Goal: Check status: Check status

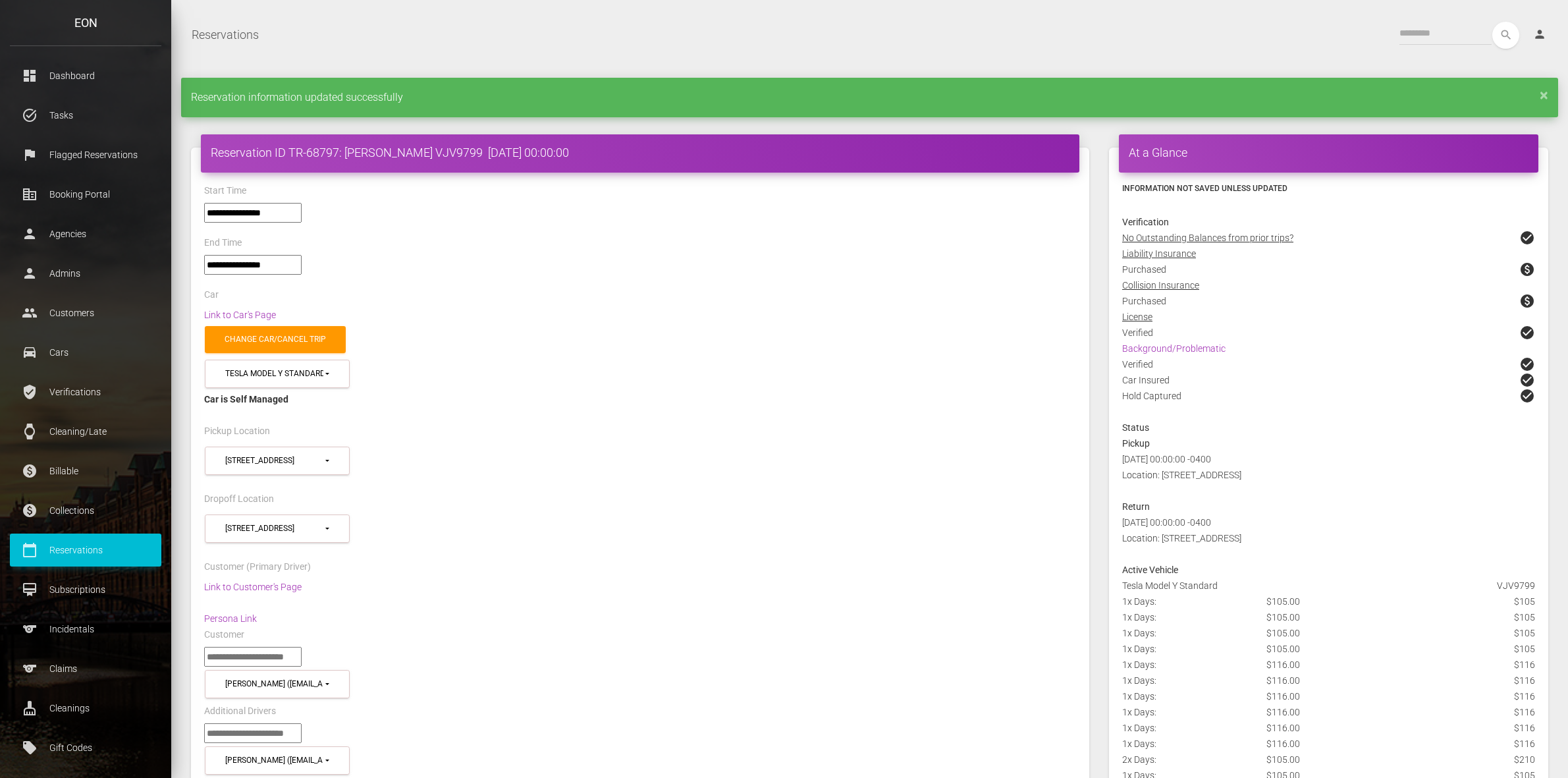
select select "*****"
select select
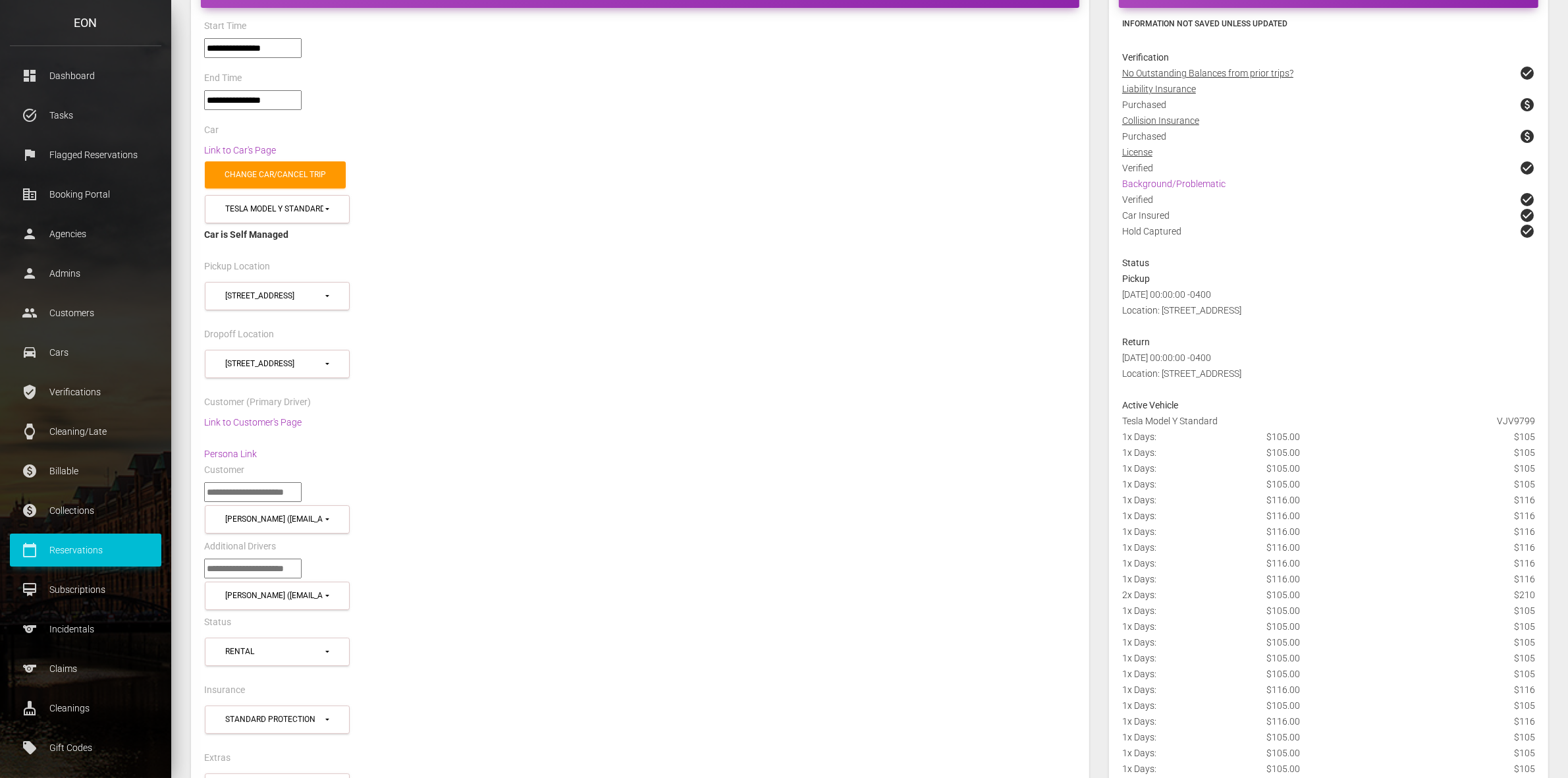
click at [83, 552] on p "Reservations" at bounding box center [85, 550] width 132 height 20
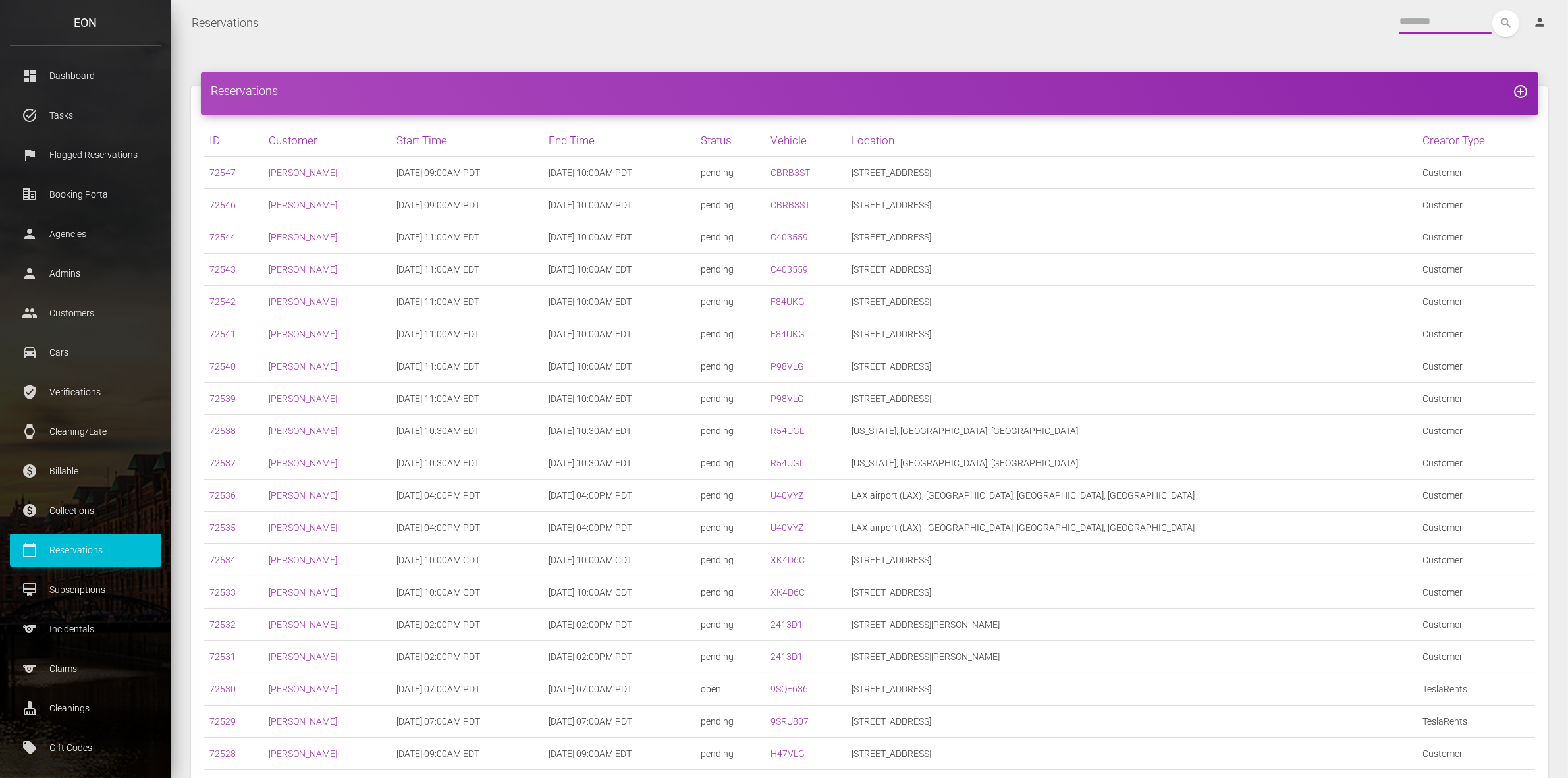
drag, startPoint x: 0, startPoint y: 0, endPoint x: 1397, endPoint y: 23, distance: 1397.2
click at [1399, 23] on input "text" at bounding box center [1445, 21] width 92 height 24
type input "***"
click at [1492, 9] on button "search" at bounding box center [1505, 23] width 27 height 27
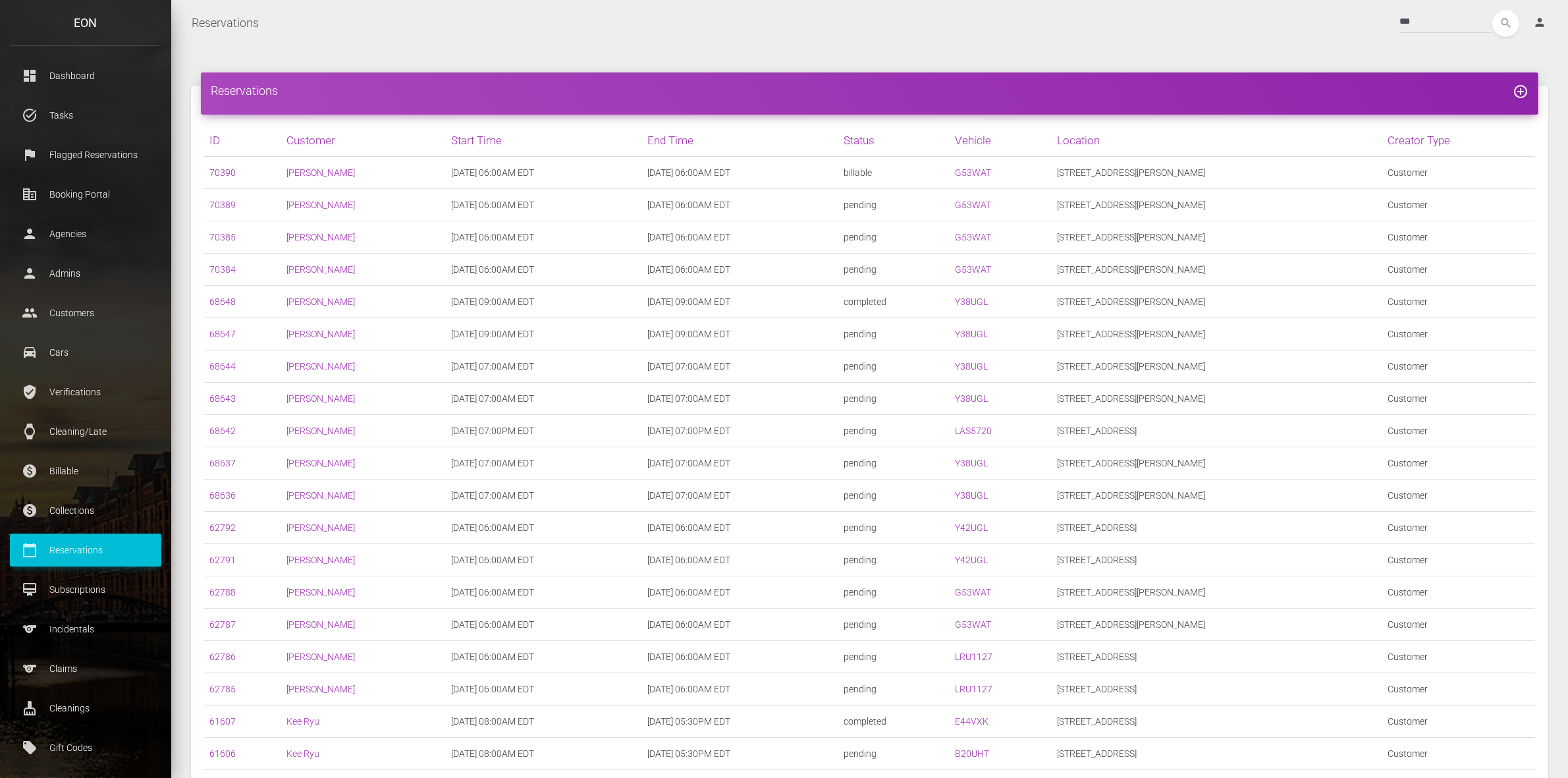
click at [219, 176] on link "70390" at bounding box center [223, 172] width 27 height 10
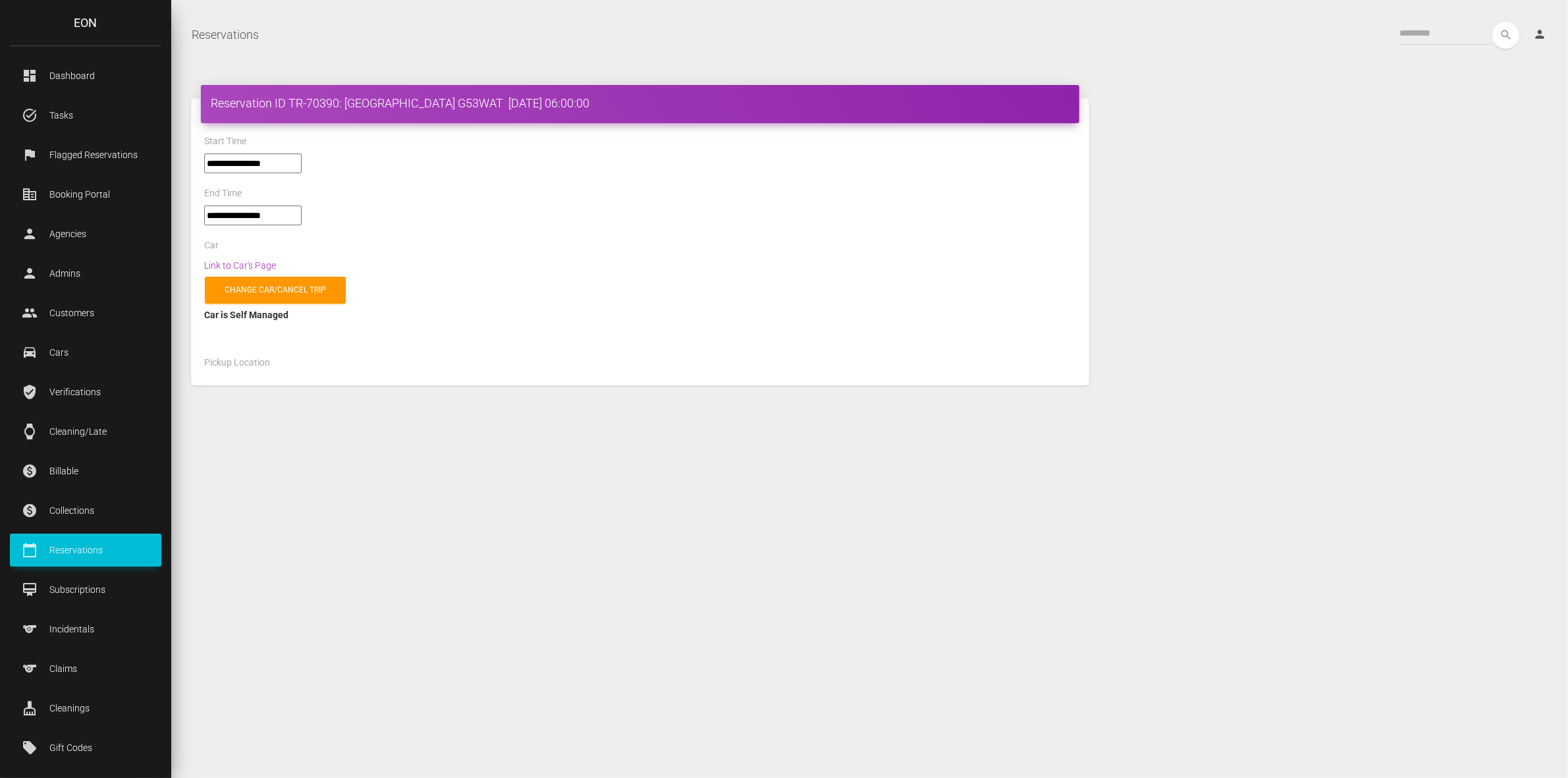
select select "*****"
select select
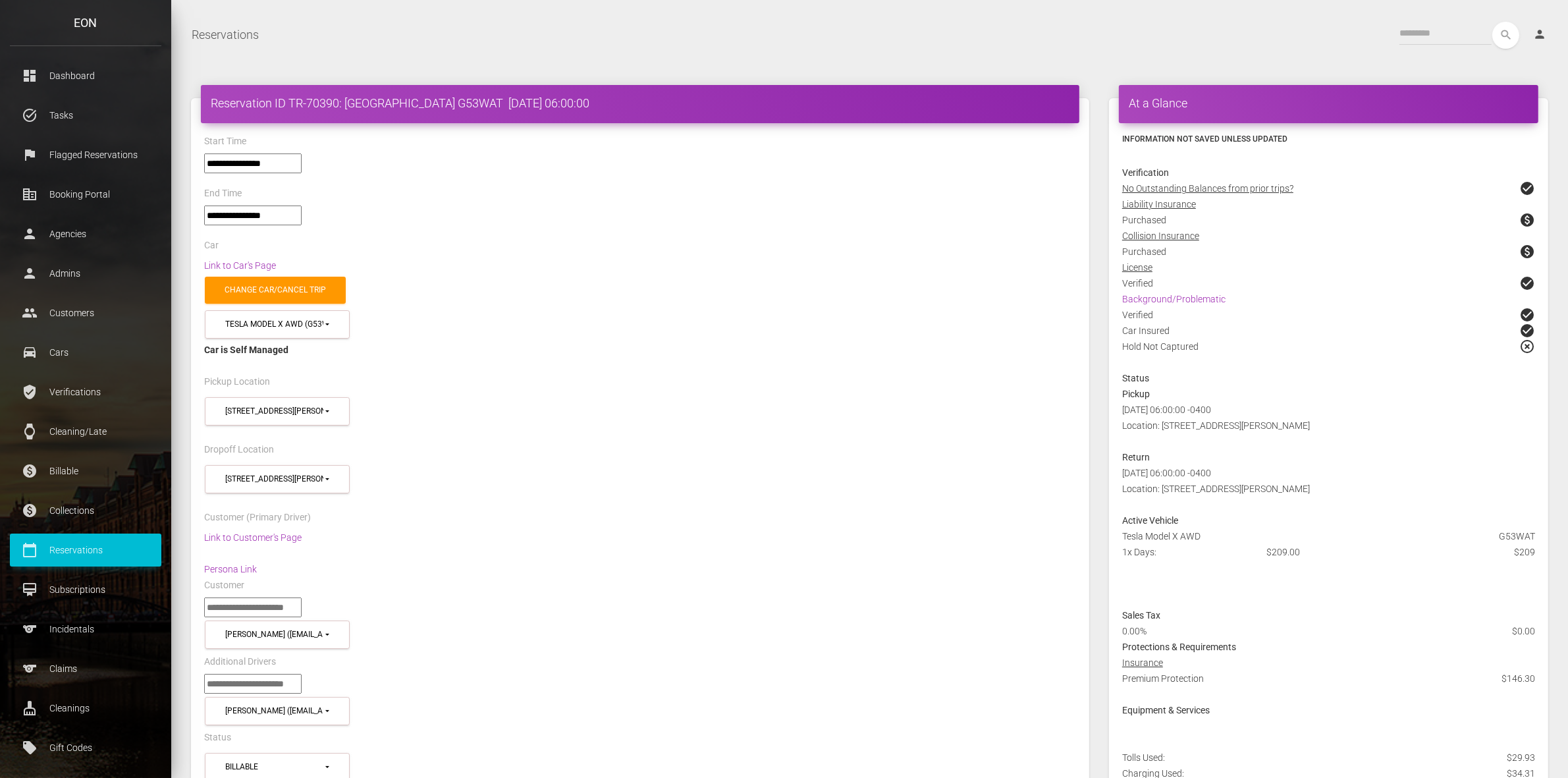
click at [102, 538] on link "calendar_today Reservations" at bounding box center [85, 550] width 152 height 33
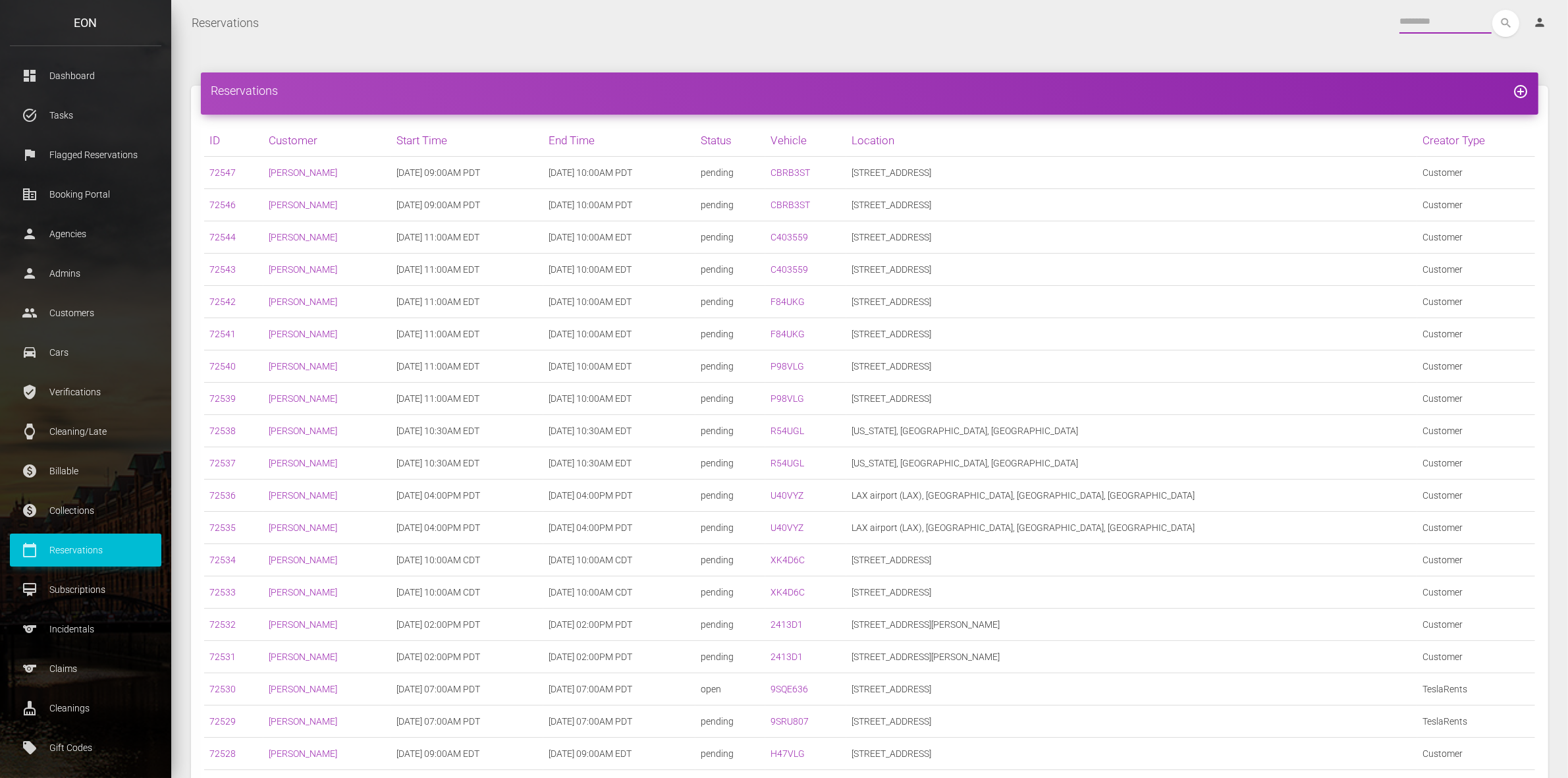
click at [1430, 24] on input "text" at bounding box center [1445, 21] width 92 height 24
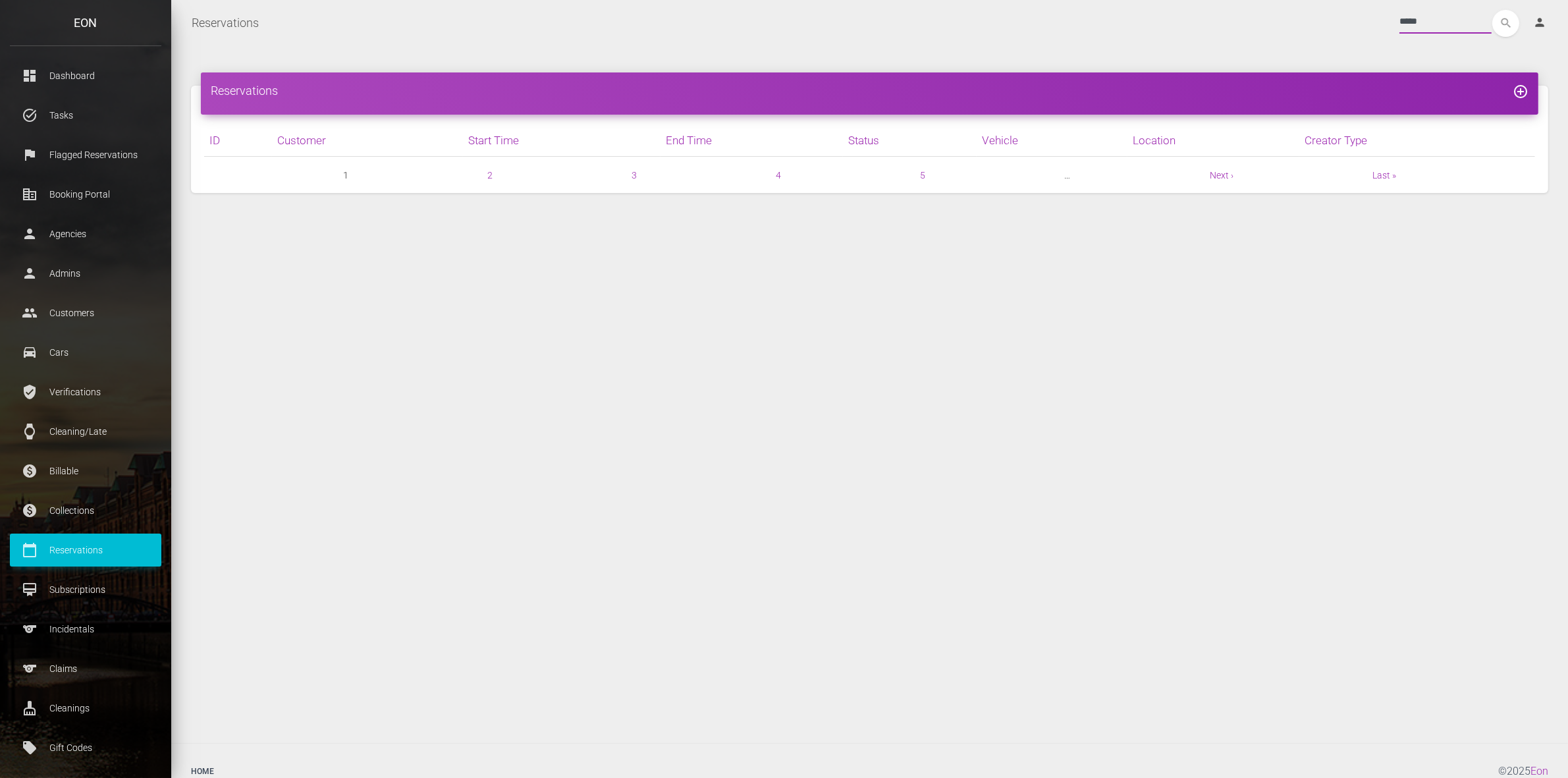
type input "*****"
click at [1492, 9] on button "search" at bounding box center [1505, 23] width 27 height 27
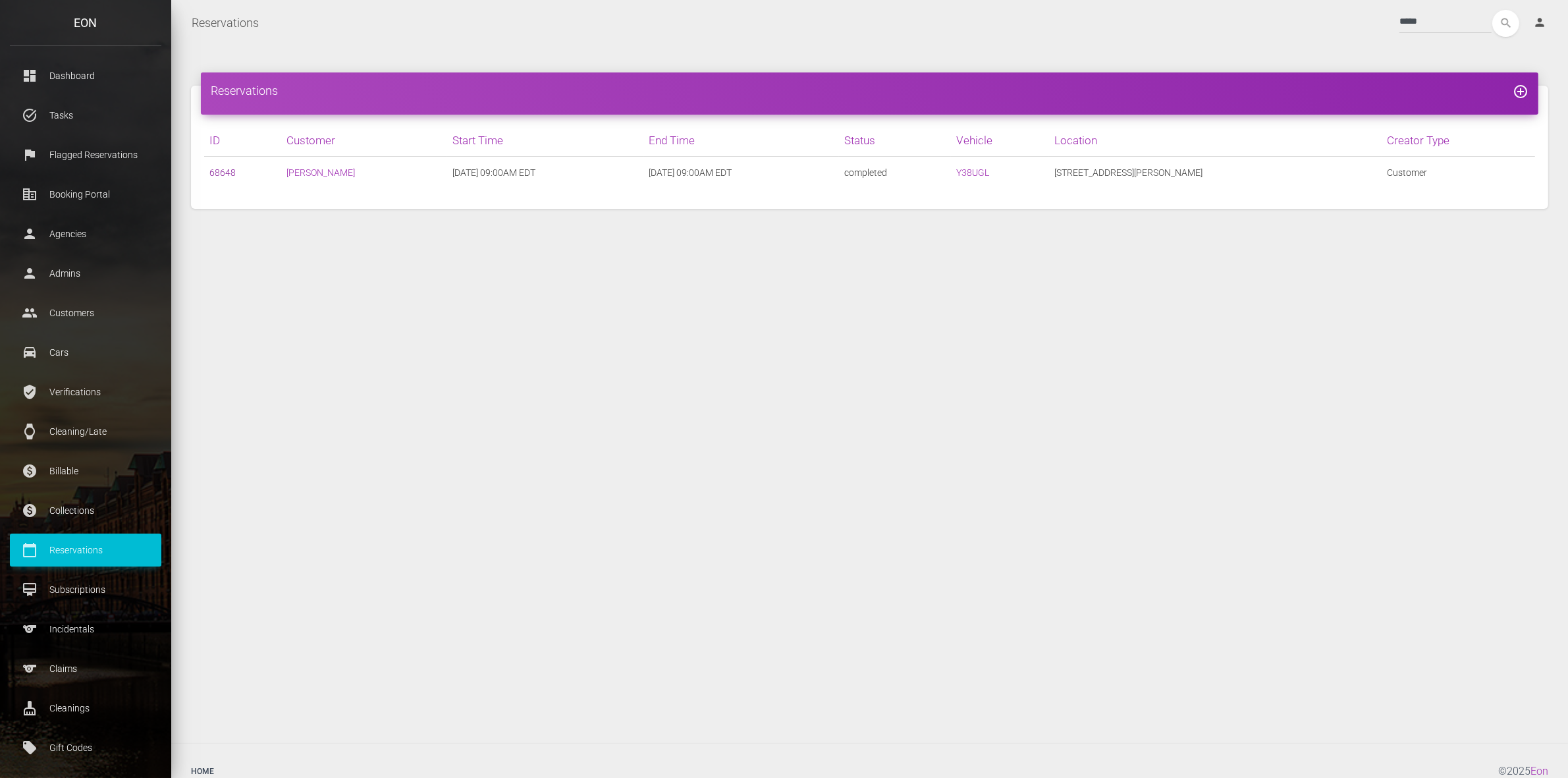
click at [214, 173] on link "68648" at bounding box center [223, 172] width 27 height 10
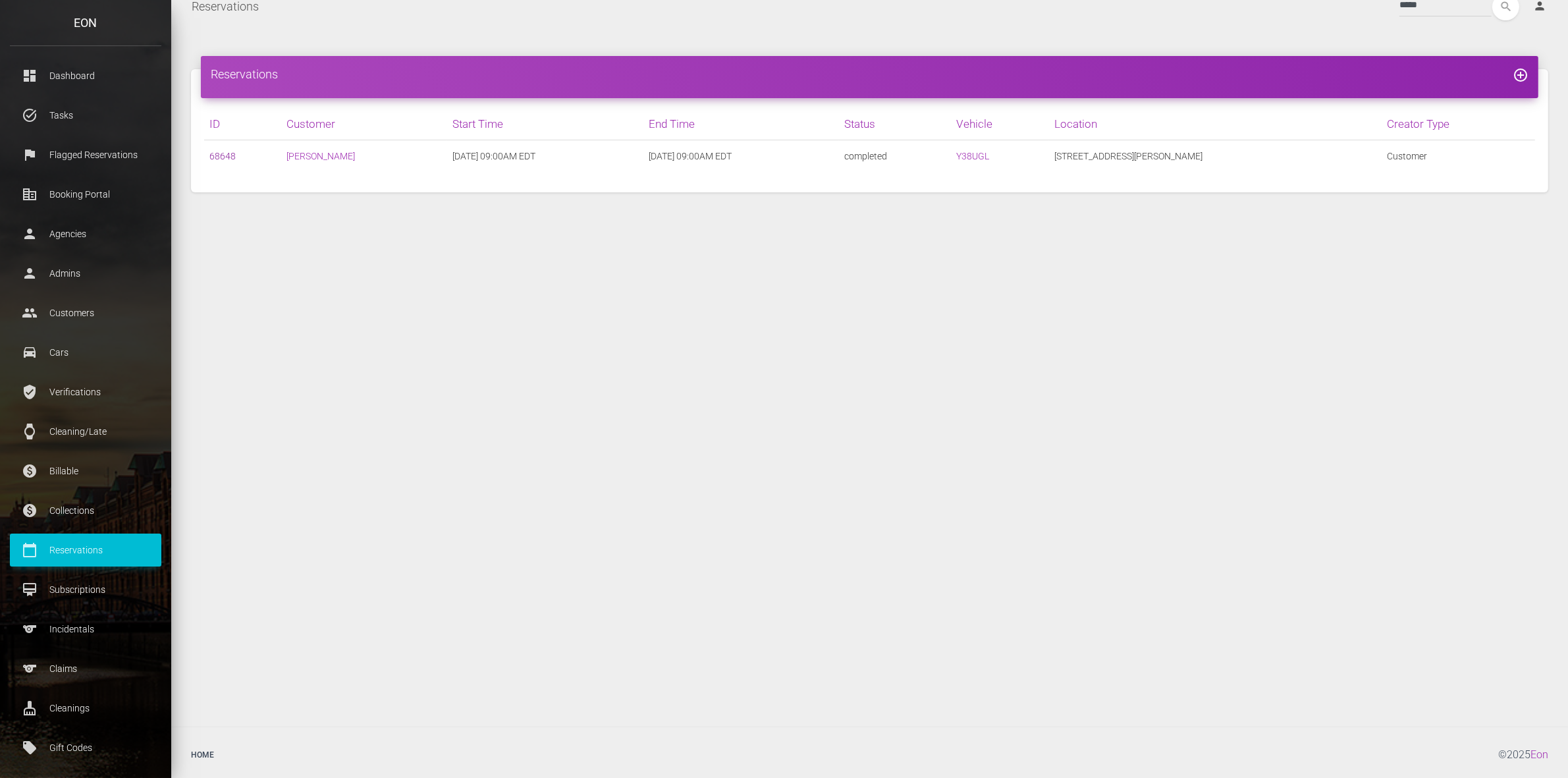
scroll to position [21, 0]
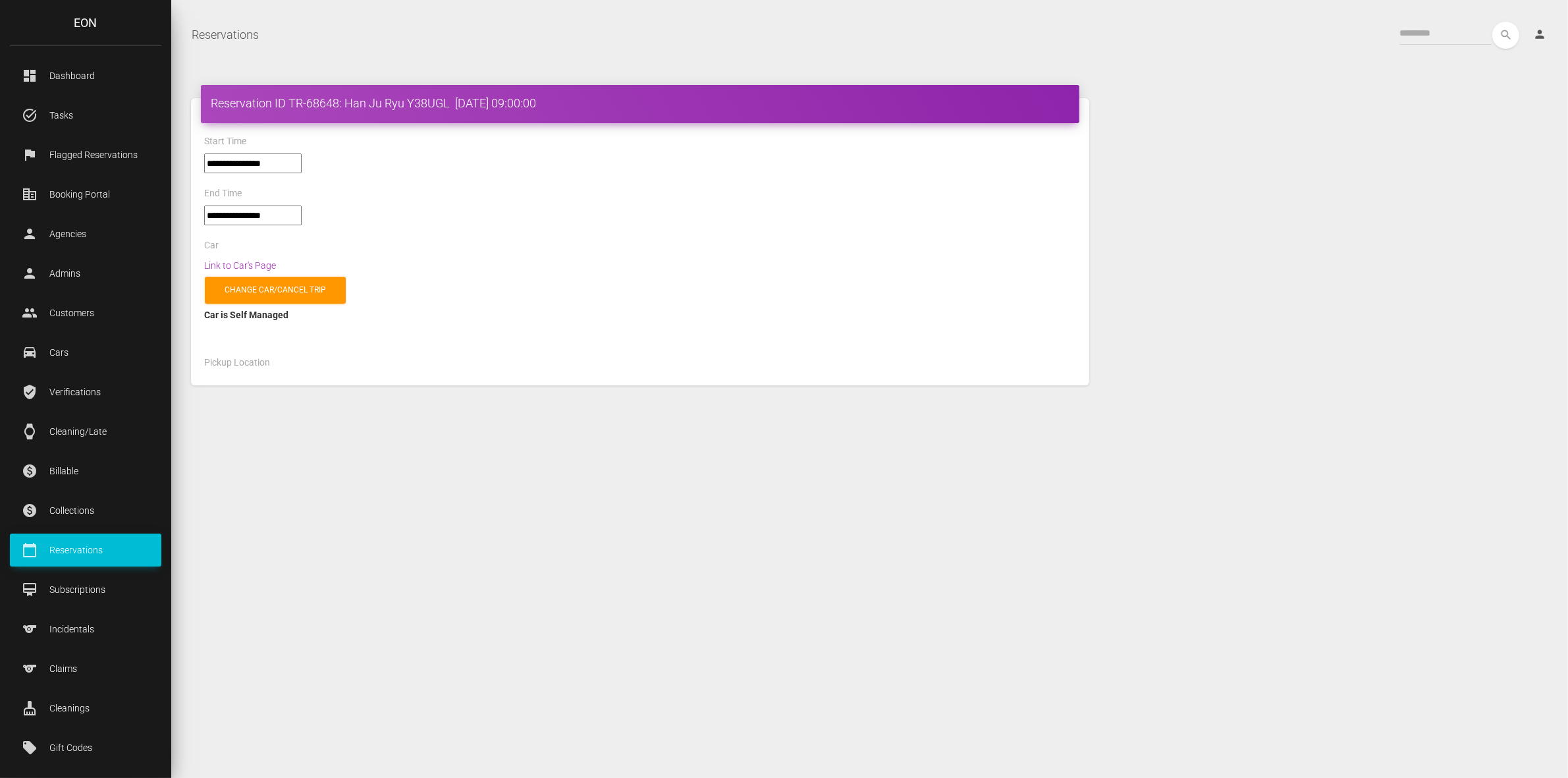
select select "*****"
select select
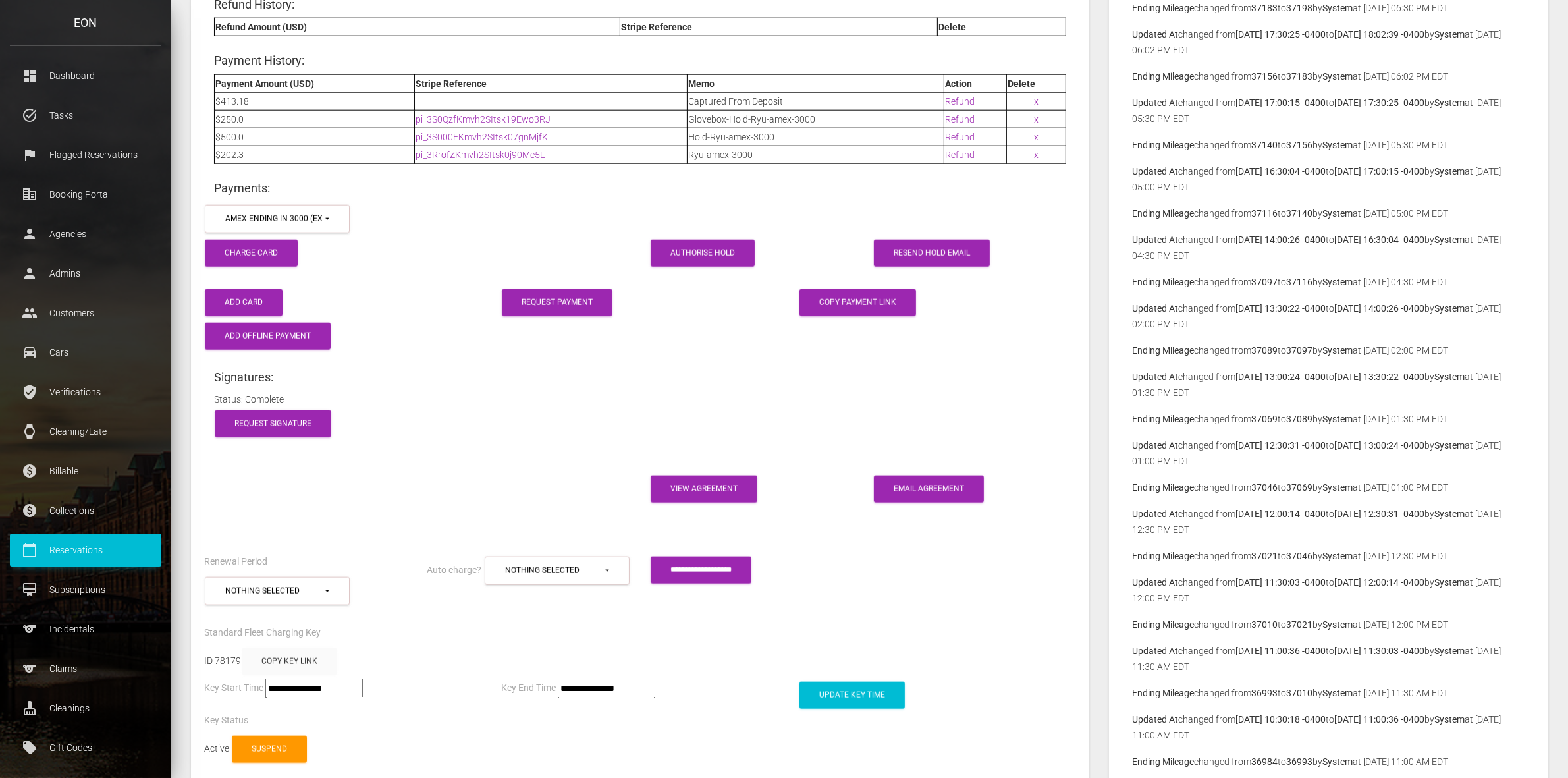
scroll to position [1812, 0]
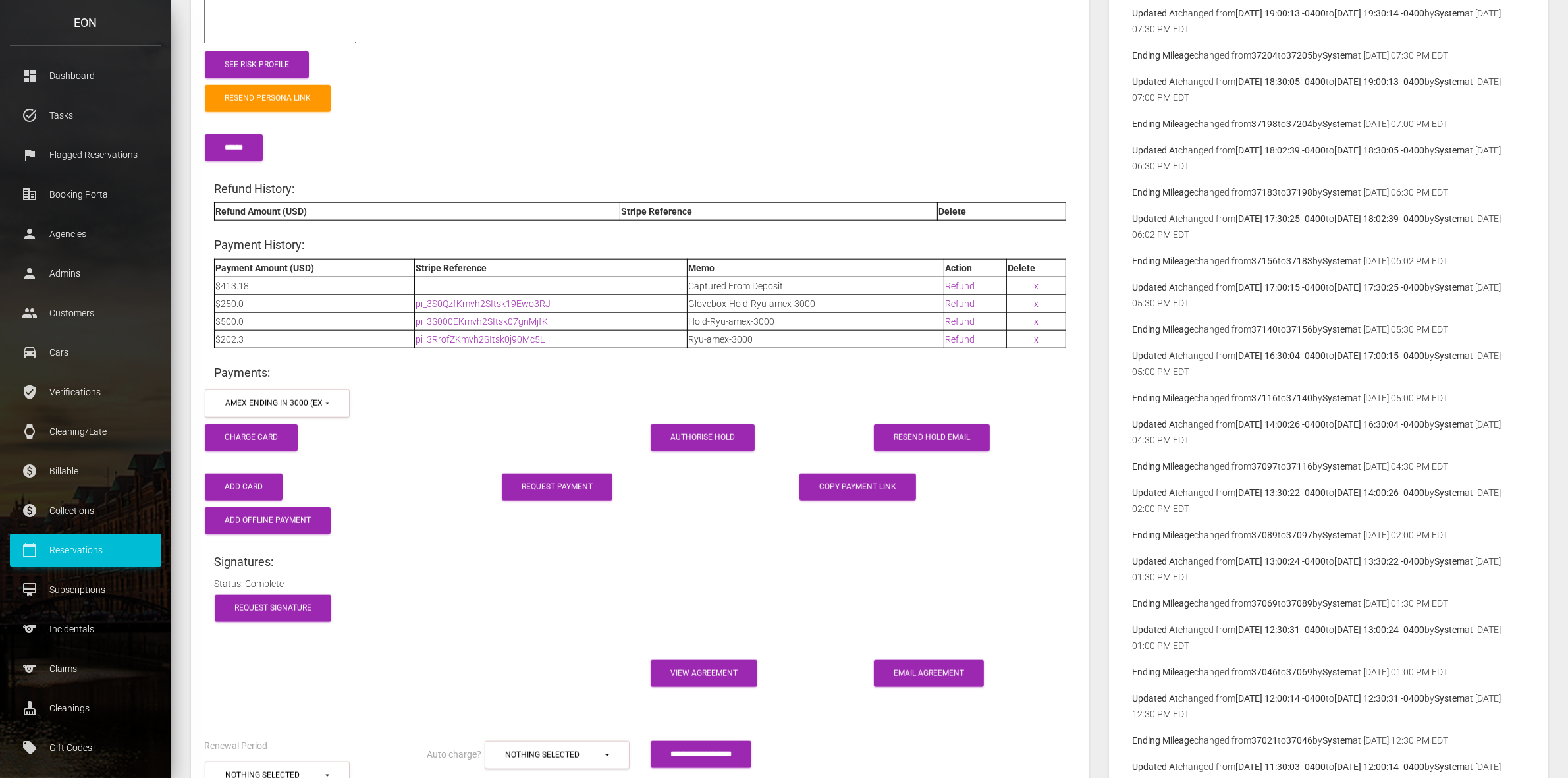
drag, startPoint x: 459, startPoint y: 292, endPoint x: 712, endPoint y: 324, distance: 255.0
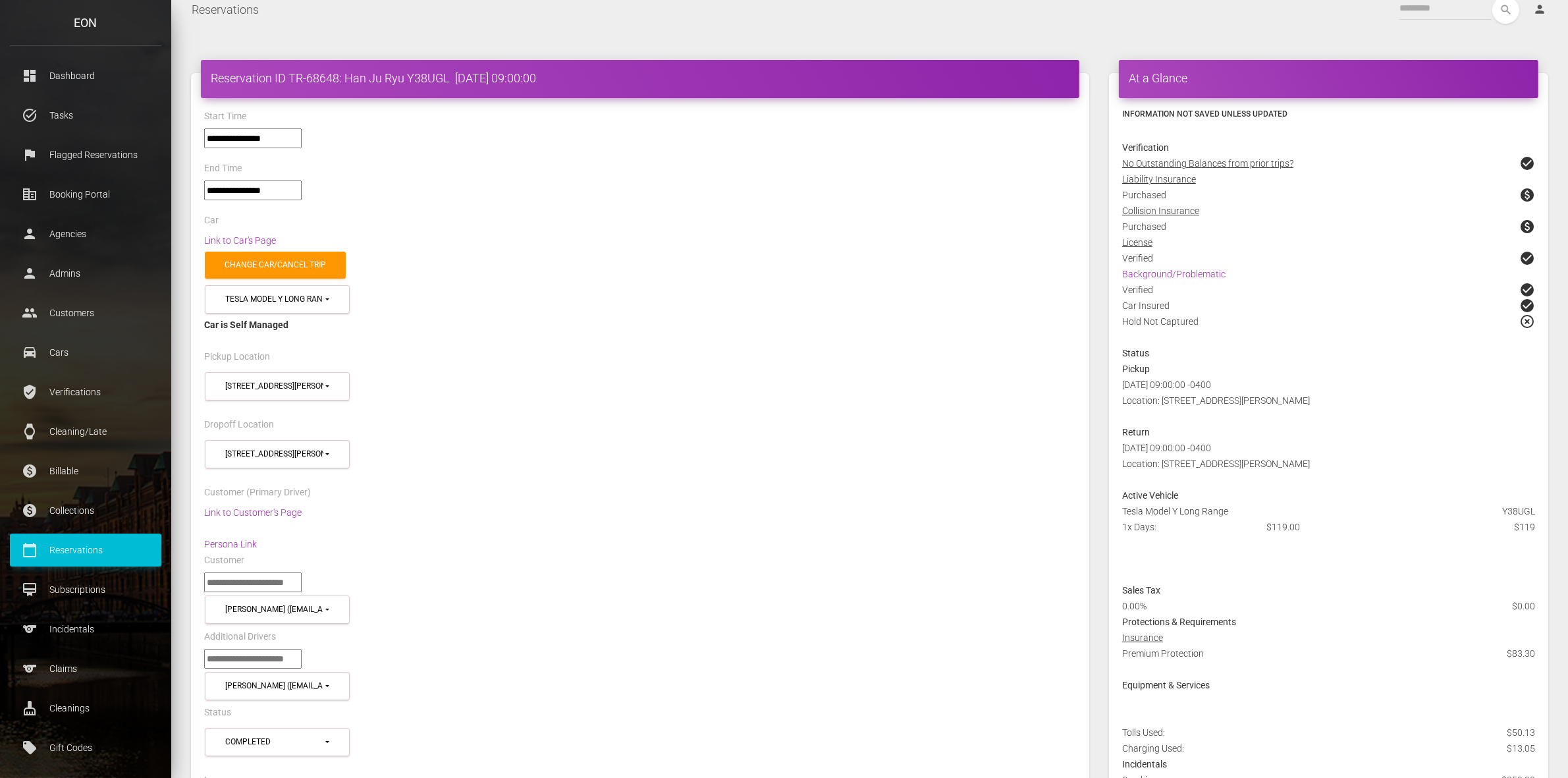
scroll to position [0, 0]
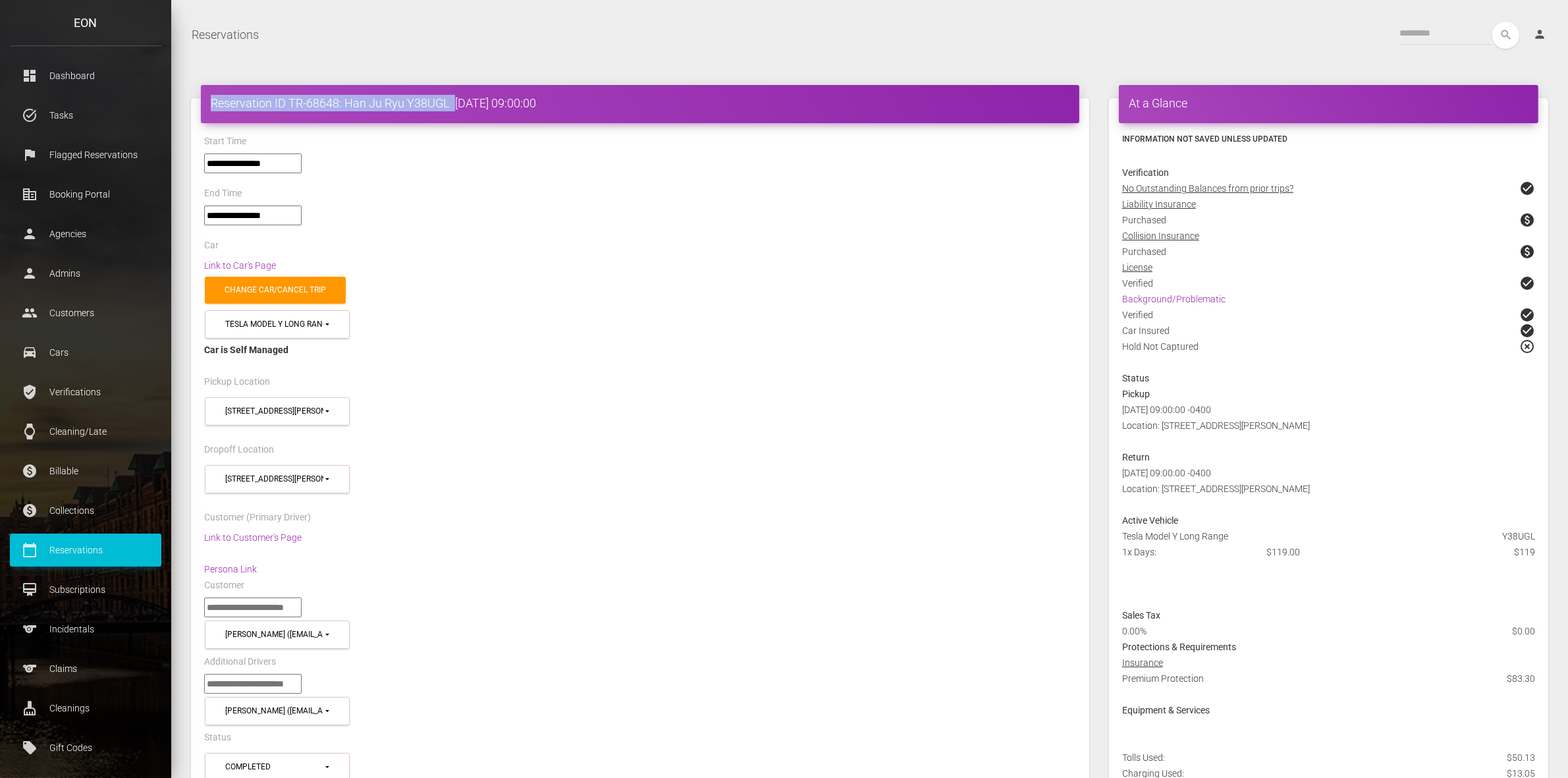
drag, startPoint x: 194, startPoint y: 98, endPoint x: 453, endPoint y: 104, distance: 259.1
copy h4 "Reservation ID TR-68648: Han Ju Ryu Y38UGL"
click at [340, 149] on div "Start Time" at bounding box center [640, 143] width 892 height 21
drag, startPoint x: 209, startPoint y: 97, endPoint x: 450, endPoint y: 100, distance: 241.0
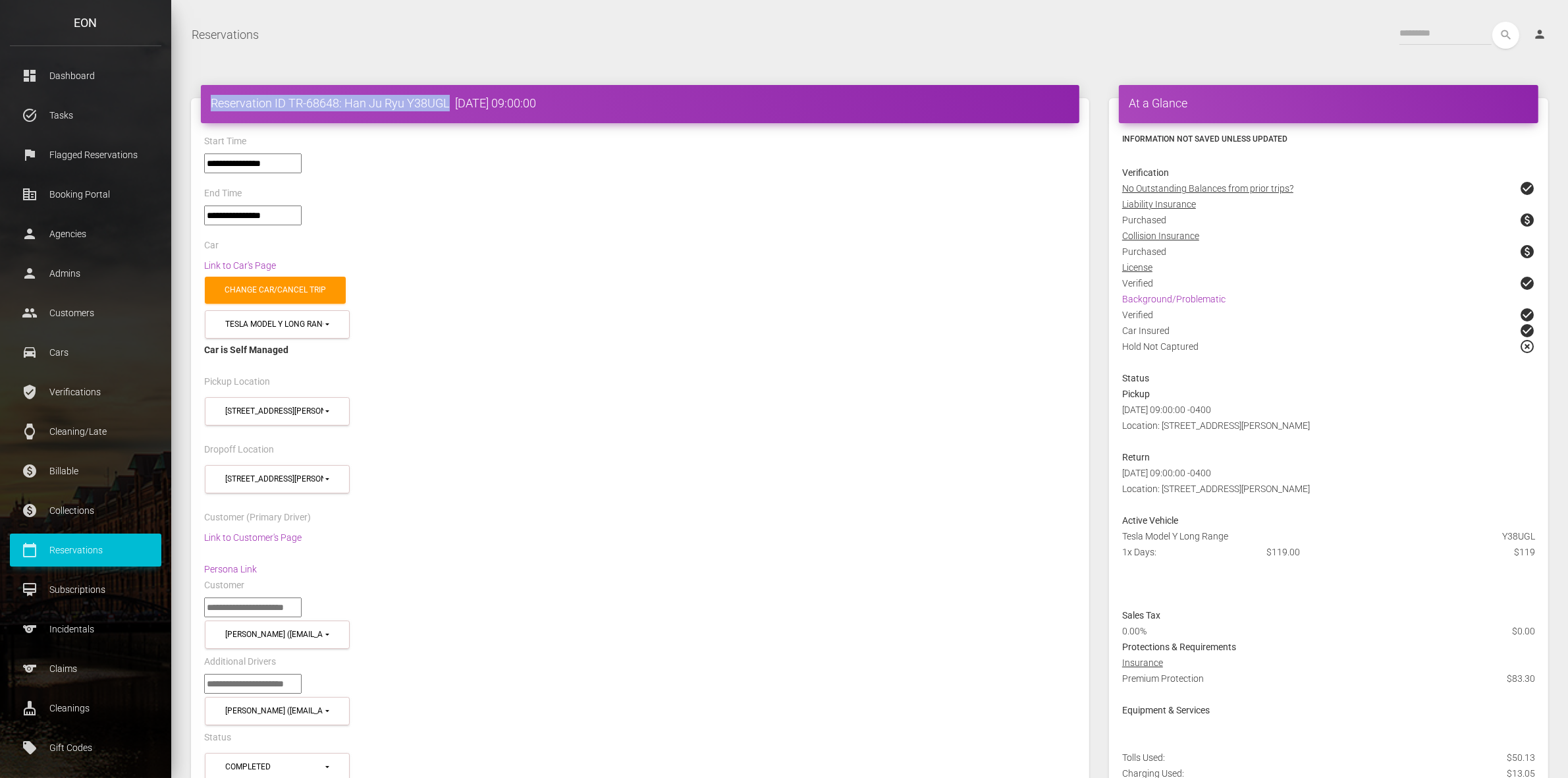
click at [450, 100] on div "Reservation ID TR-68648: Han Ju Ryu Y38UGL 2025-08-26 09:00:00" at bounding box center [640, 104] width 878 height 38
copy h4 "Reservation ID TR-68648: Han Ju Ryu Y38UGL"
click at [321, 97] on h4 "Reservation ID TR-68648: Han Ju Ryu Y38UGL 2025-08-26 09:00:00" at bounding box center [640, 102] width 859 height 16
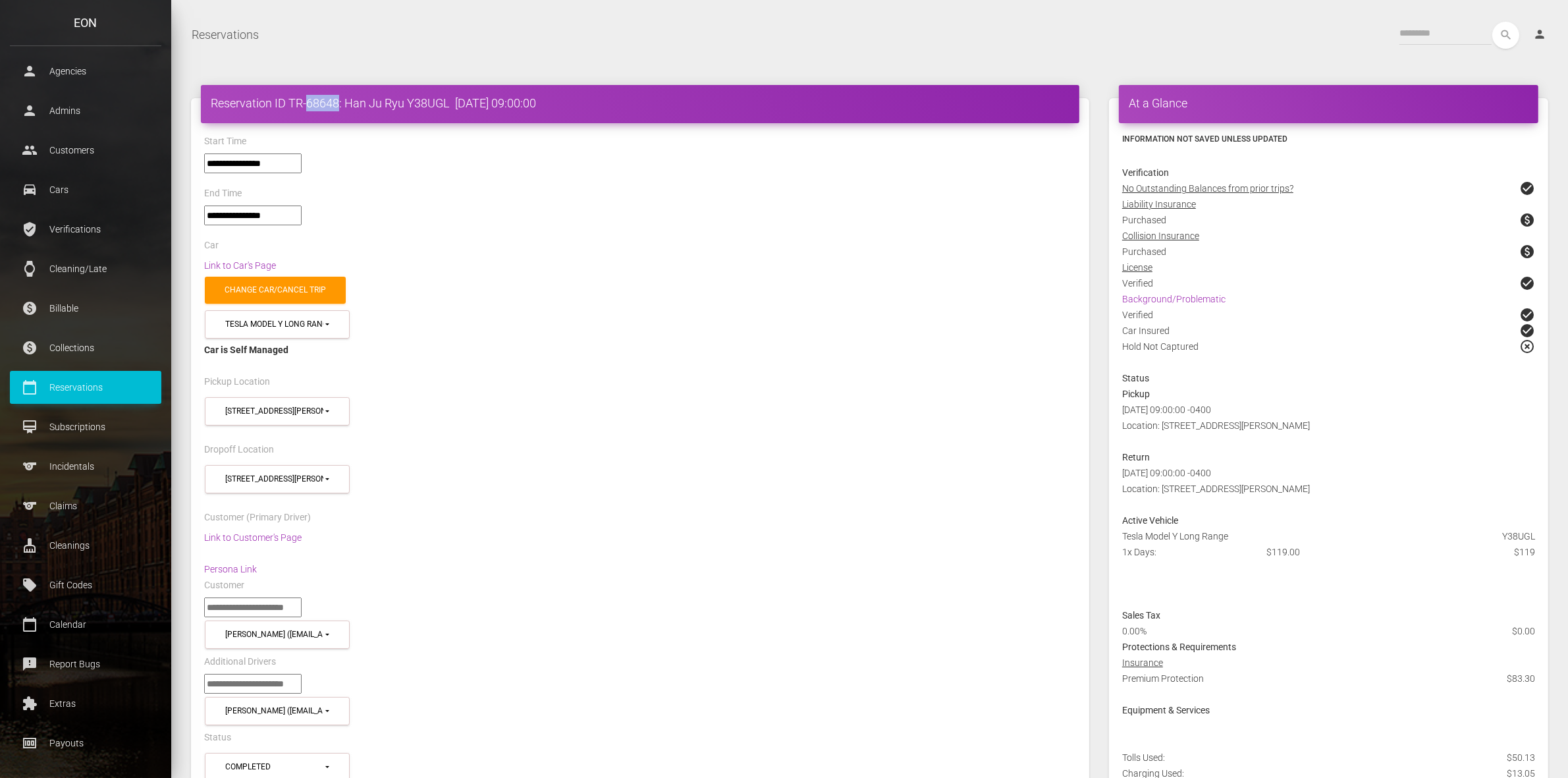
scroll to position [165, 0]
click at [89, 466] on p "Incidentals" at bounding box center [85, 464] width 132 height 20
click at [321, 100] on h4 "Reservation ID TR-68648: Han Ju Ryu Y38UGL 2025-08-26 09:00:00" at bounding box center [640, 102] width 859 height 16
click at [110, 379] on p "Reservations" at bounding box center [85, 385] width 132 height 20
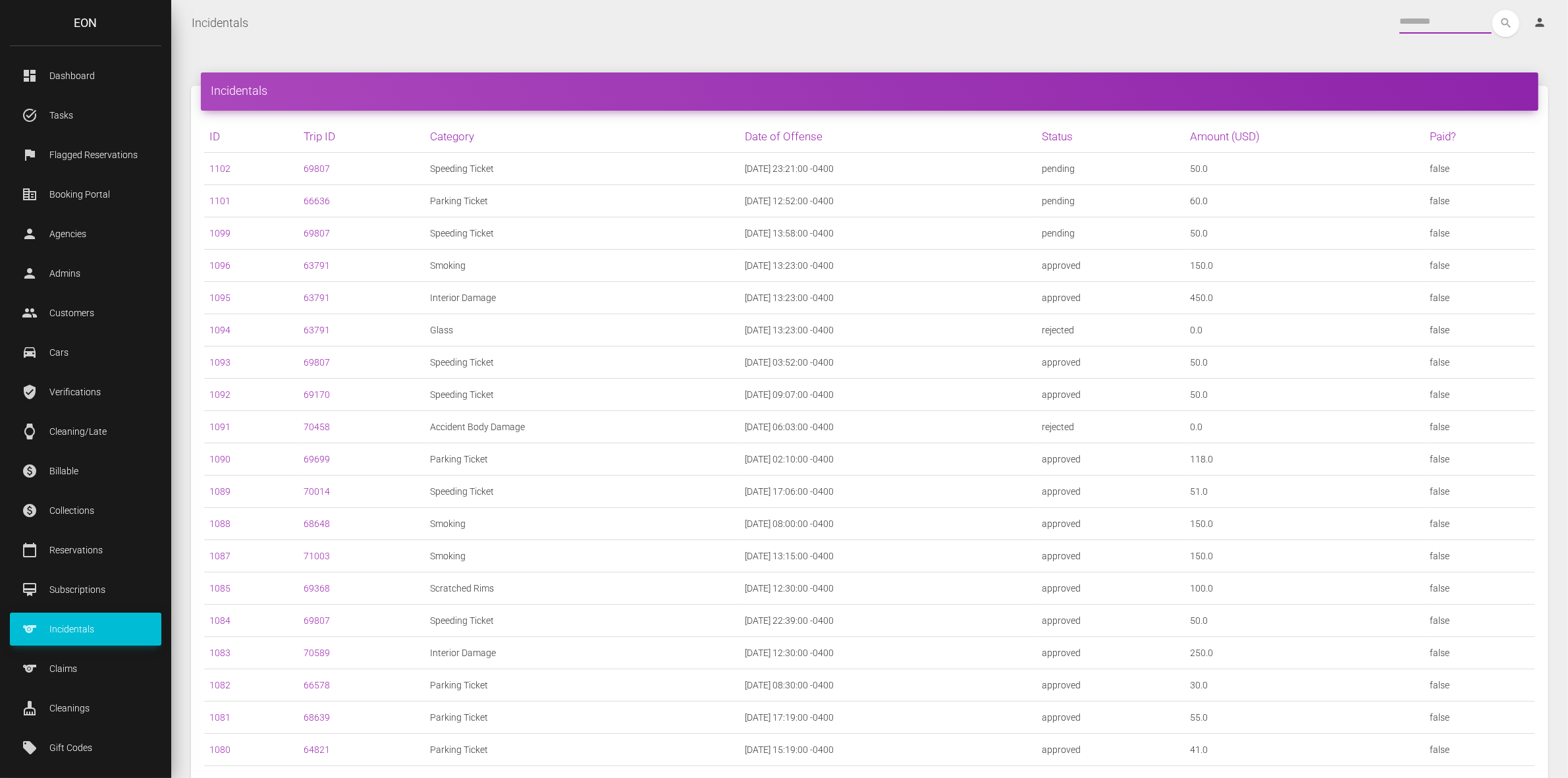
click at [1411, 18] on input "text" at bounding box center [1445, 21] width 92 height 24
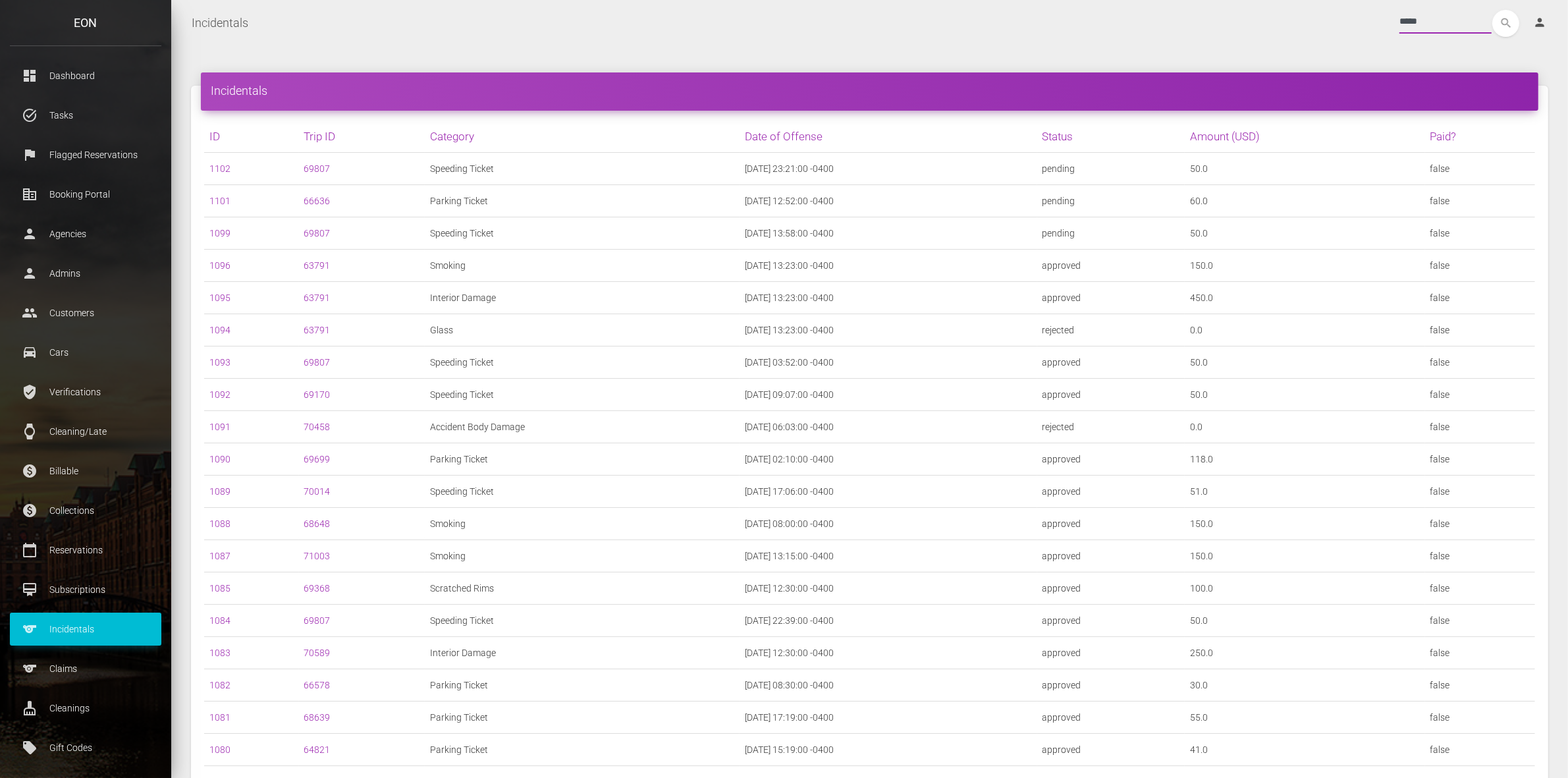
type input "*****"
click at [1492, 9] on button "search" at bounding box center [1505, 23] width 27 height 27
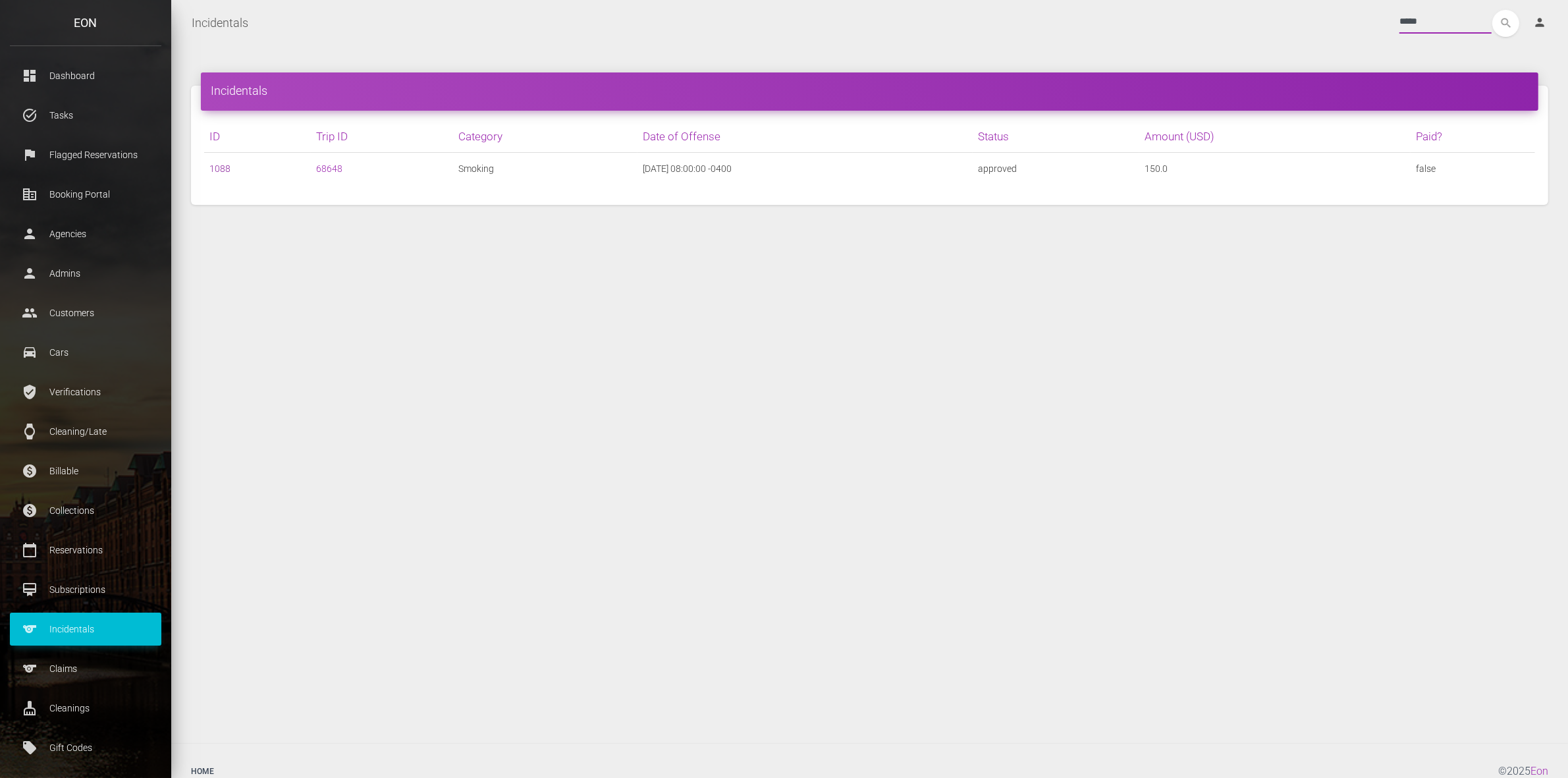
click at [215, 167] on link "1088" at bounding box center [220, 168] width 21 height 10
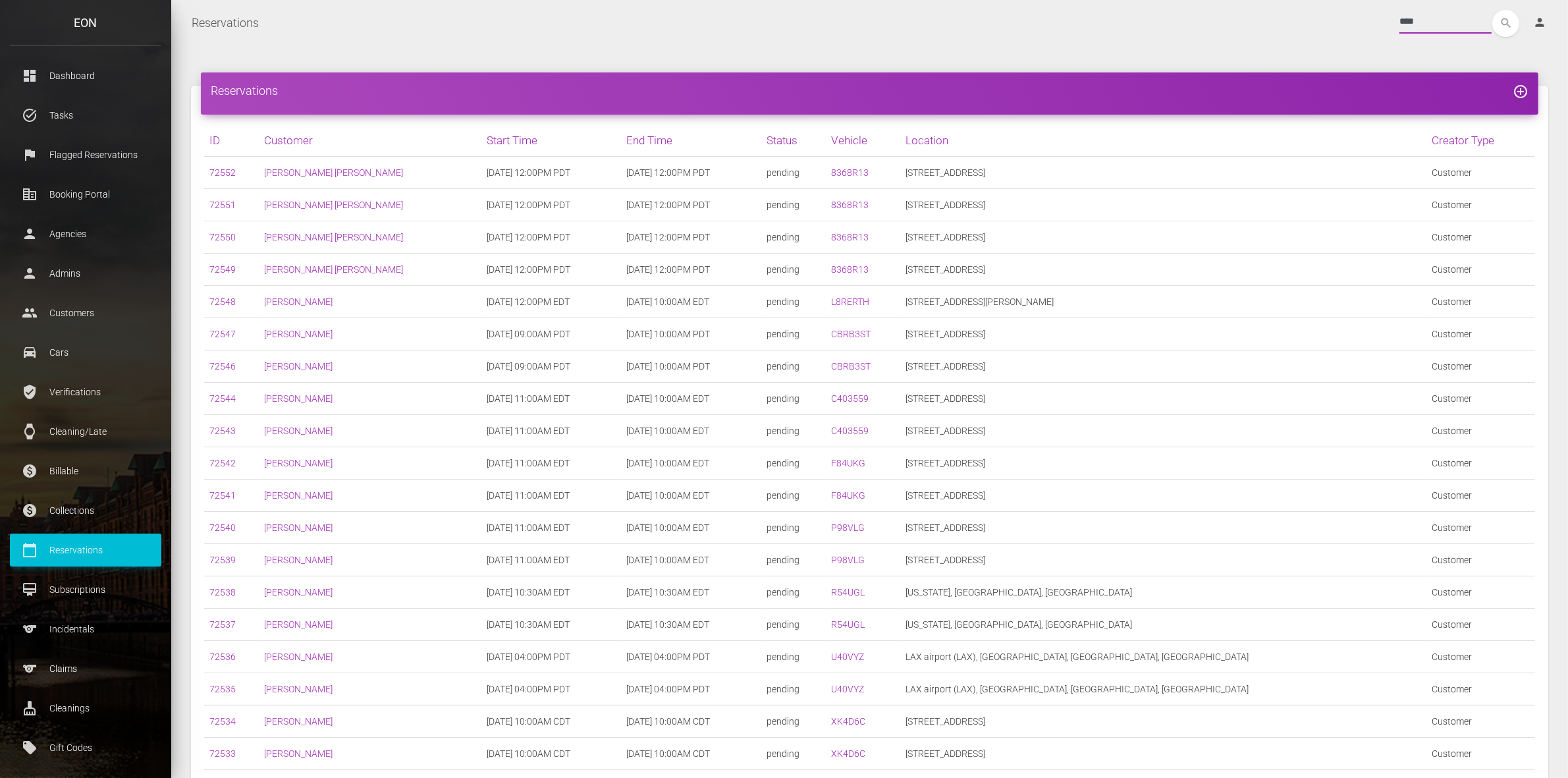
type input "****"
click at [1492, 9] on button "search" at bounding box center [1505, 23] width 27 height 27
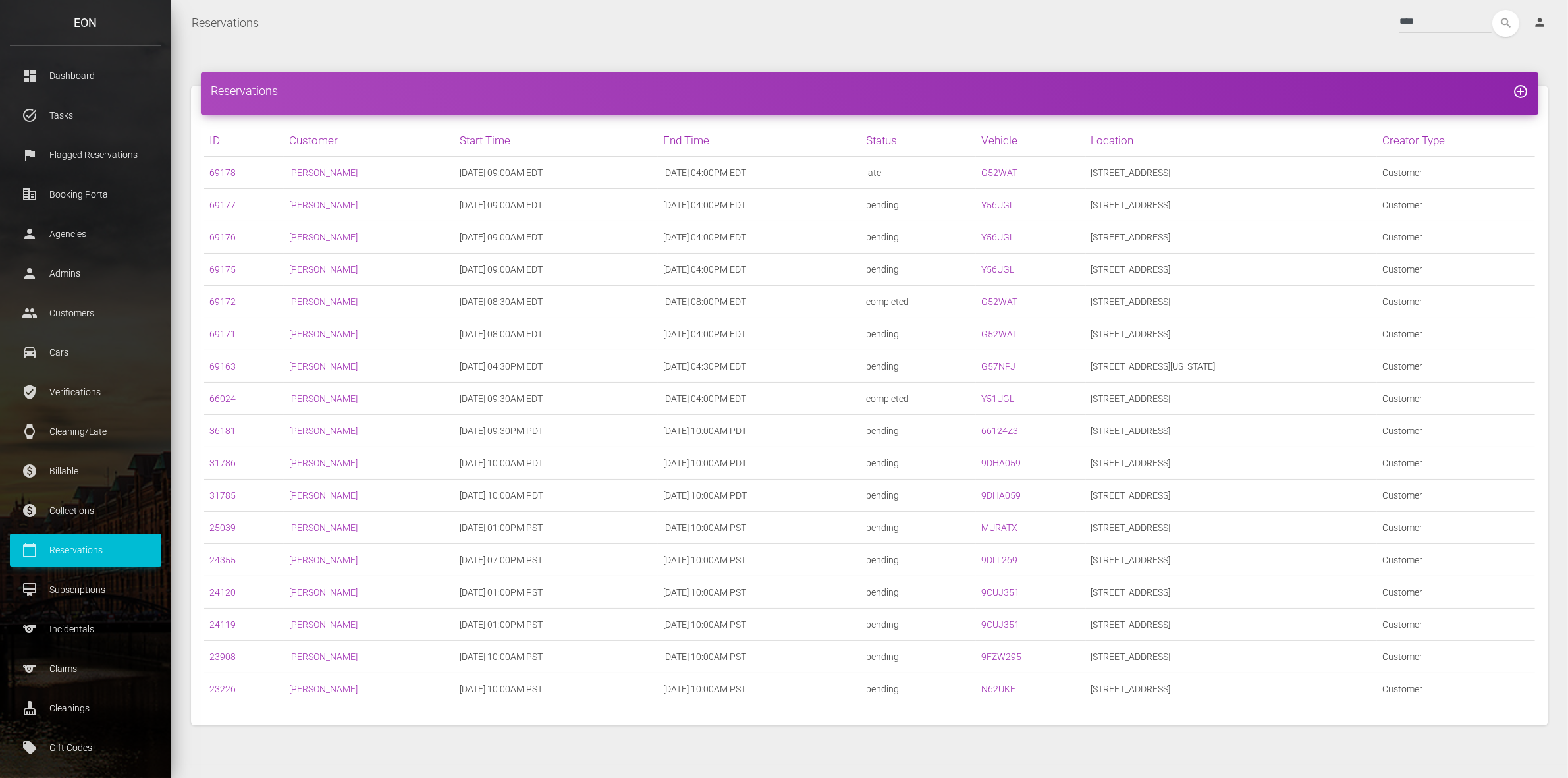
click at [231, 165] on td "69178" at bounding box center [244, 172] width 80 height 32
click at [224, 168] on link "69178" at bounding box center [223, 172] width 27 height 10
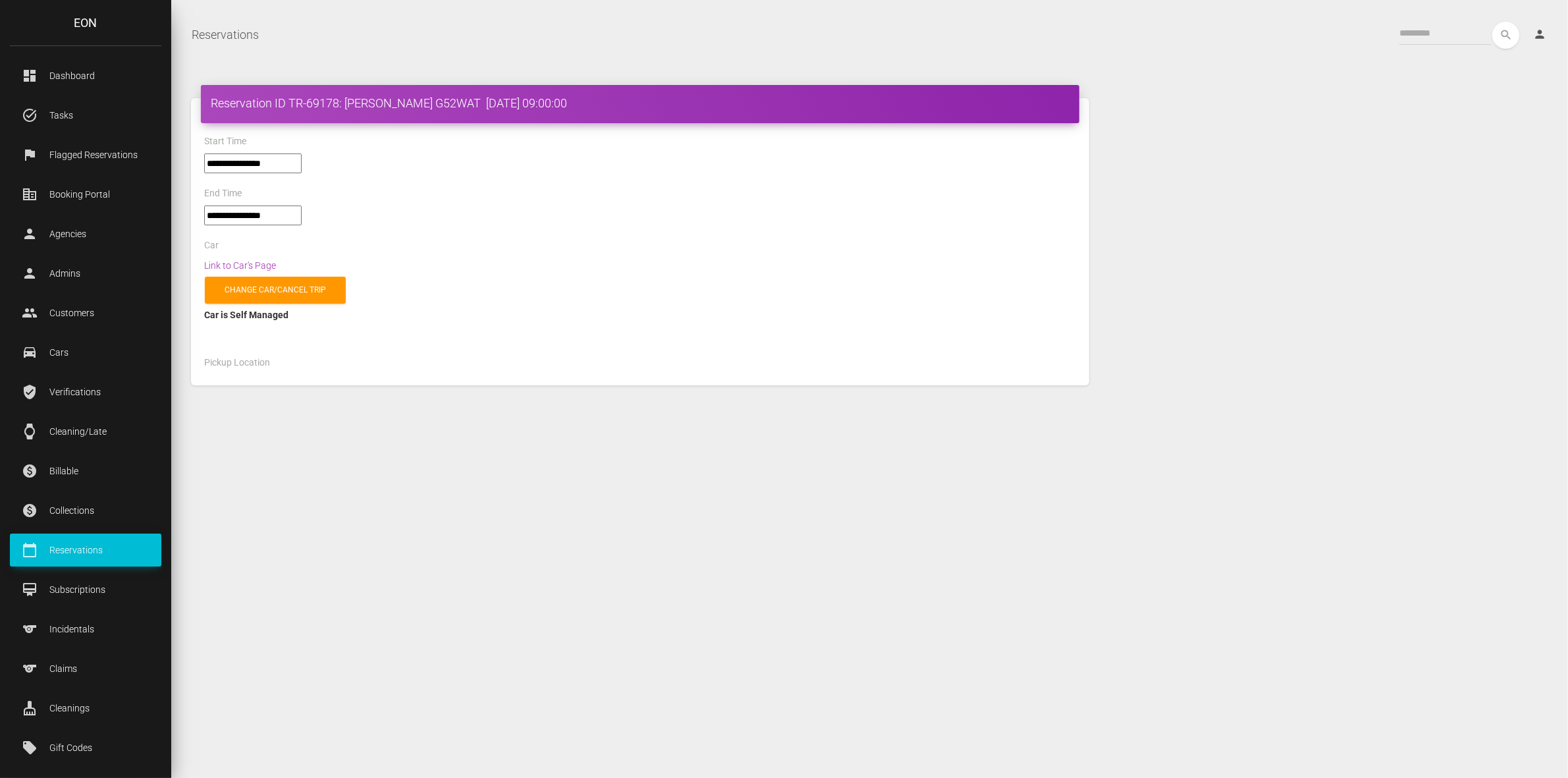
select select "*****"
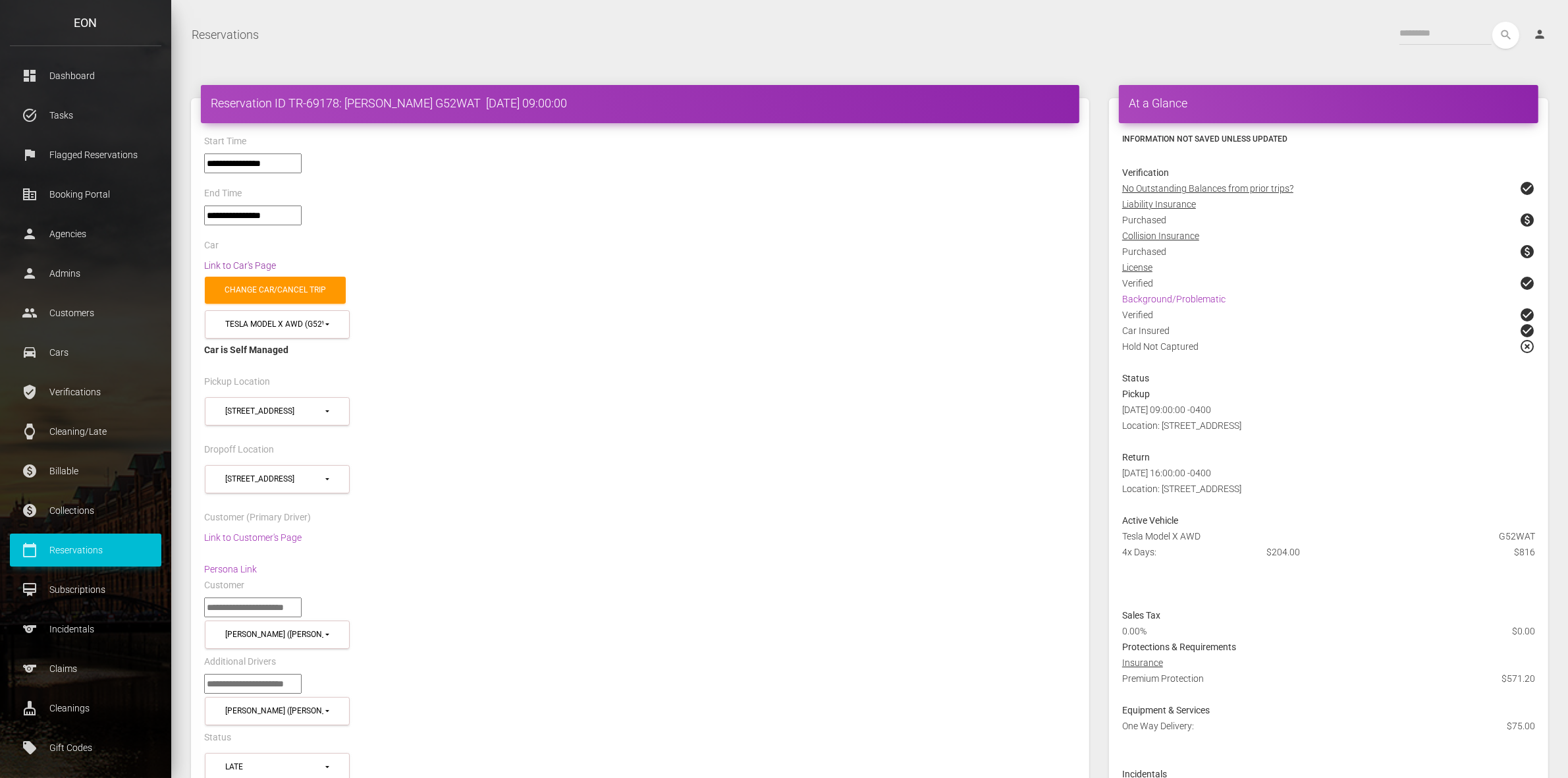
click at [259, 261] on link "Link to Car's Page" at bounding box center [241, 265] width 72 height 10
drag, startPoint x: 196, startPoint y: 106, endPoint x: 476, endPoint y: 100, distance: 280.1
click at [476, 100] on h4 "Reservation ID TR-69178: RICHARD PERO G52WAT 2025-08-29 09:00:00" at bounding box center [640, 102] width 859 height 16
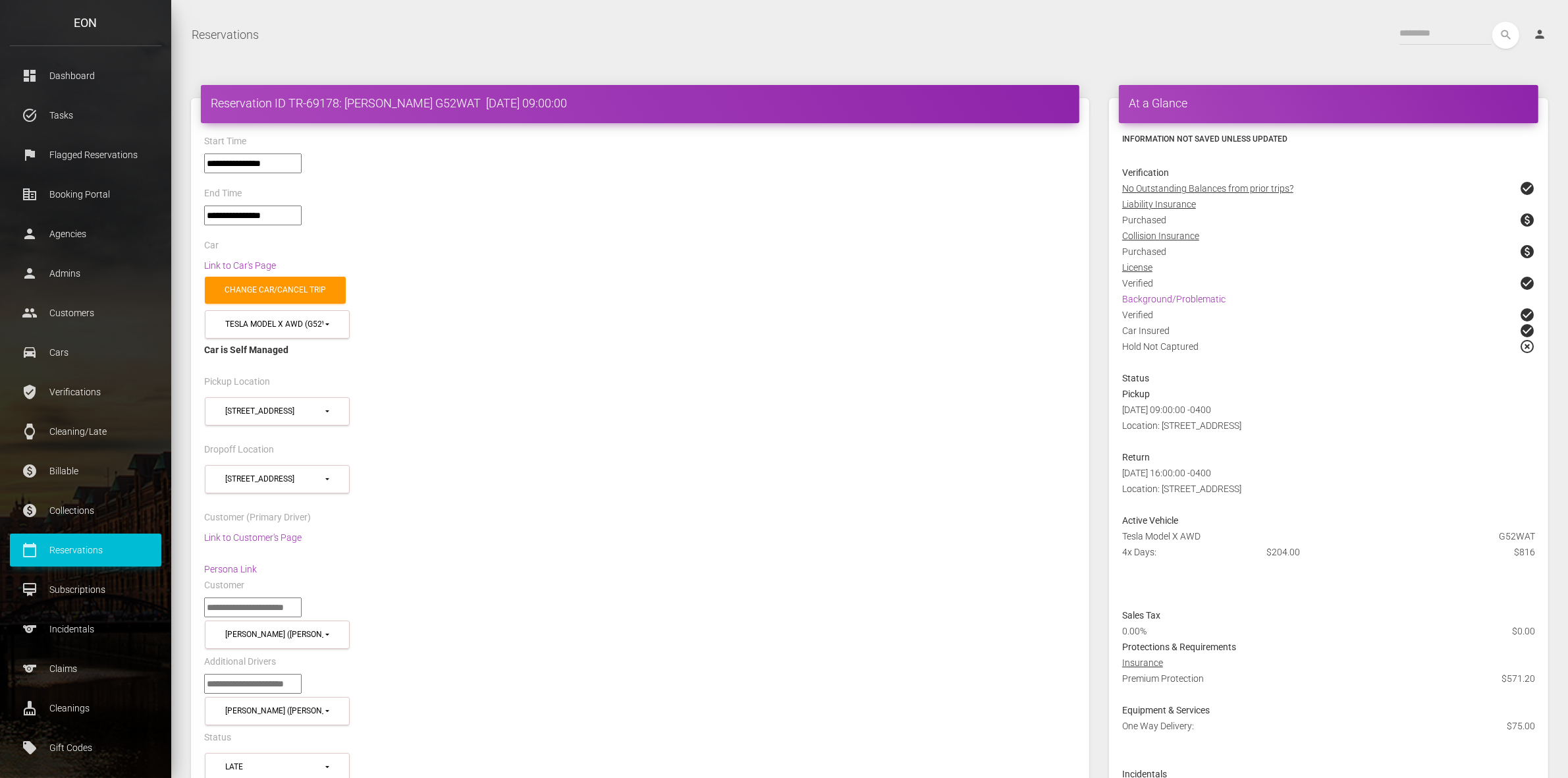
click at [466, 100] on h4 "Reservation ID TR-69178: RICHARD PERO G52WAT 2025-08-29 09:00:00" at bounding box center [640, 102] width 859 height 16
drag, startPoint x: 191, startPoint y: 97, endPoint x: 478, endPoint y: 100, distance: 287.0
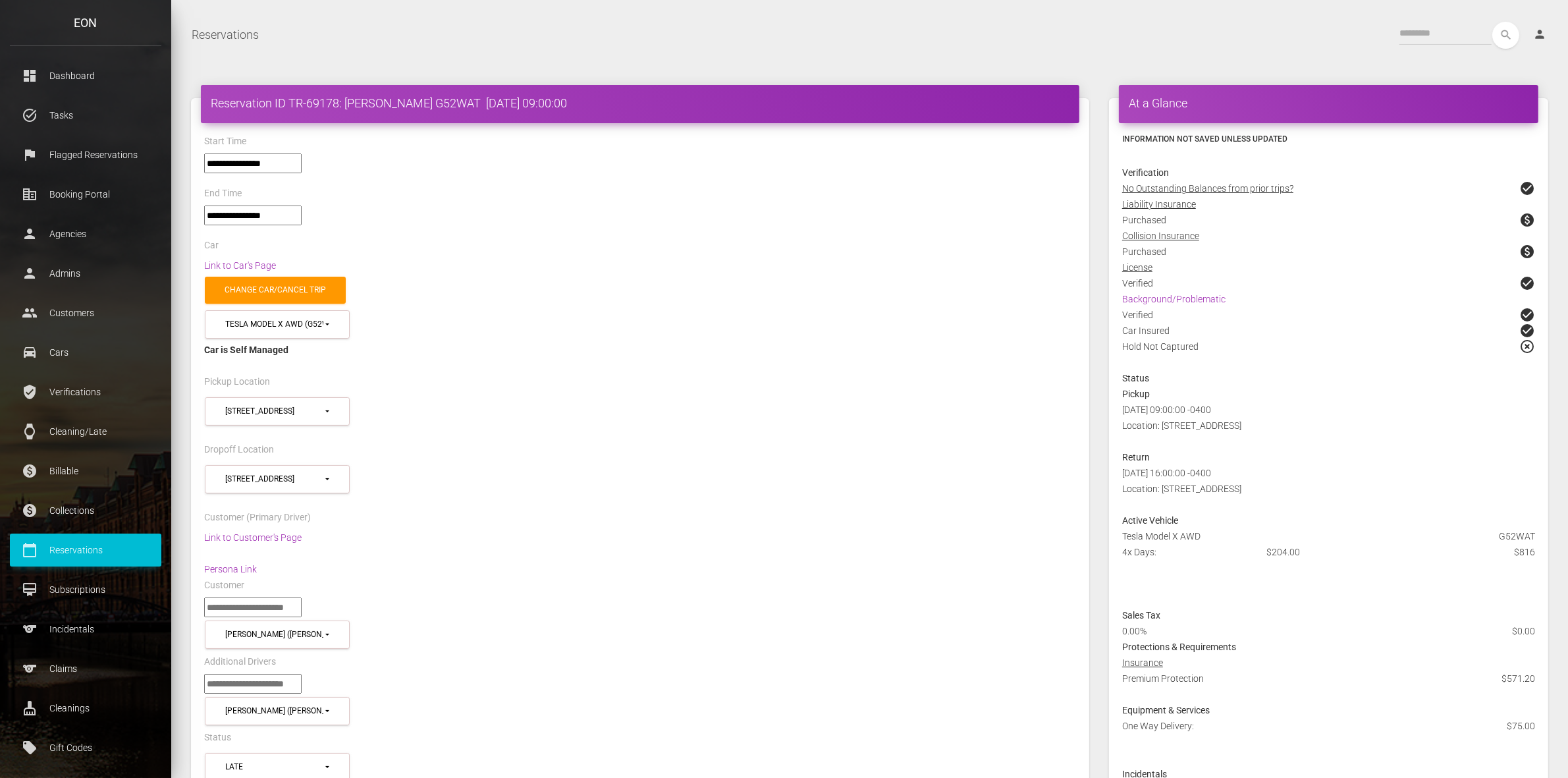
drag, startPoint x: 487, startPoint y: 198, endPoint x: 445, endPoint y: 190, distance: 42.8
click at [487, 198] on div "End Time" at bounding box center [640, 195] width 892 height 21
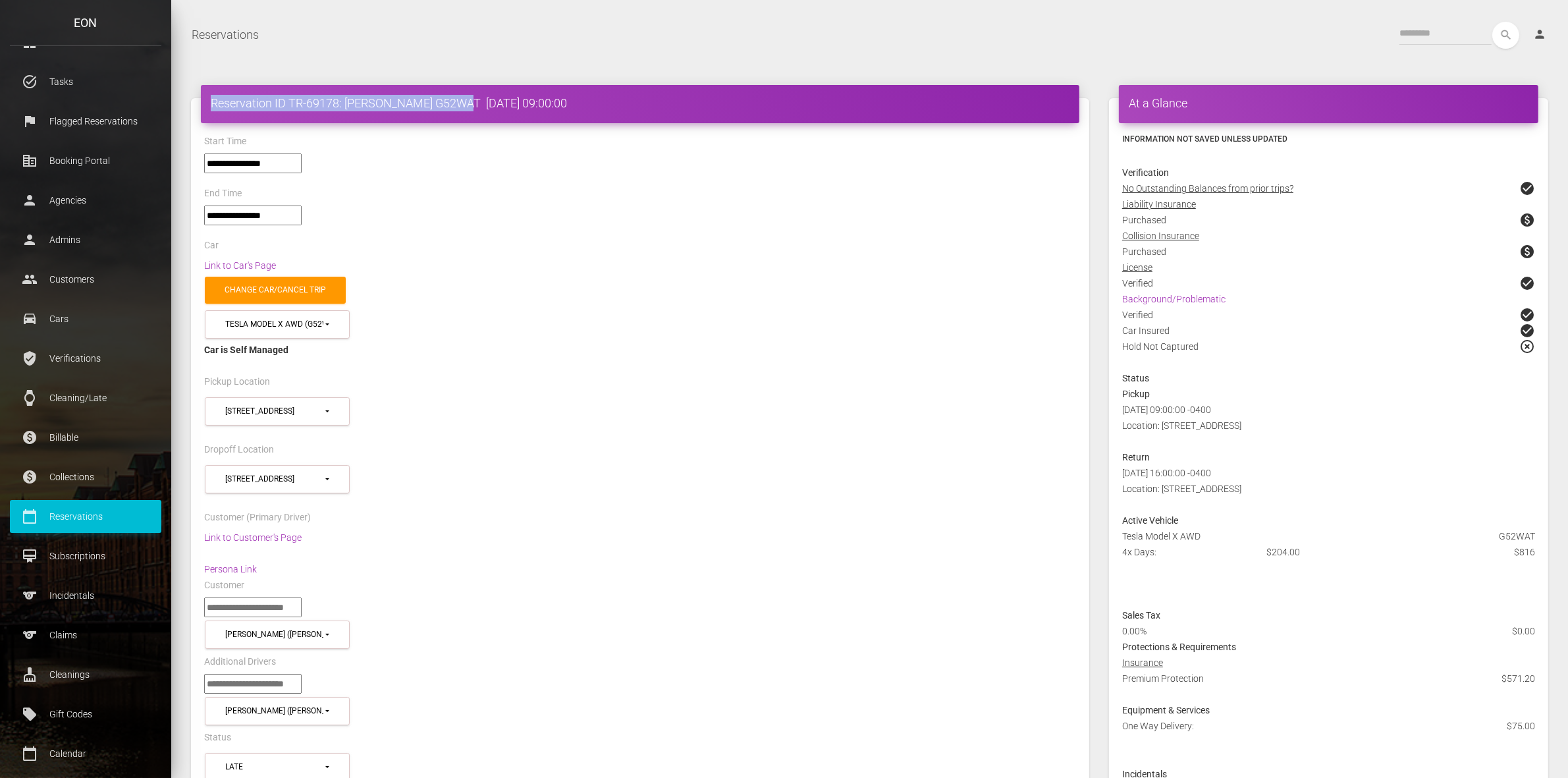
drag, startPoint x: 191, startPoint y: 102, endPoint x: 476, endPoint y: 100, distance: 285.0
copy h4 "Reservation ID TR-69178: [PERSON_NAME] G52WAT"
click at [79, 522] on p "Reservations" at bounding box center [85, 516] width 132 height 20
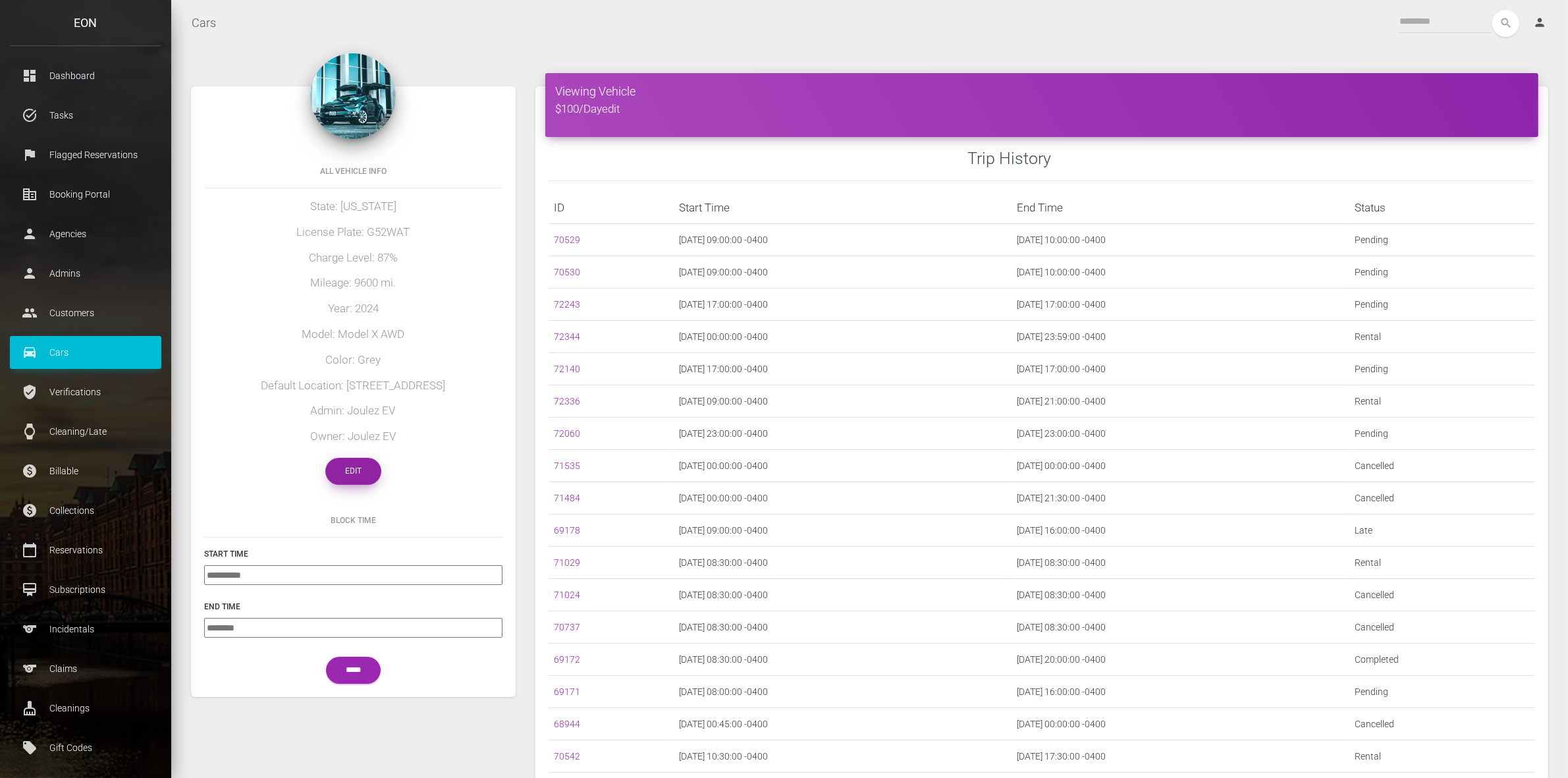
click at [353, 460] on link "Edit" at bounding box center [352, 471] width 56 height 27
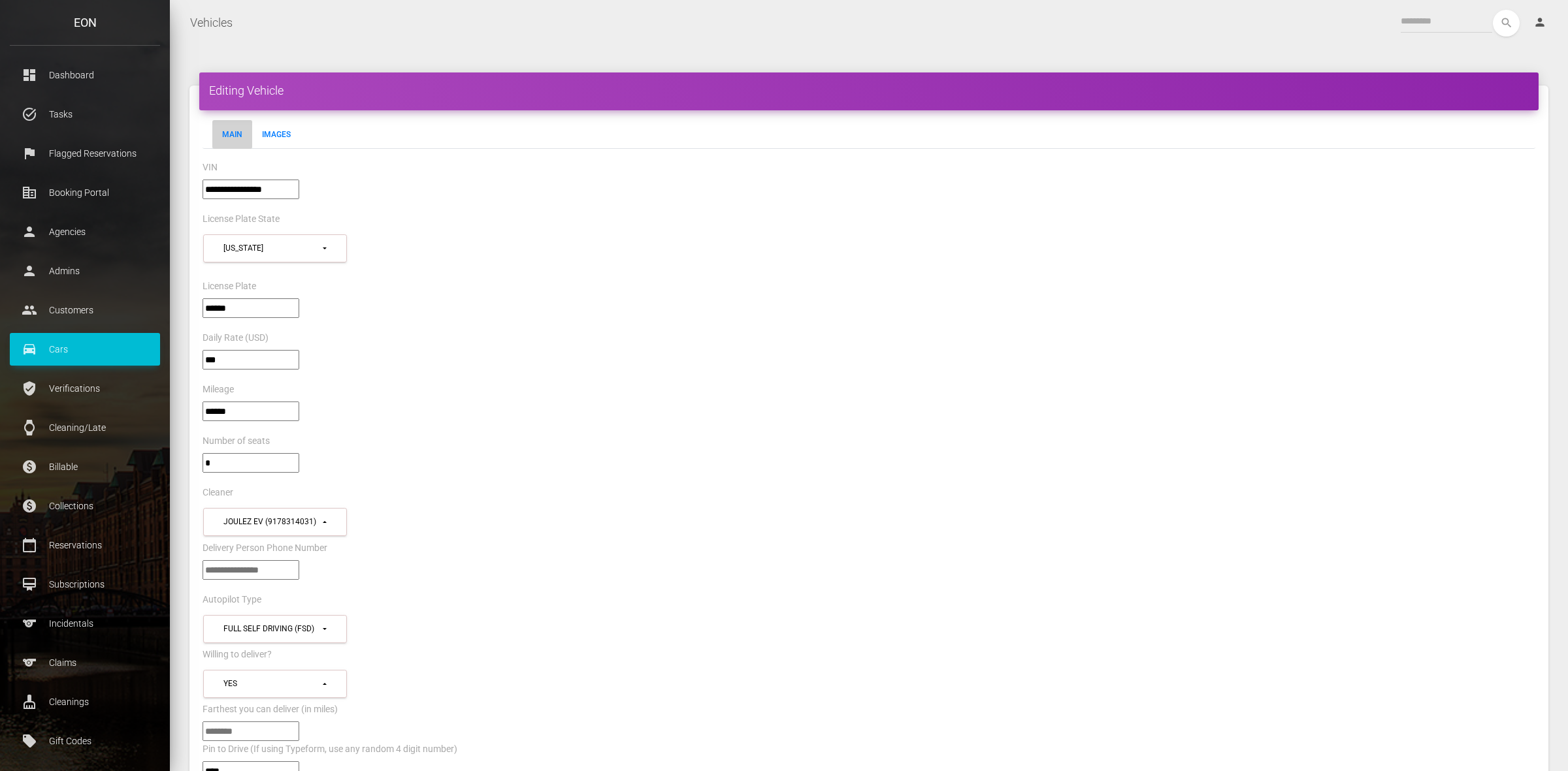
select select "*"
select select "**"
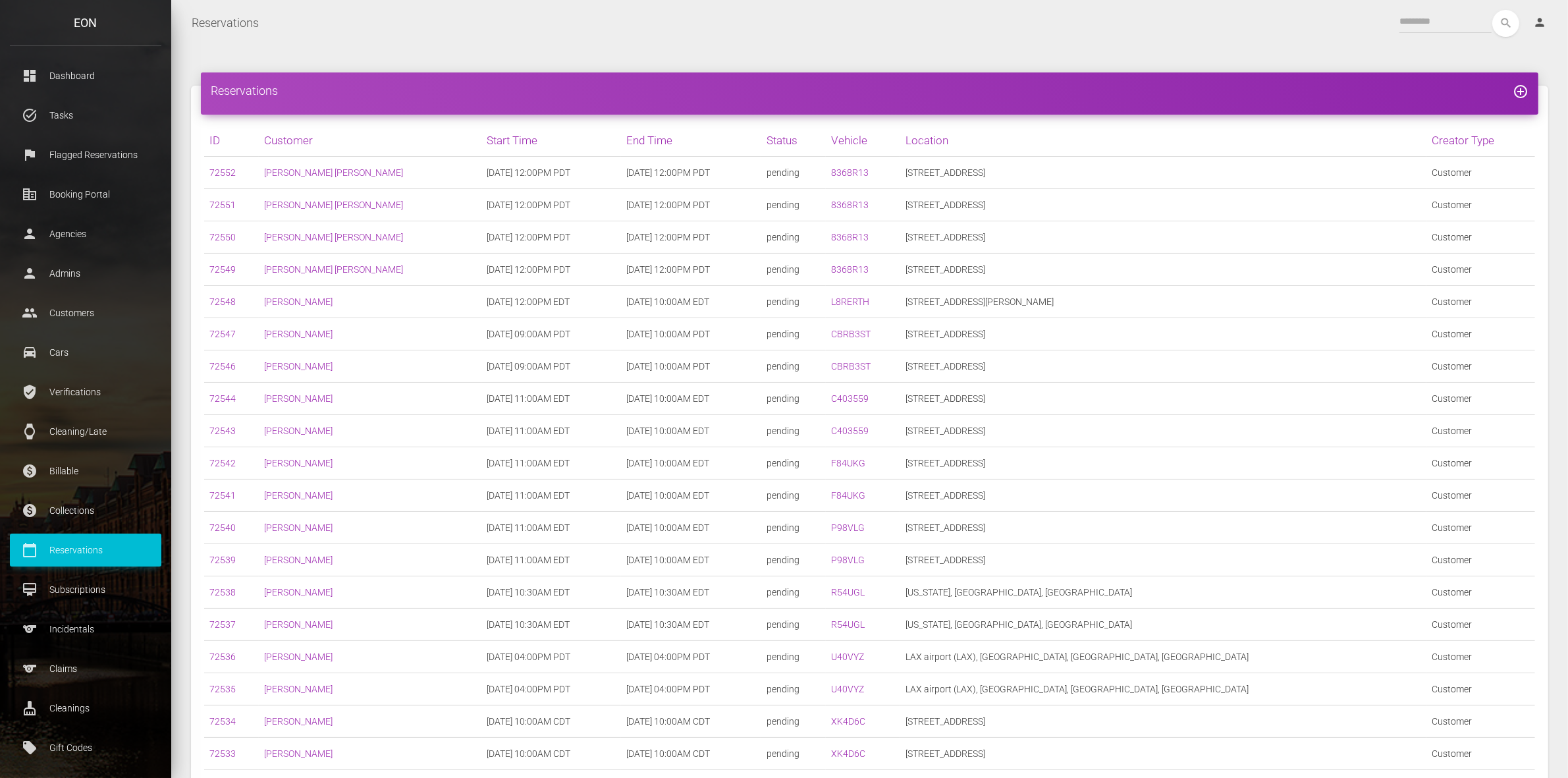
click at [1397, 38] on div "Reservations Toggle navigation search person Account Profile Settings Host Righ…" at bounding box center [870, 23] width 1397 height 33
click at [1406, 33] on input "text" at bounding box center [1445, 21] width 92 height 24
type input "****"
click at [1492, 9] on button "search" at bounding box center [1505, 23] width 27 height 27
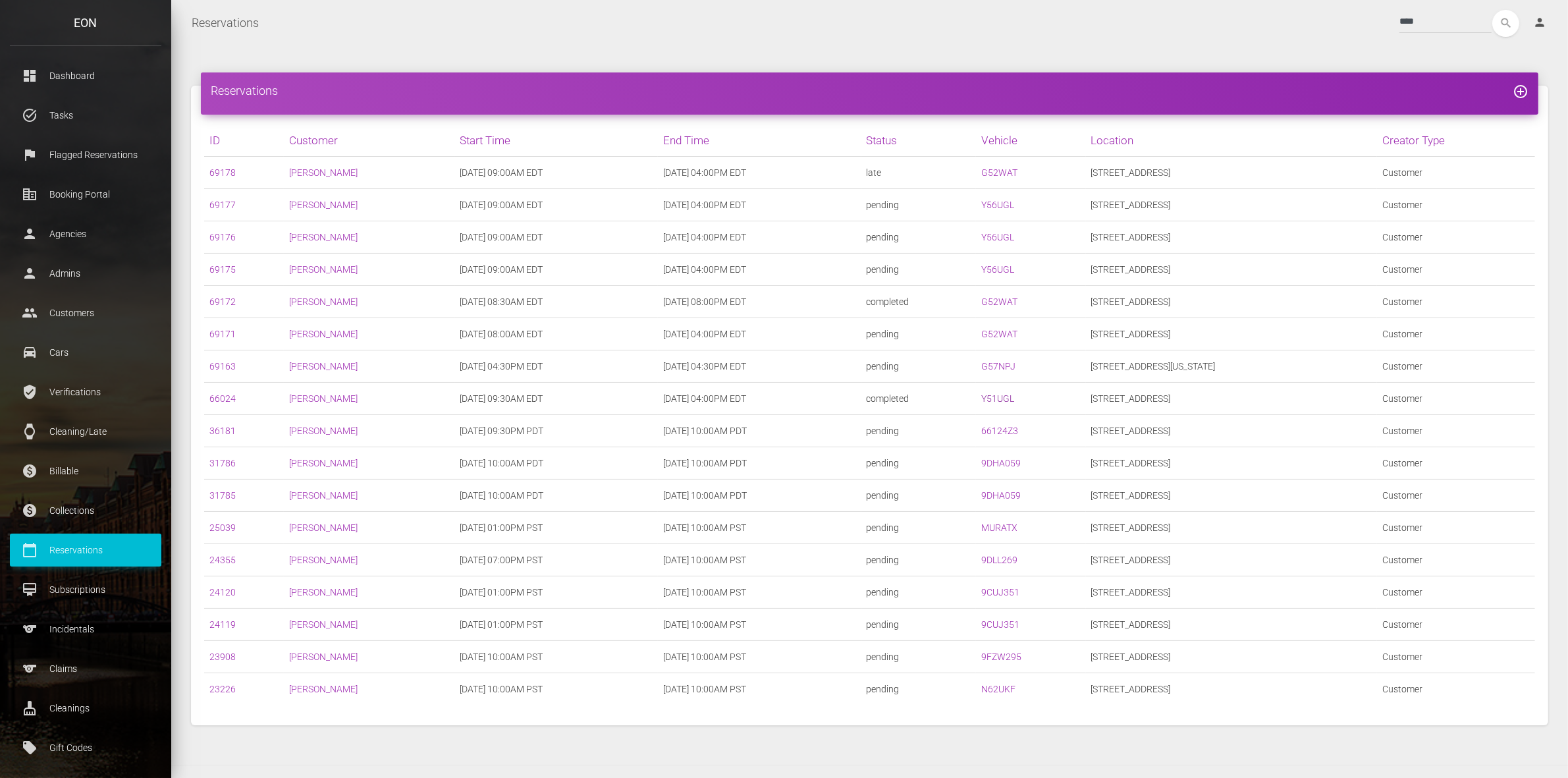
click at [1011, 396] on link "Y51UGL" at bounding box center [998, 398] width 33 height 10
click at [1006, 159] on td "G52WAT" at bounding box center [1030, 172] width 109 height 32
click at [1008, 176] on link "G52WAT" at bounding box center [1000, 172] width 36 height 10
click at [219, 306] on link "69172" at bounding box center [223, 301] width 27 height 10
click at [223, 173] on link "69178" at bounding box center [223, 172] width 27 height 10
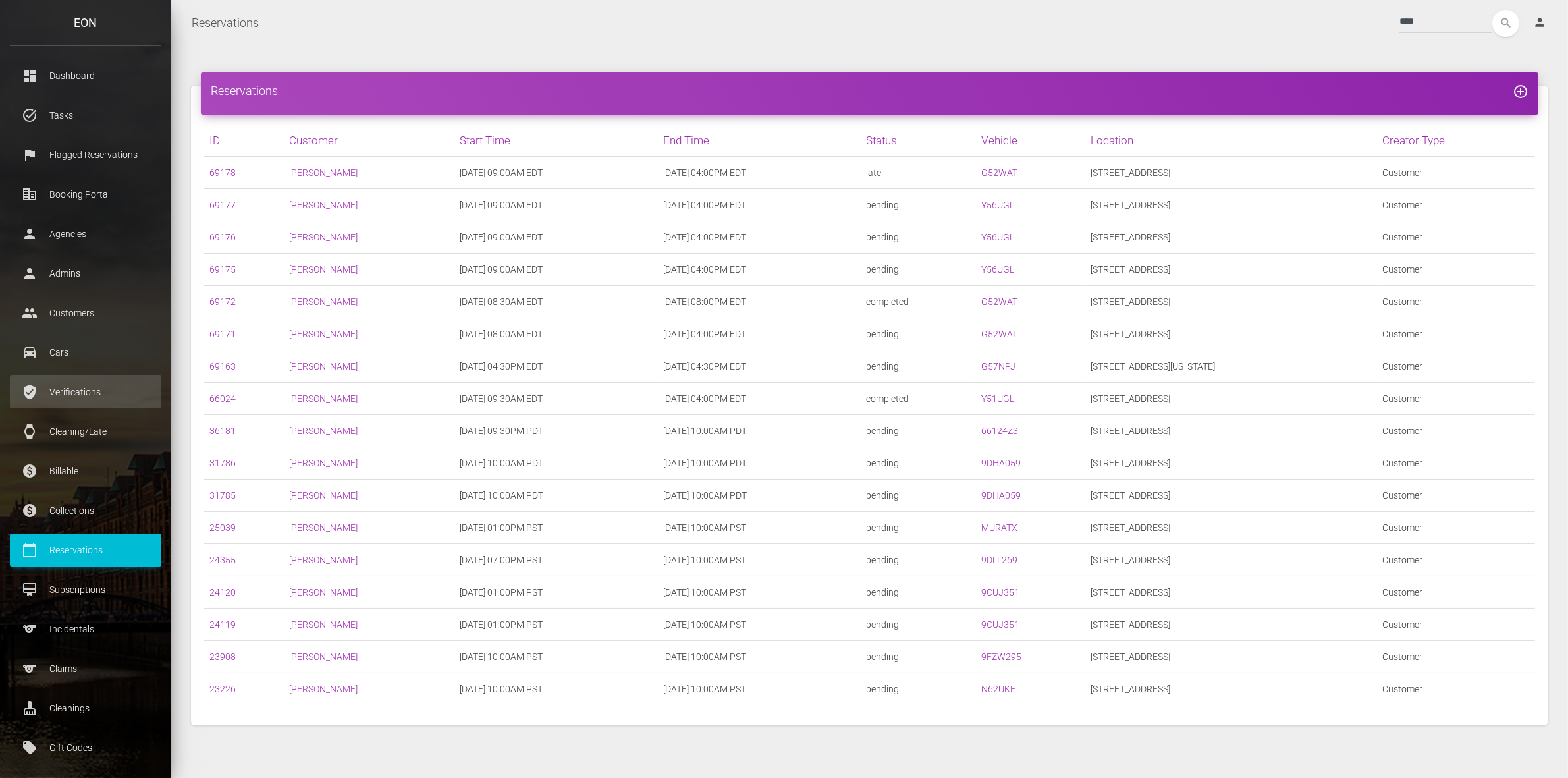
click at [98, 386] on p "Verifications" at bounding box center [85, 391] width 132 height 20
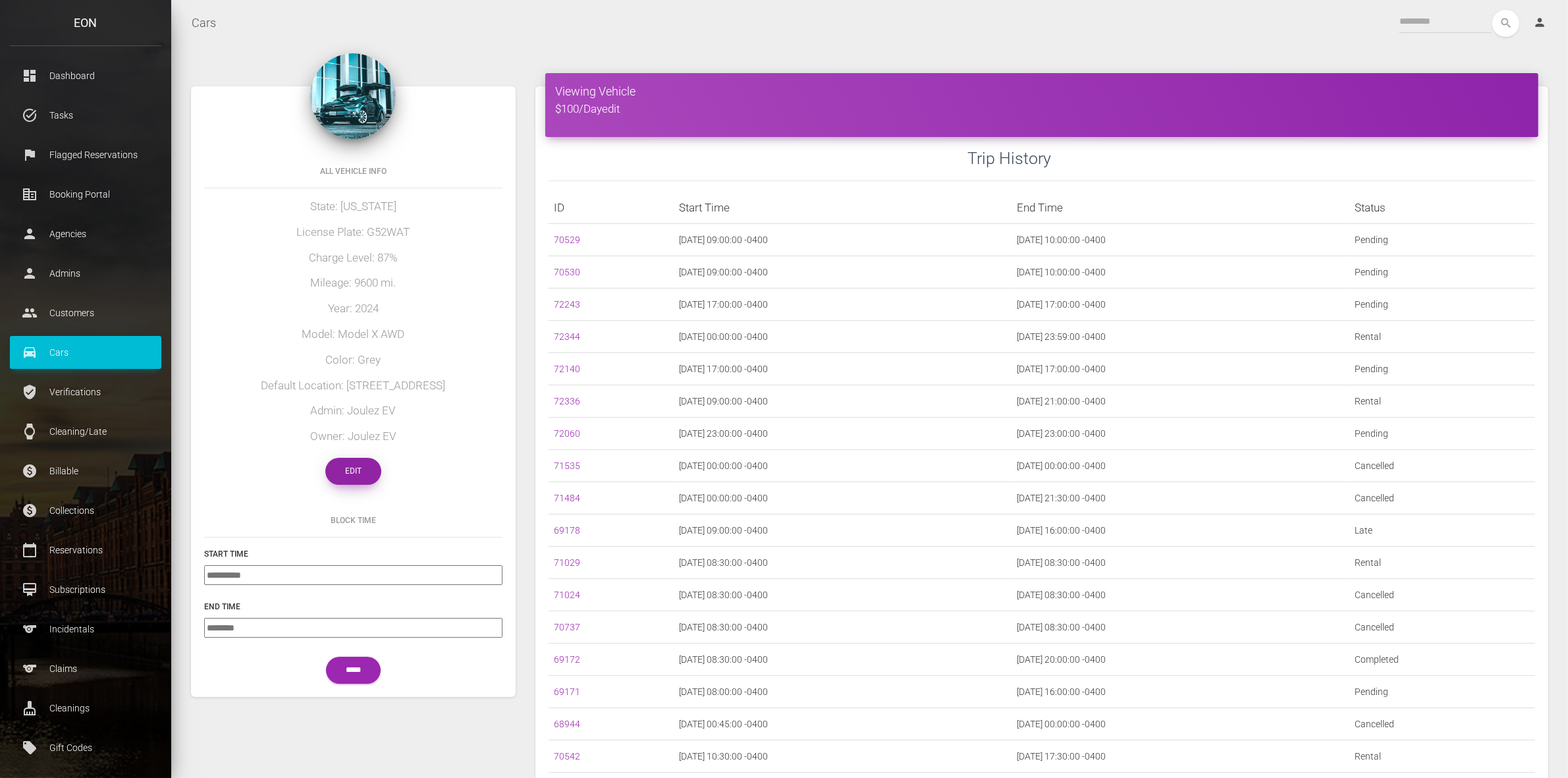
click at [340, 472] on link "Edit" at bounding box center [352, 471] width 56 height 27
click at [347, 461] on link "Edit" at bounding box center [352, 471] width 56 height 27
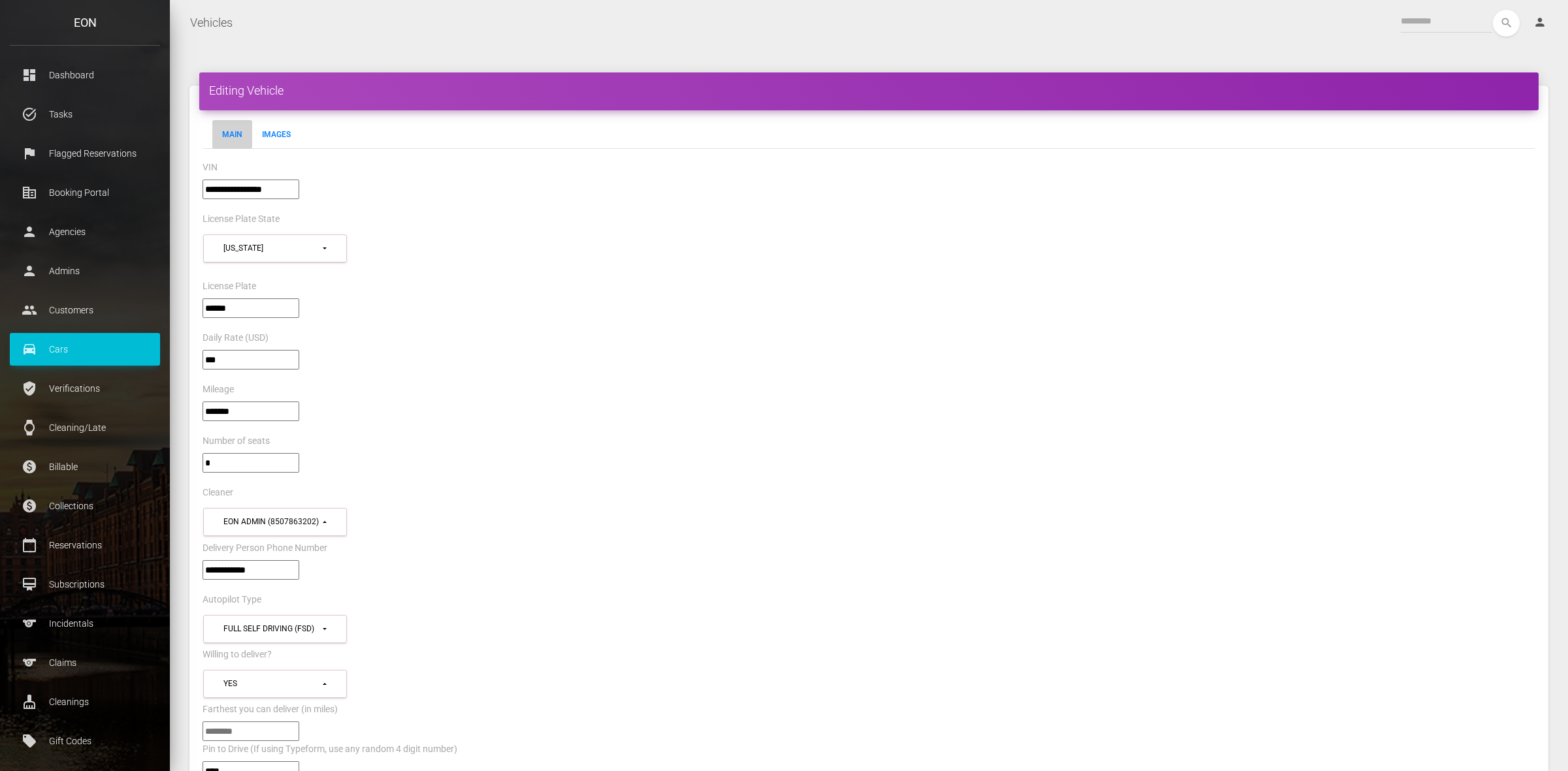
select select "*"
select select "**"
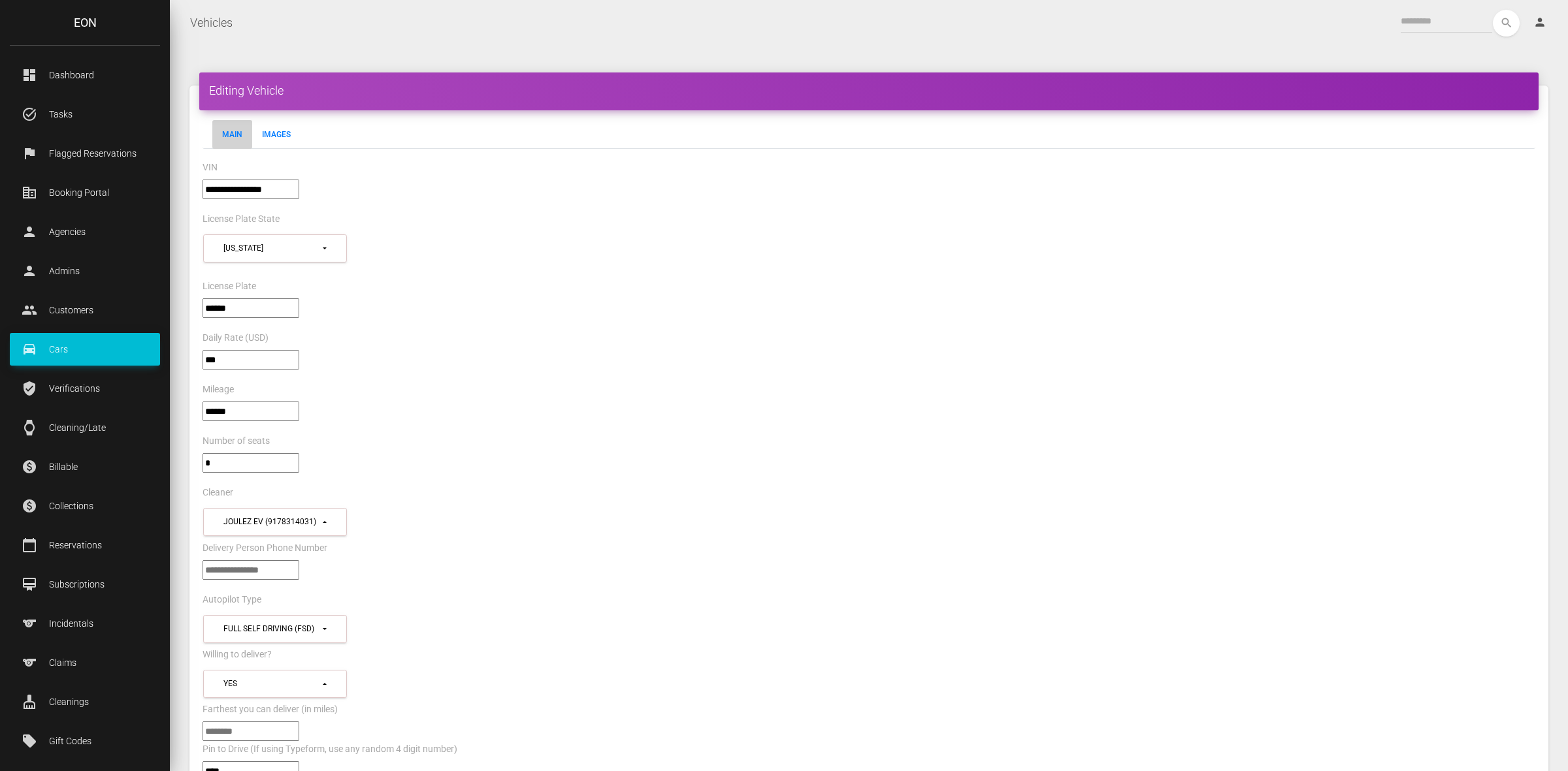
select select "*"
select select "**"
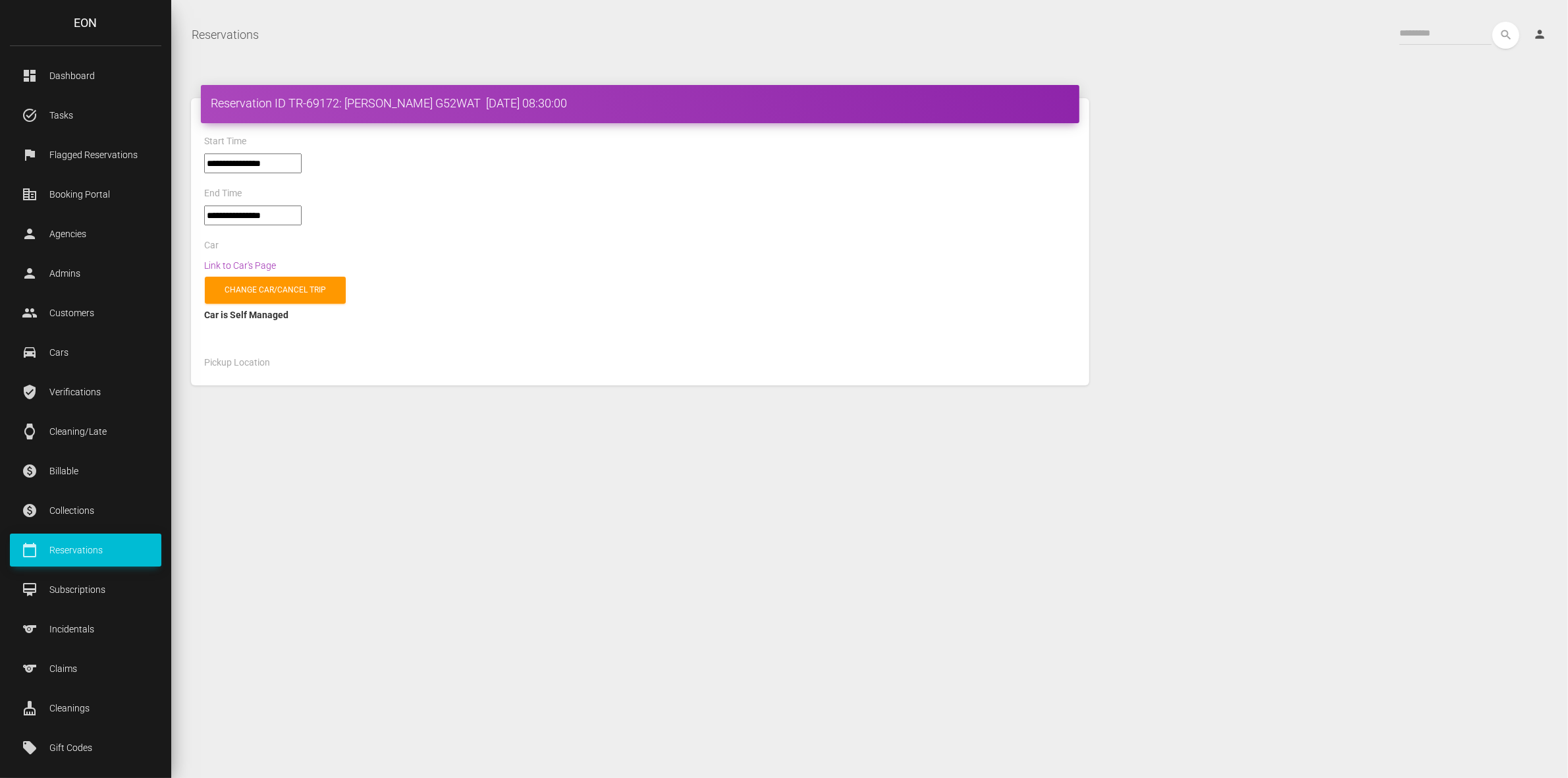
select select "*****"
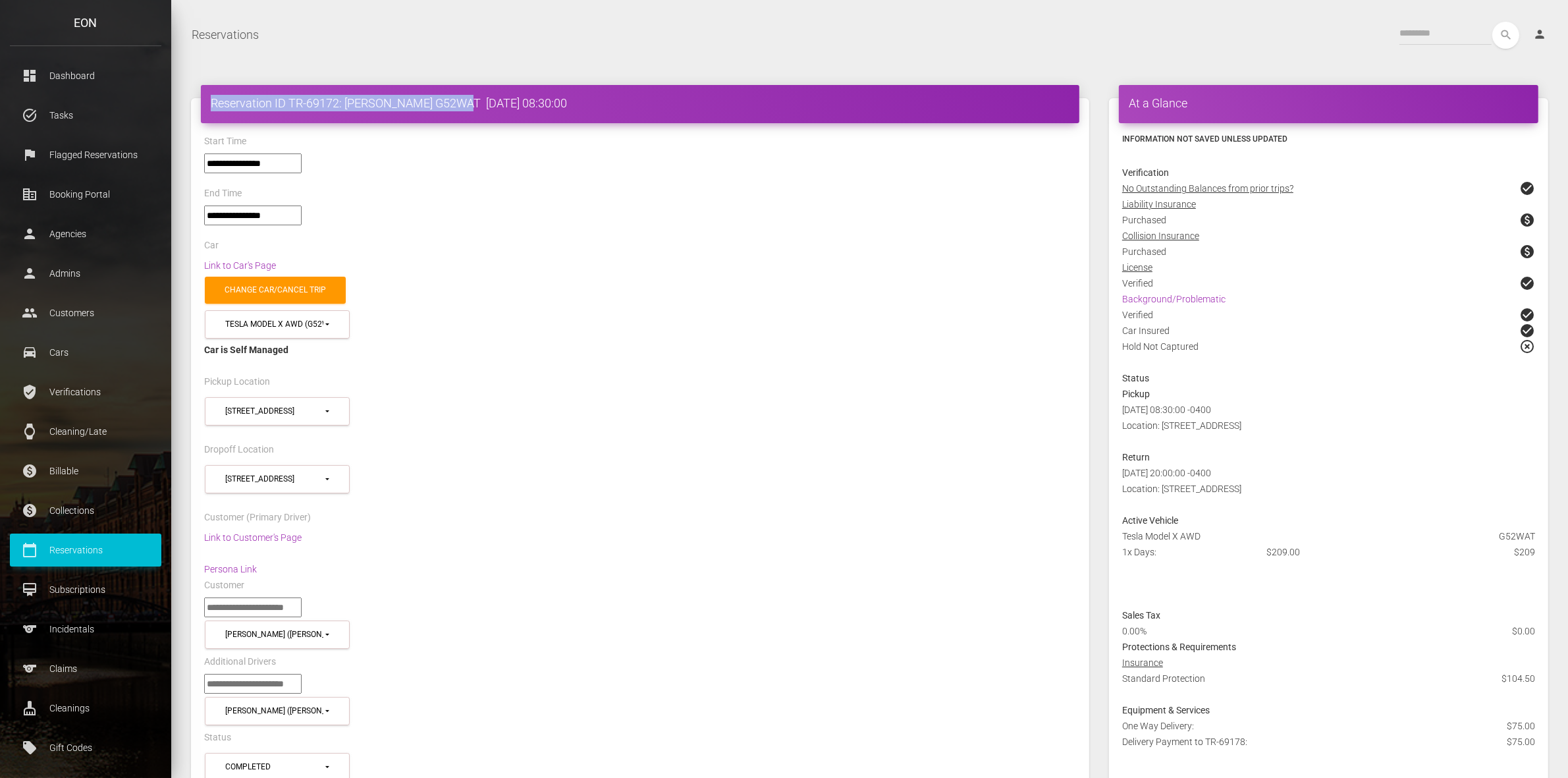
drag, startPoint x: 191, startPoint y: 99, endPoint x: 475, endPoint y: 112, distance: 284.3
copy h4 "Reservation ID TR-69172: RICHARD PERO G52WAT"
select select "*****"
drag, startPoint x: 200, startPoint y: 105, endPoint x: 472, endPoint y: 113, distance: 272.1
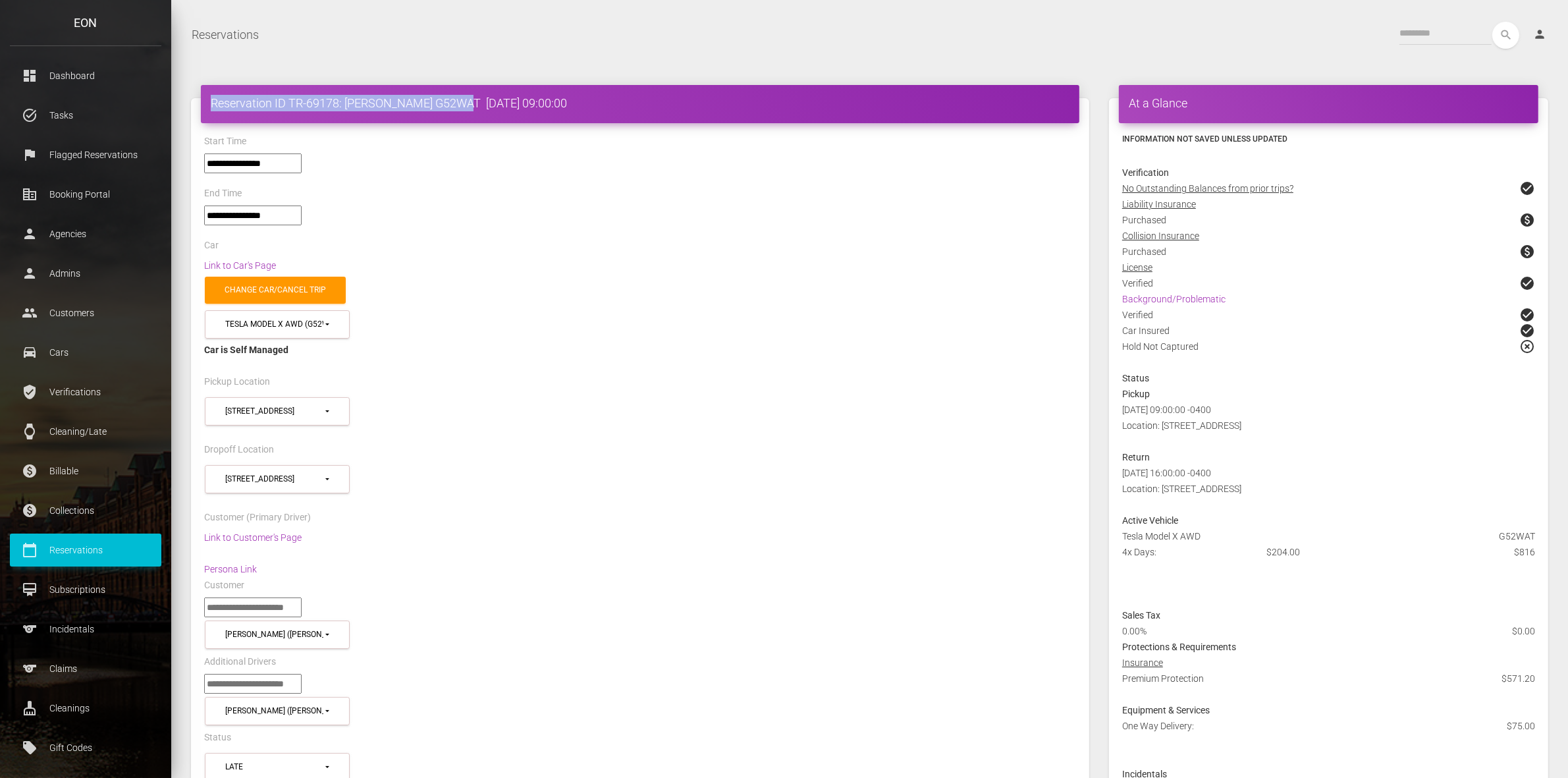
copy h4 "Reservation ID TR-69178: RICHARD PERO G52WAT"
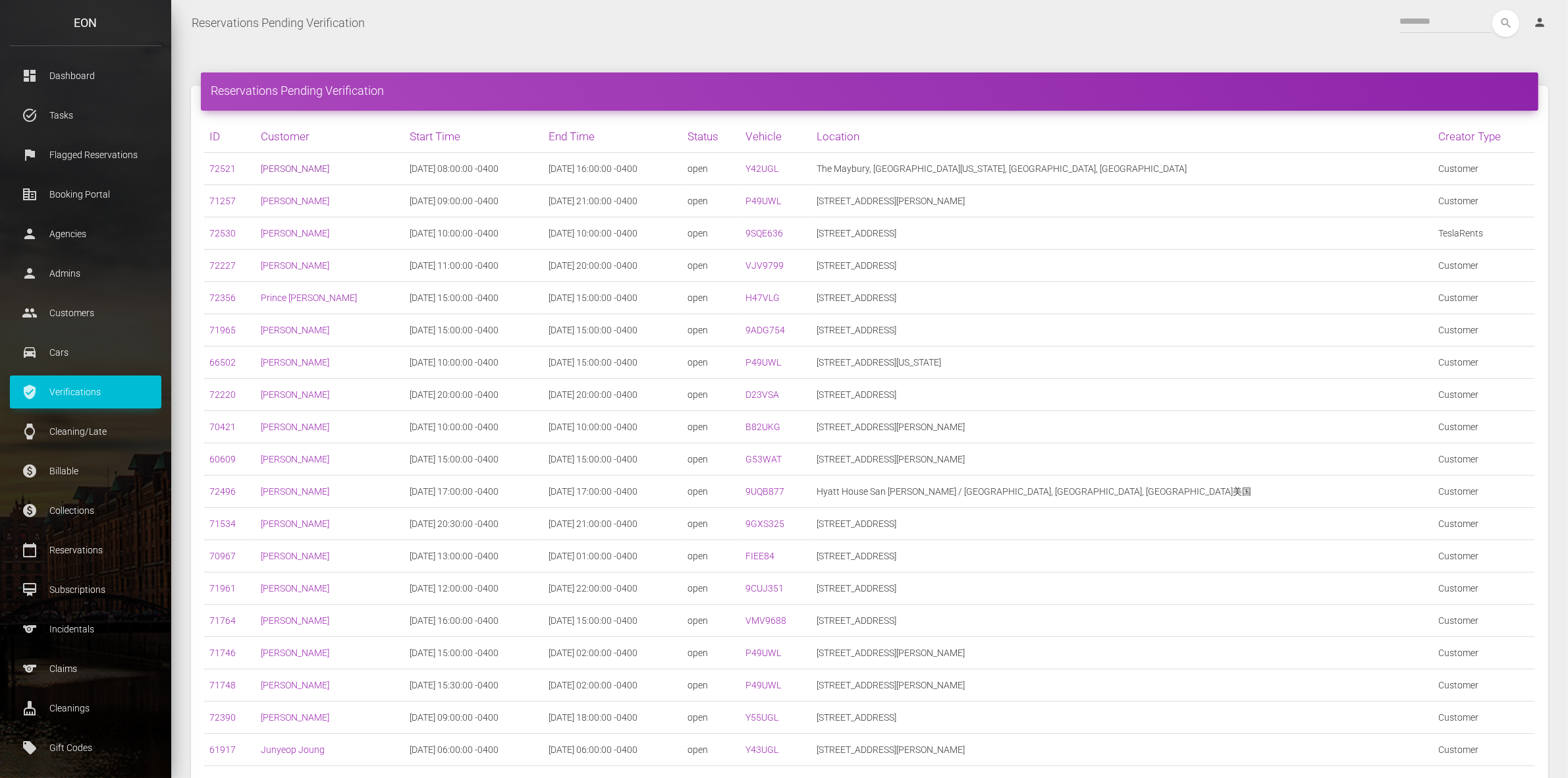
click at [289, 167] on link "Guan Wang" at bounding box center [295, 168] width 68 height 10
click at [218, 174] on td "72521" at bounding box center [230, 169] width 51 height 32
click at [222, 167] on link "72521" at bounding box center [223, 168] width 27 height 10
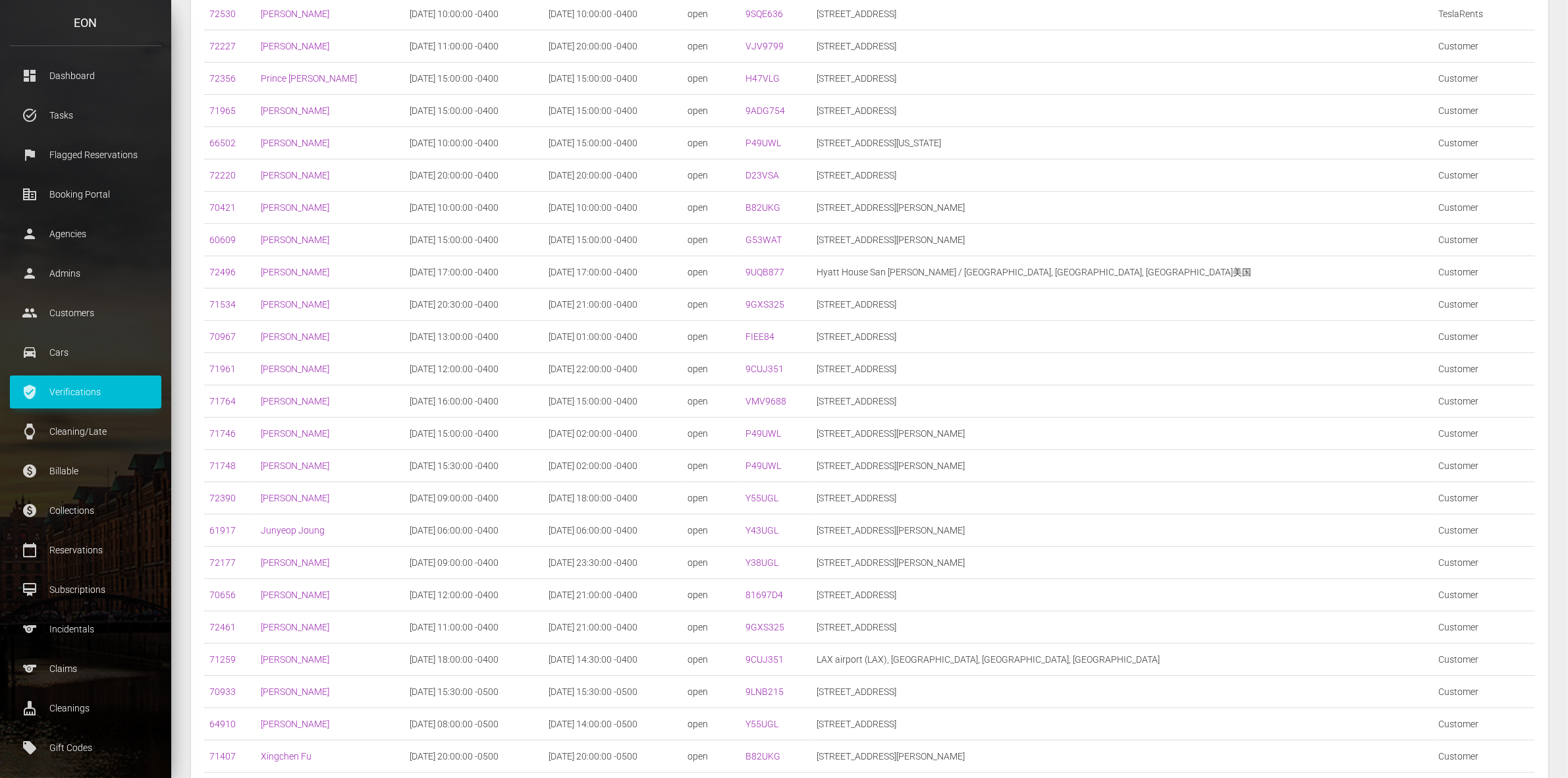
scroll to position [319, 0]
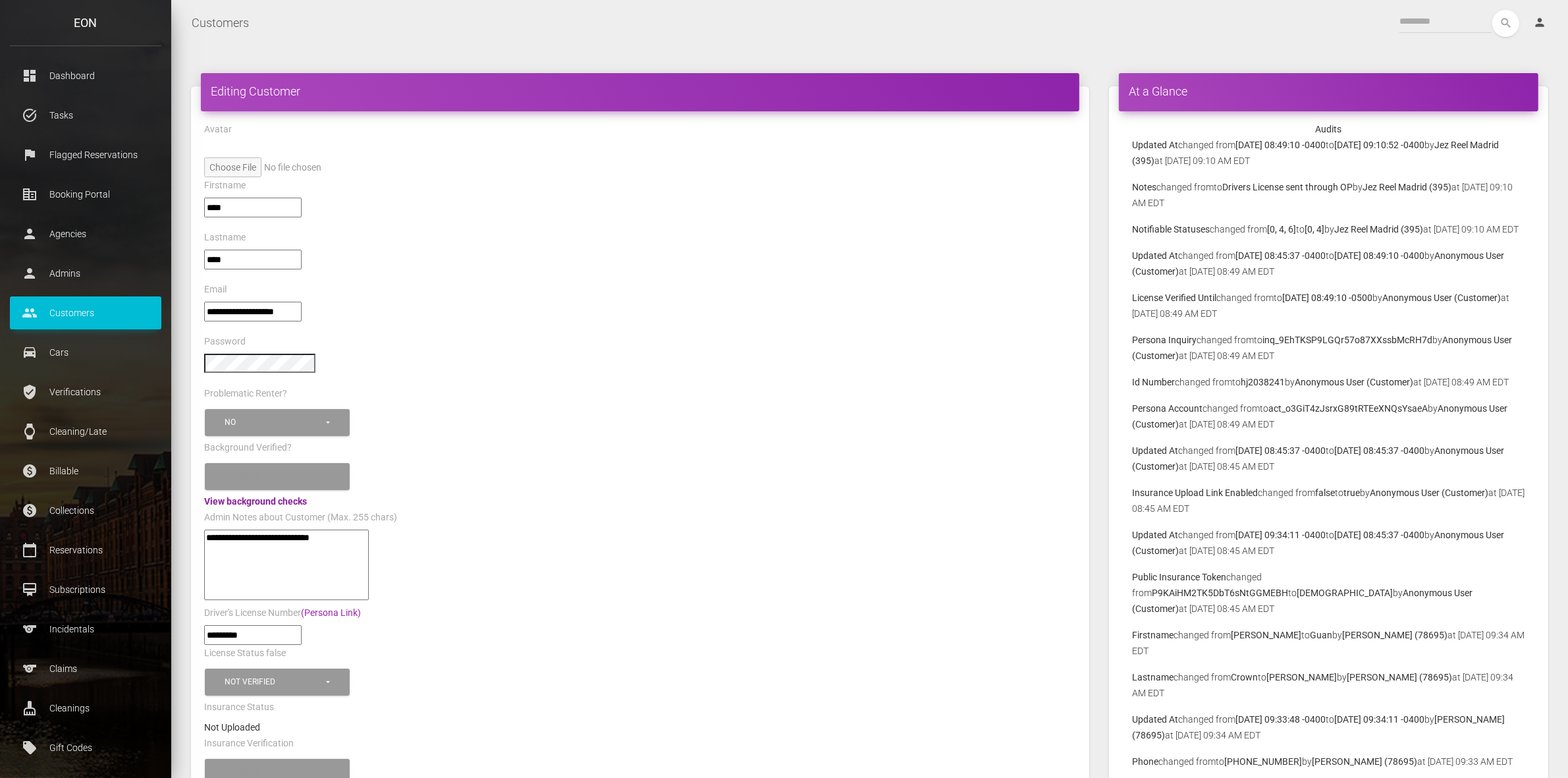
click at [280, 497] on link "View background checks" at bounding box center [256, 501] width 102 height 10
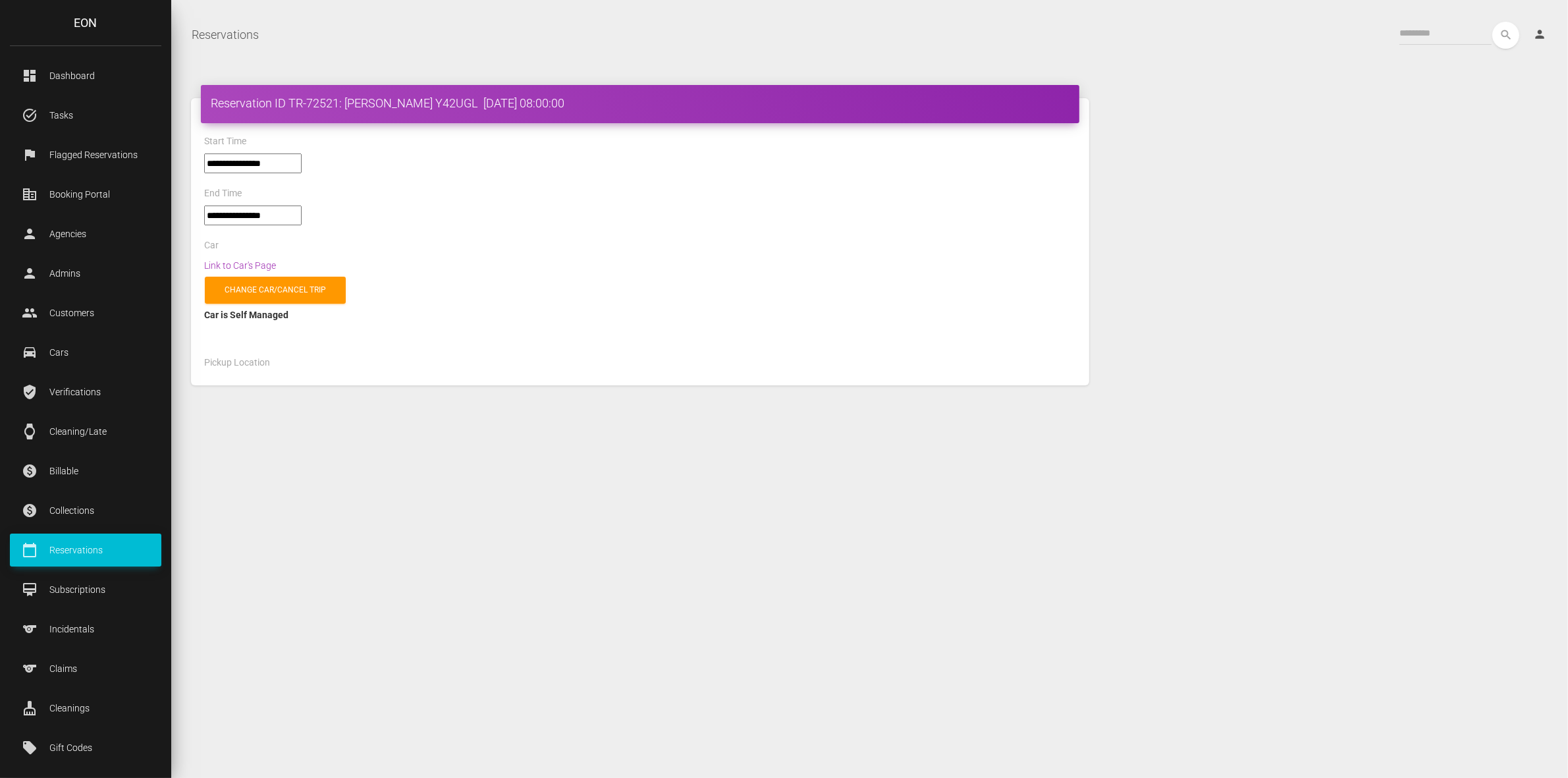
select select "*****"
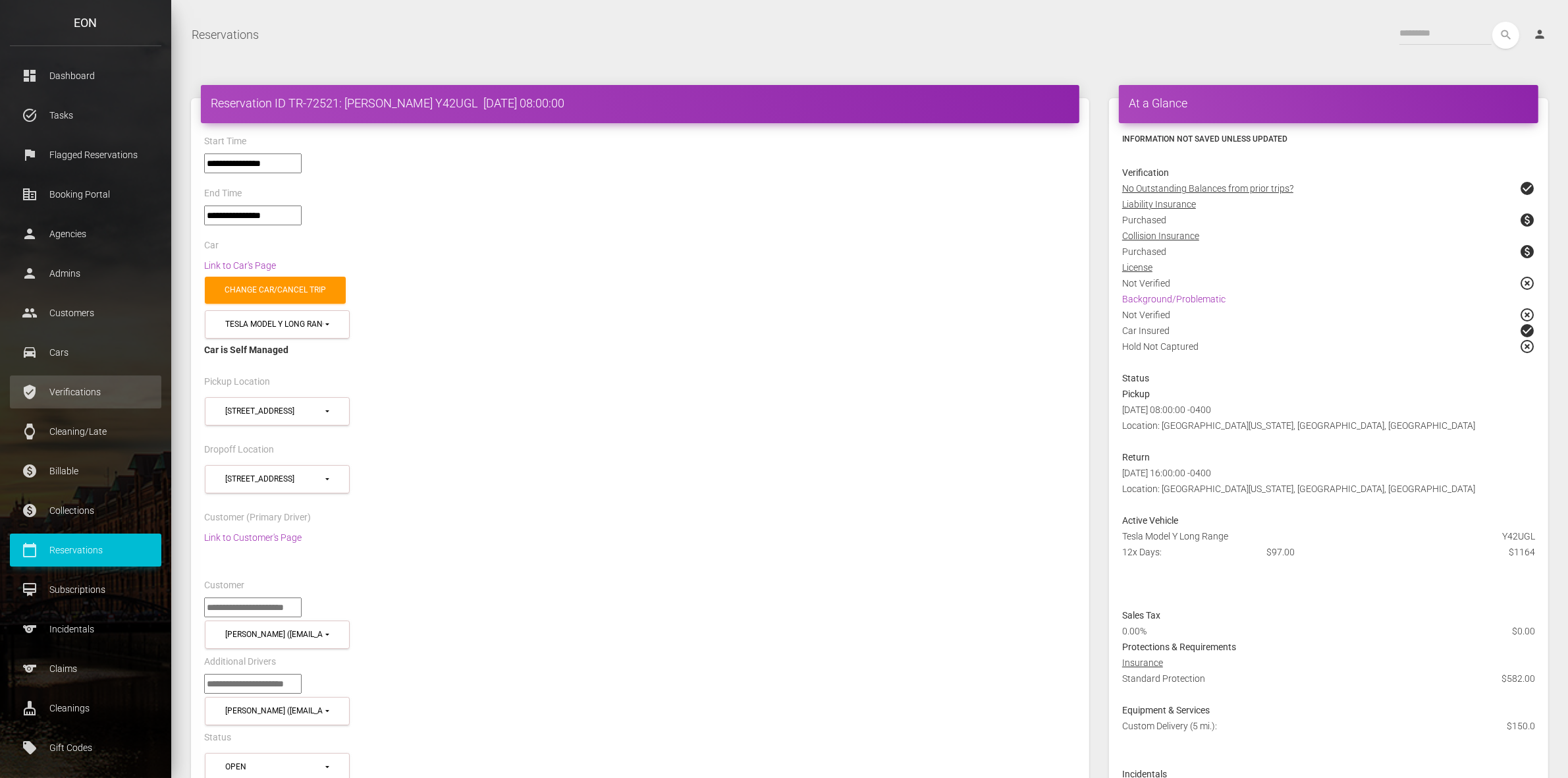
click at [70, 397] on p "Verifications" at bounding box center [85, 391] width 132 height 20
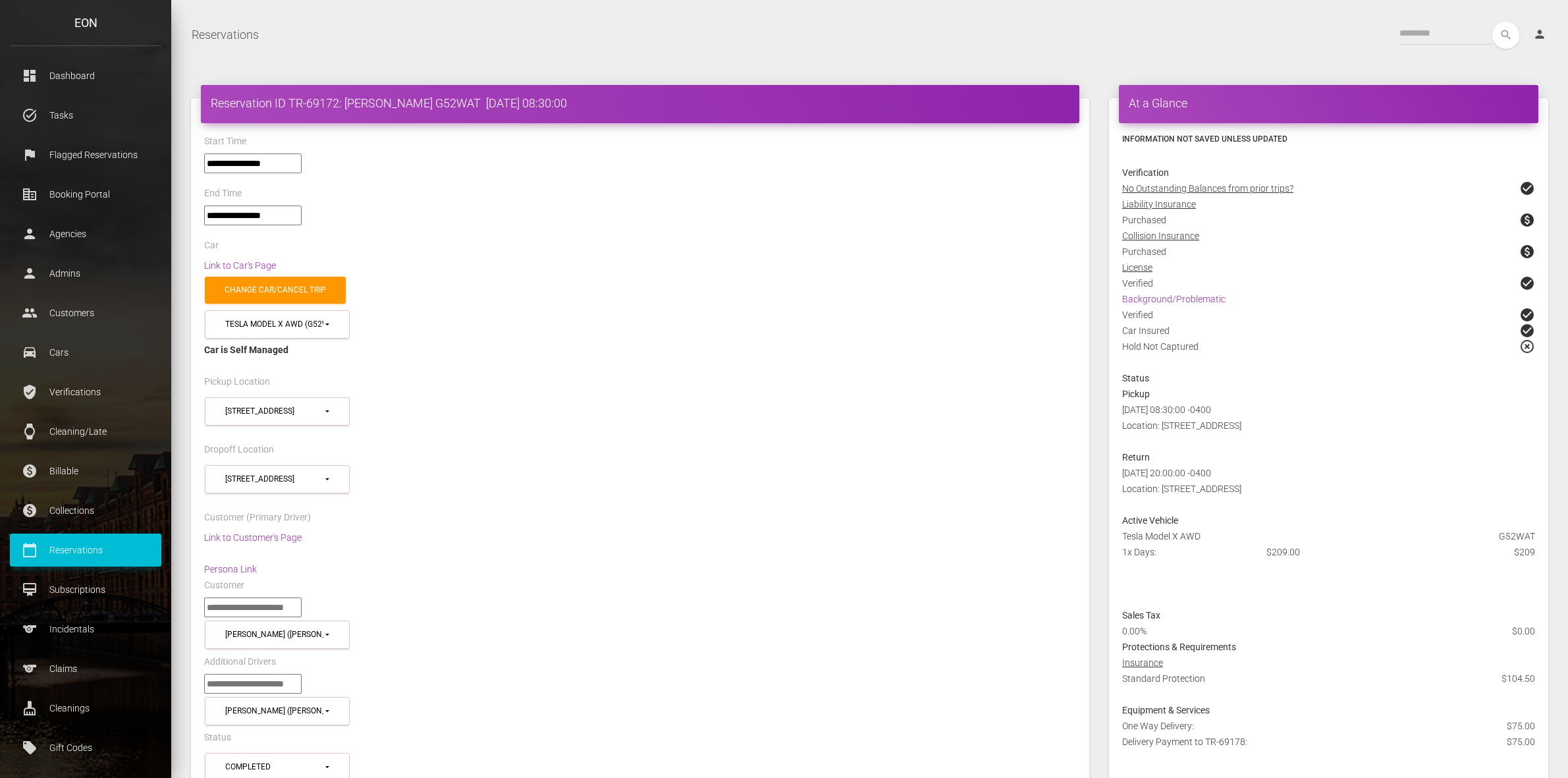
select select "*****"
click at [336, 107] on h4 "Reservation ID TR-69172: RICHARD PERO G52WAT 2025-08-23 08:30:00" at bounding box center [640, 102] width 859 height 16
select select "*****"
click at [328, 107] on h4 "Reservation ID TR-69178: RICHARD PERO G52WAT 2025-08-29 09:00:00" at bounding box center [640, 102] width 859 height 16
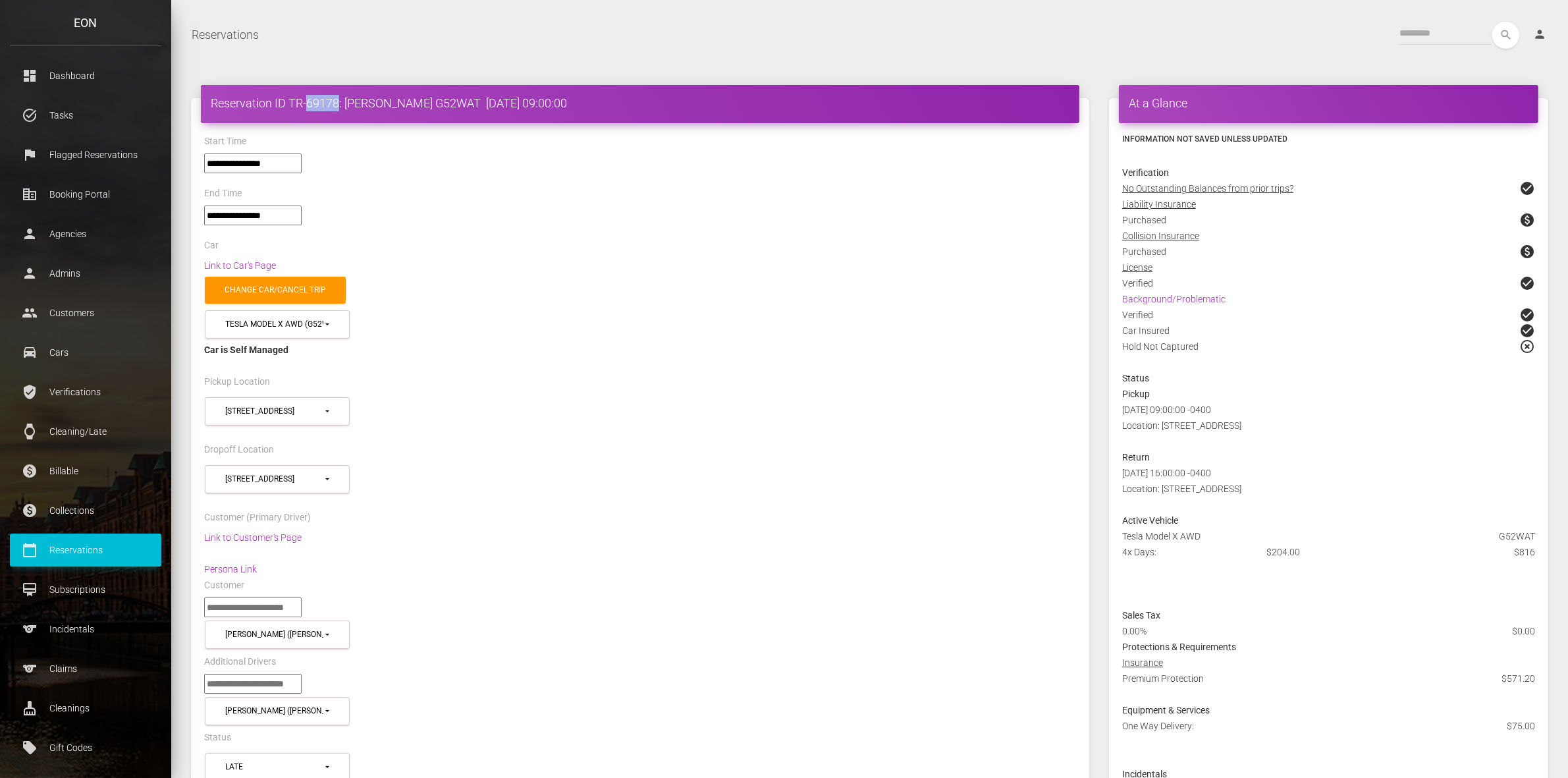
click at [328, 107] on h4 "Reservation ID TR-69178: RICHARD PERO G52WAT 2025-08-29 09:00:00" at bounding box center [640, 102] width 859 height 16
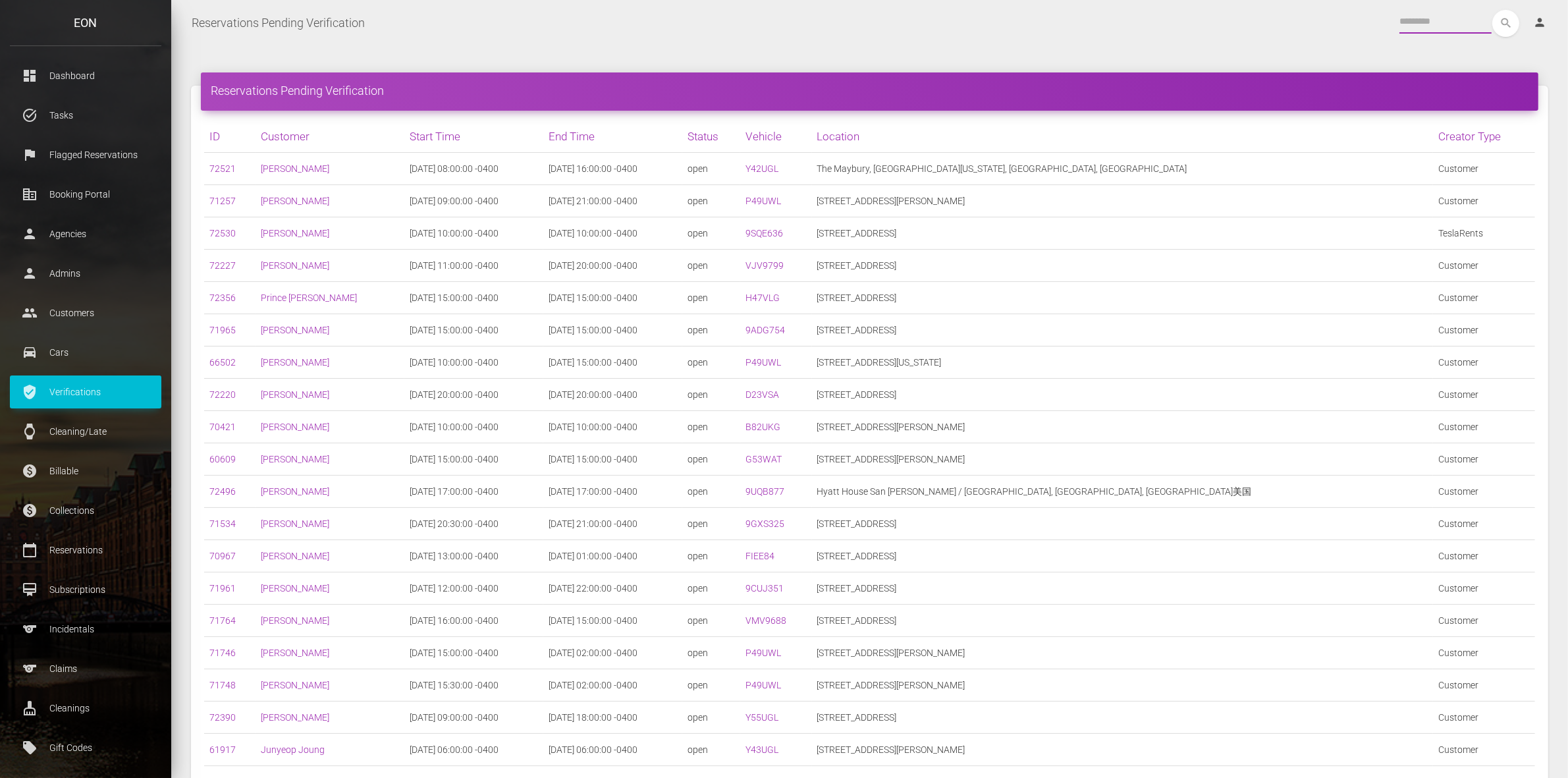
click at [1479, 23] on input "text" at bounding box center [1445, 21] width 92 height 24
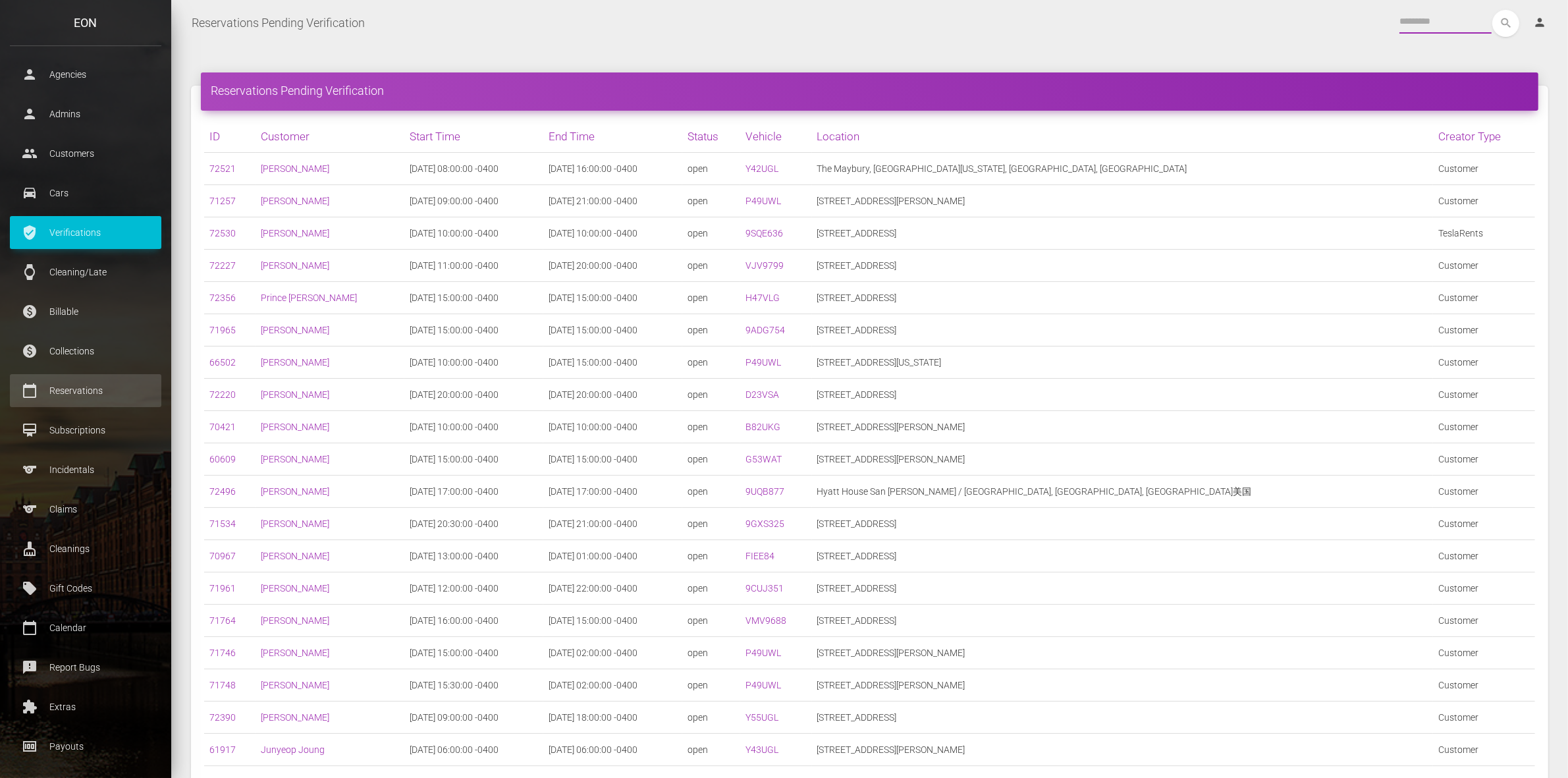
scroll to position [167, 0]
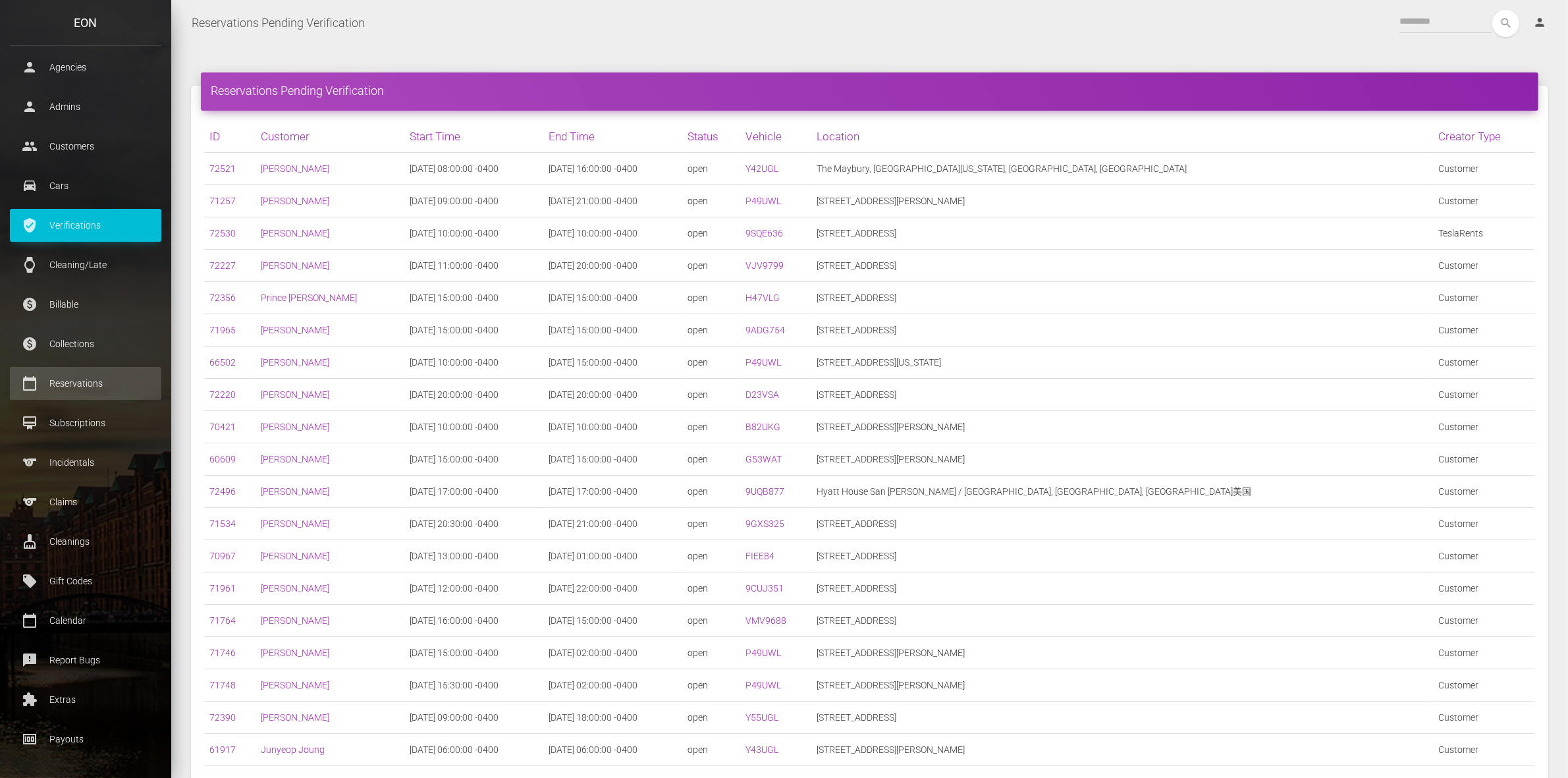
click at [93, 380] on p "Reservations" at bounding box center [85, 383] width 132 height 20
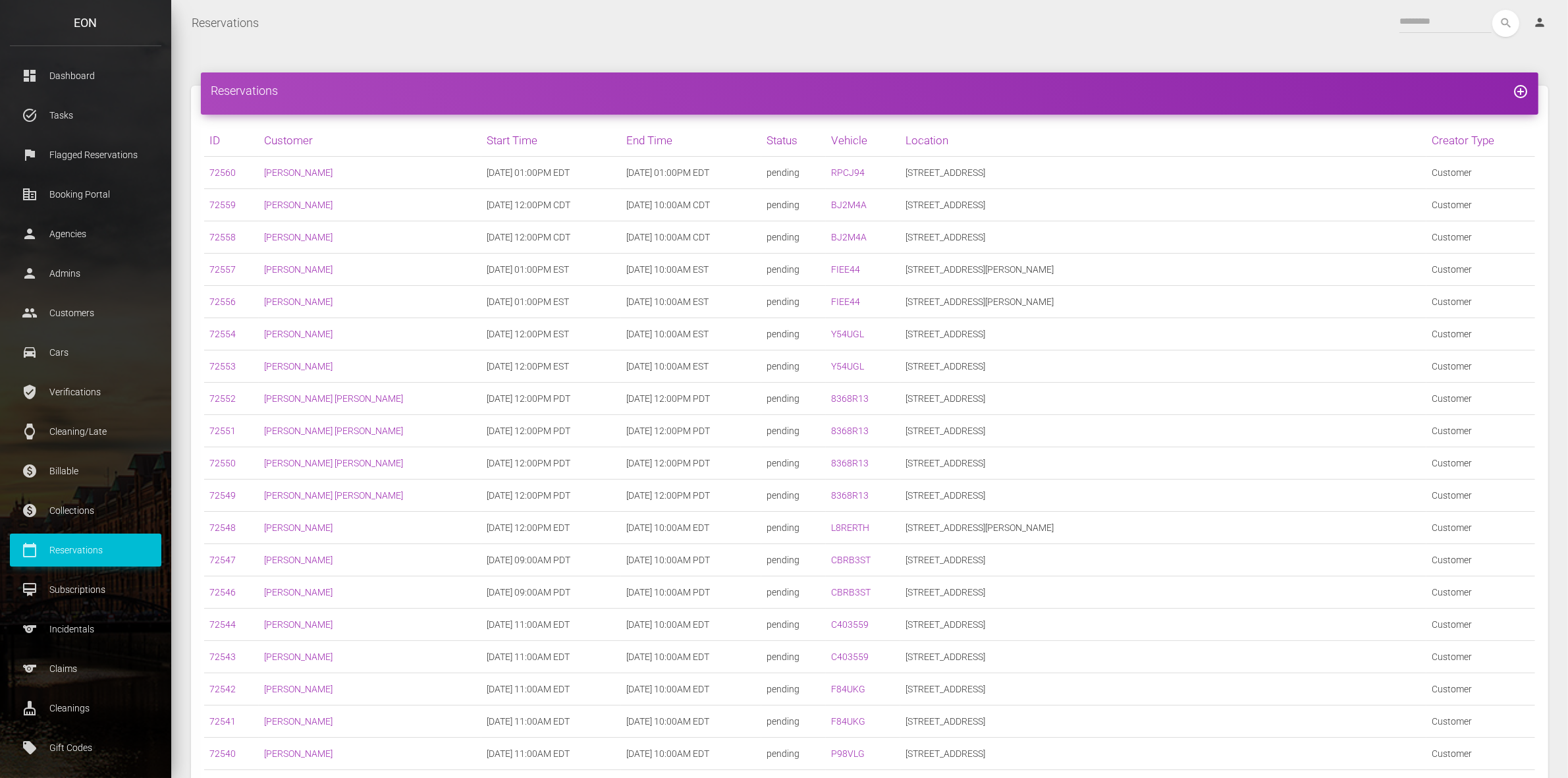
click at [1437, 33] on div "search" at bounding box center [1459, 23] width 120 height 27
click at [1437, 28] on input "text" at bounding box center [1445, 21] width 92 height 24
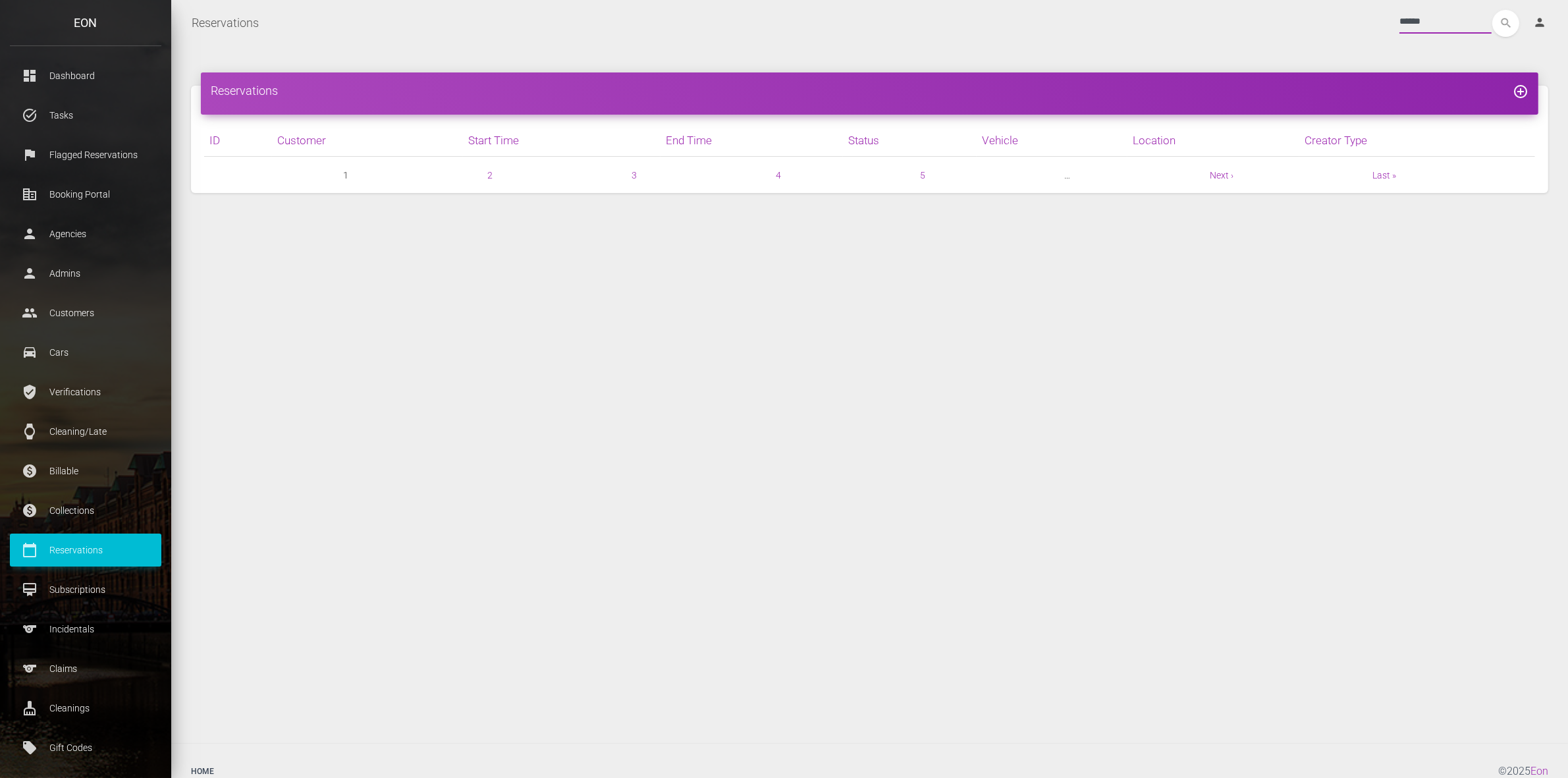
type input "******"
click at [1492, 9] on button "search" at bounding box center [1505, 23] width 27 height 27
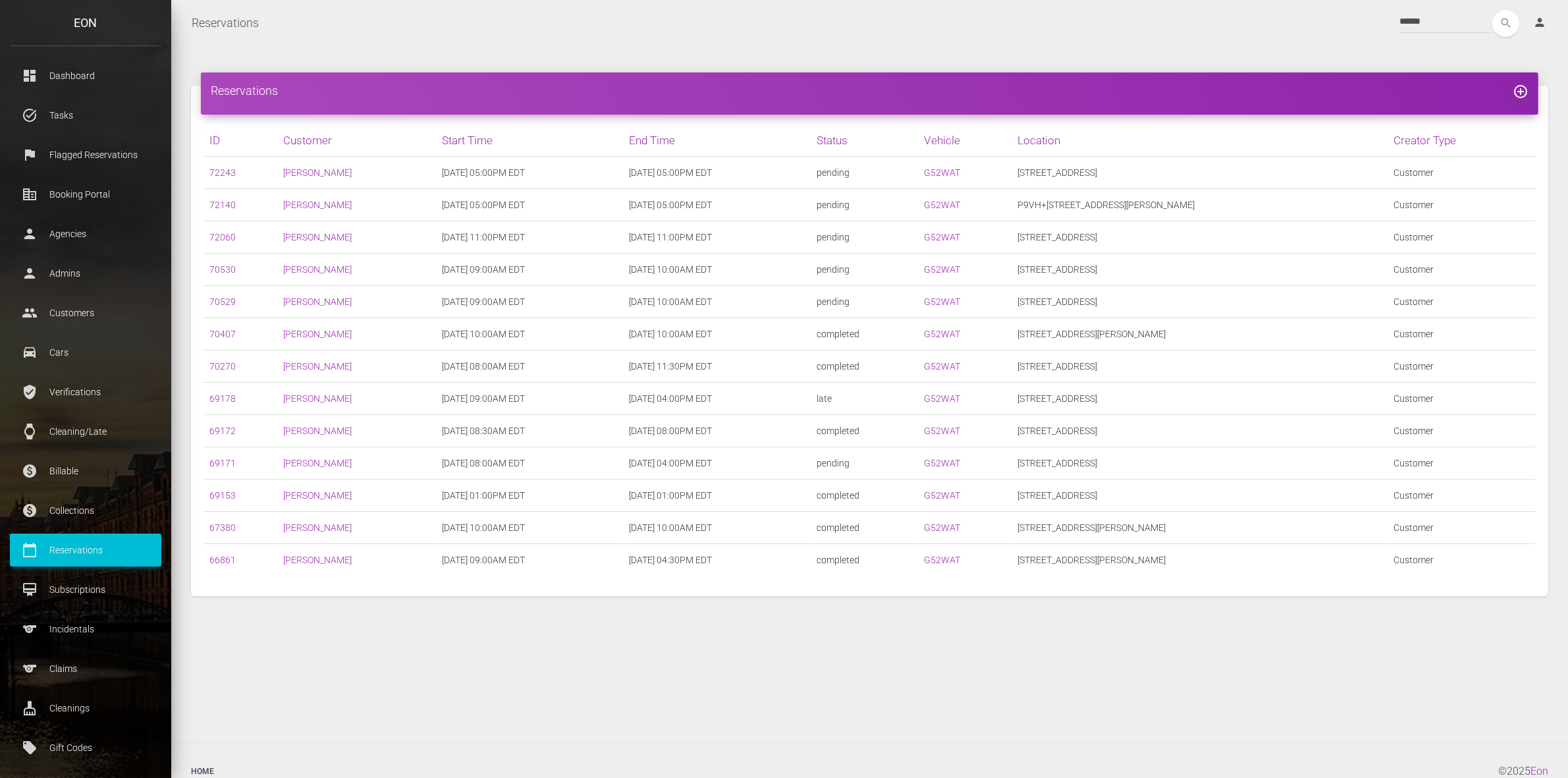
click at [68, 559] on p "Reservations" at bounding box center [85, 550] width 132 height 20
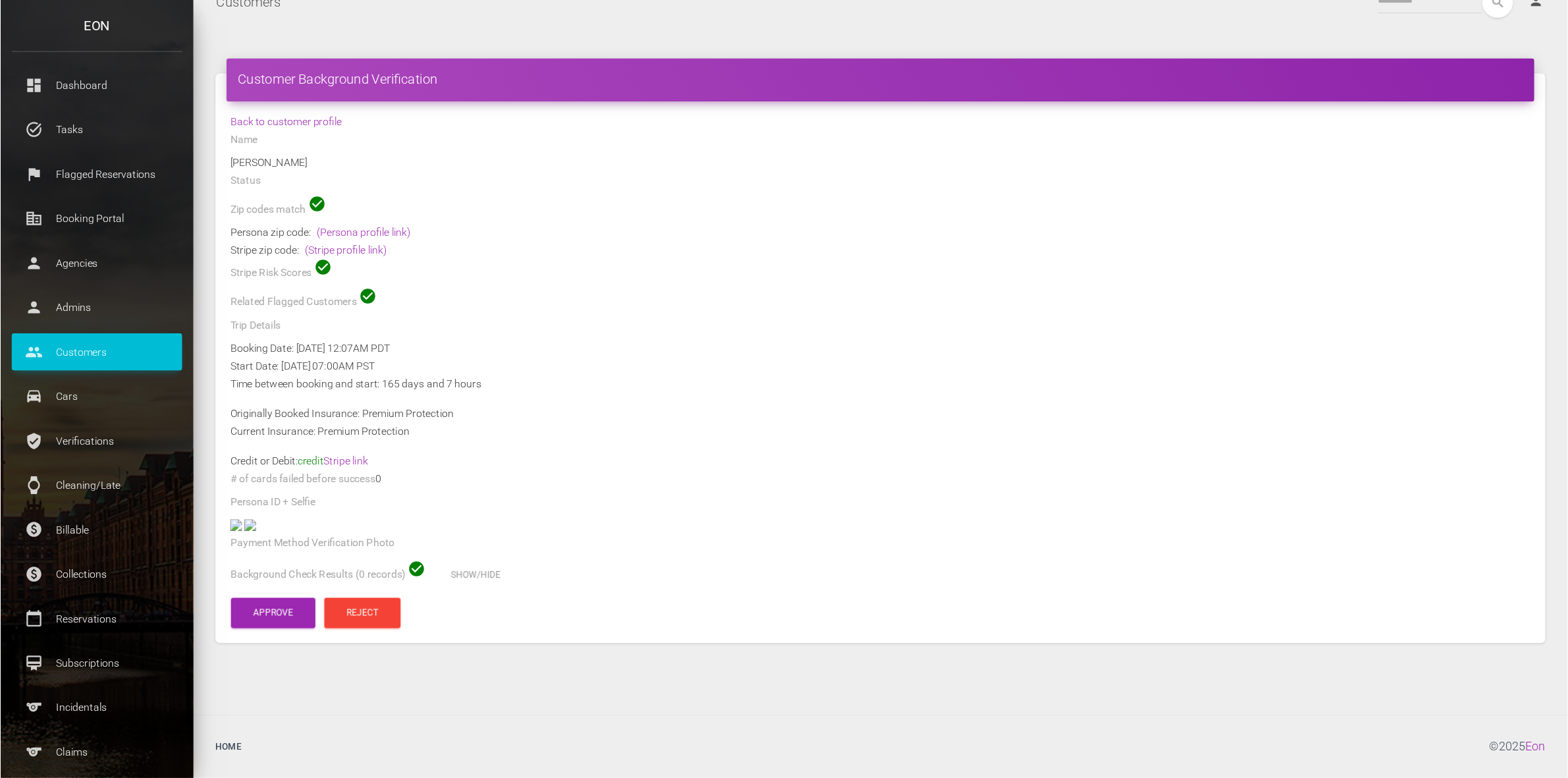
scroll to position [149, 0]
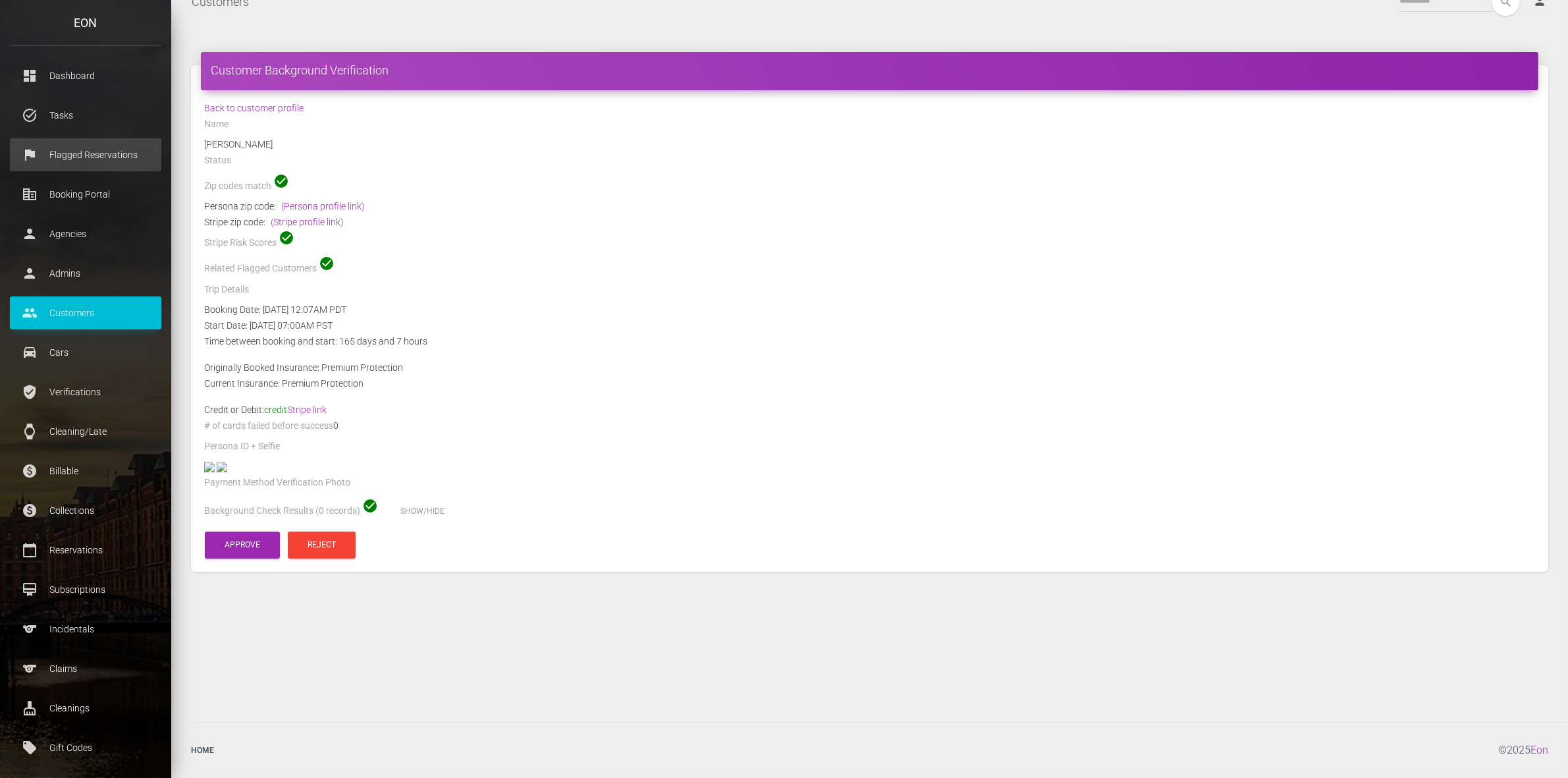
click at [98, 159] on p "Flagged Reservations" at bounding box center [85, 154] width 132 height 20
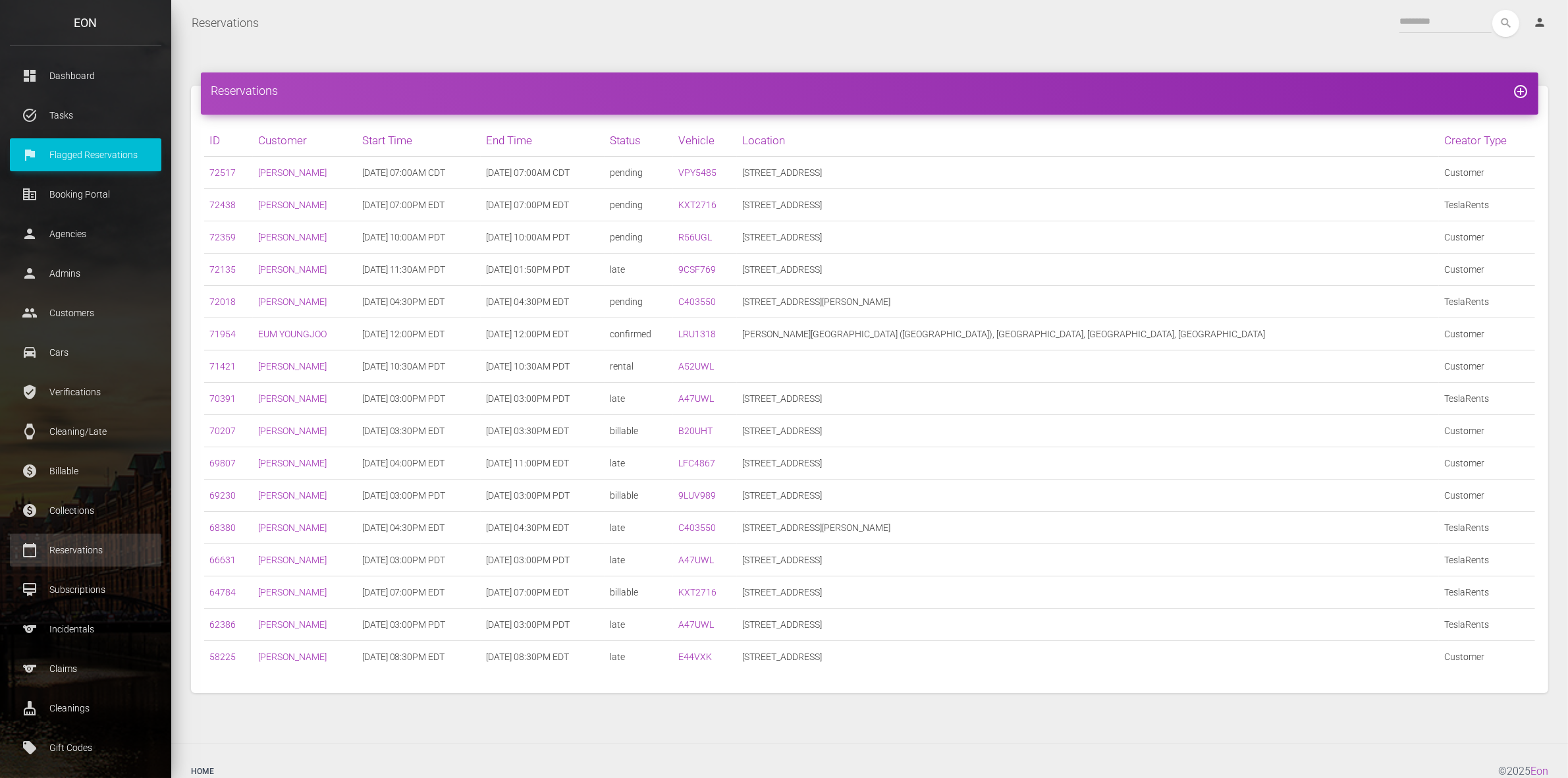
click at [109, 537] on link "calendar_today Reservations" at bounding box center [85, 550] width 152 height 33
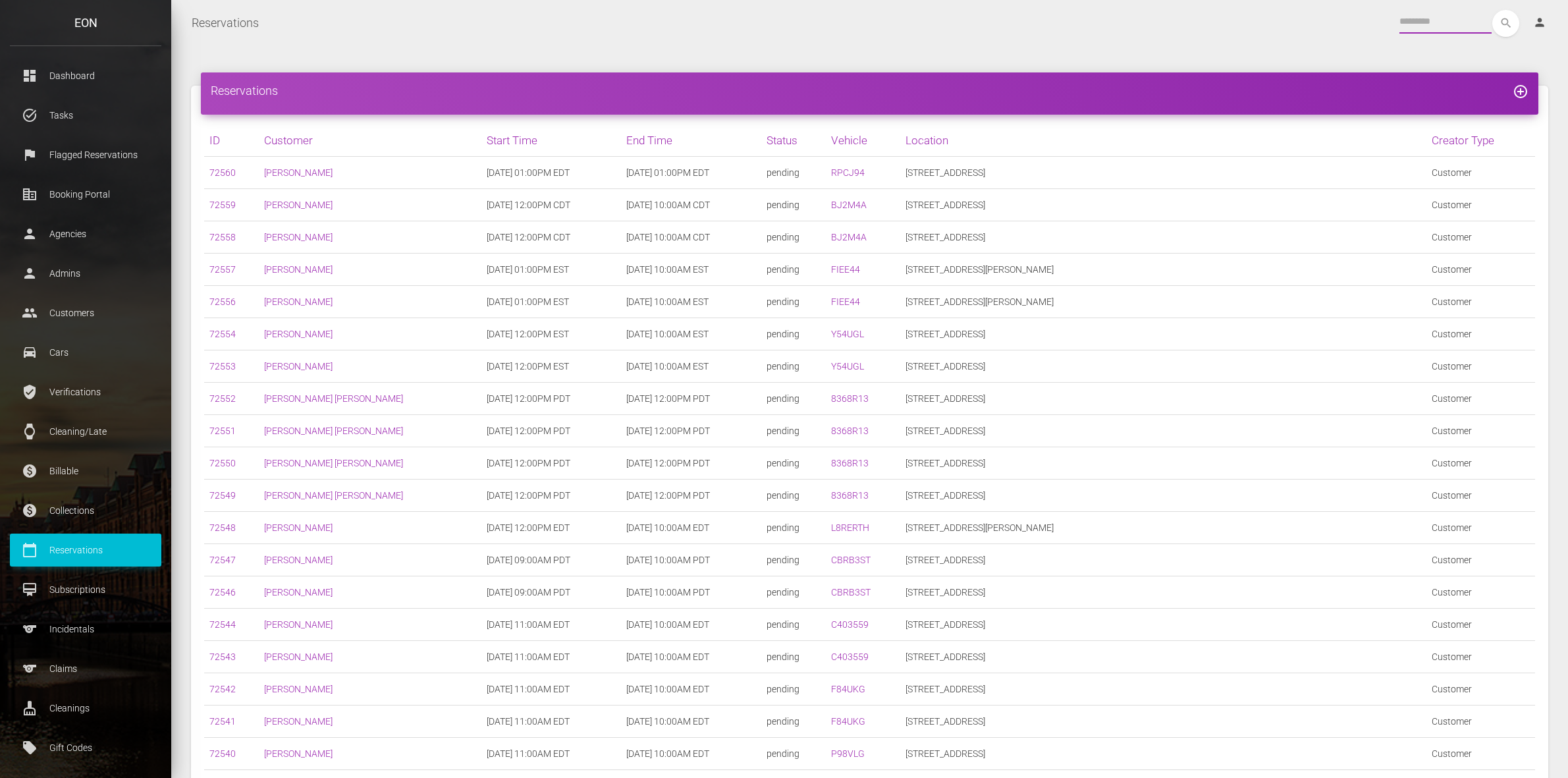
click at [1433, 17] on input "text" at bounding box center [1445, 21] width 92 height 24
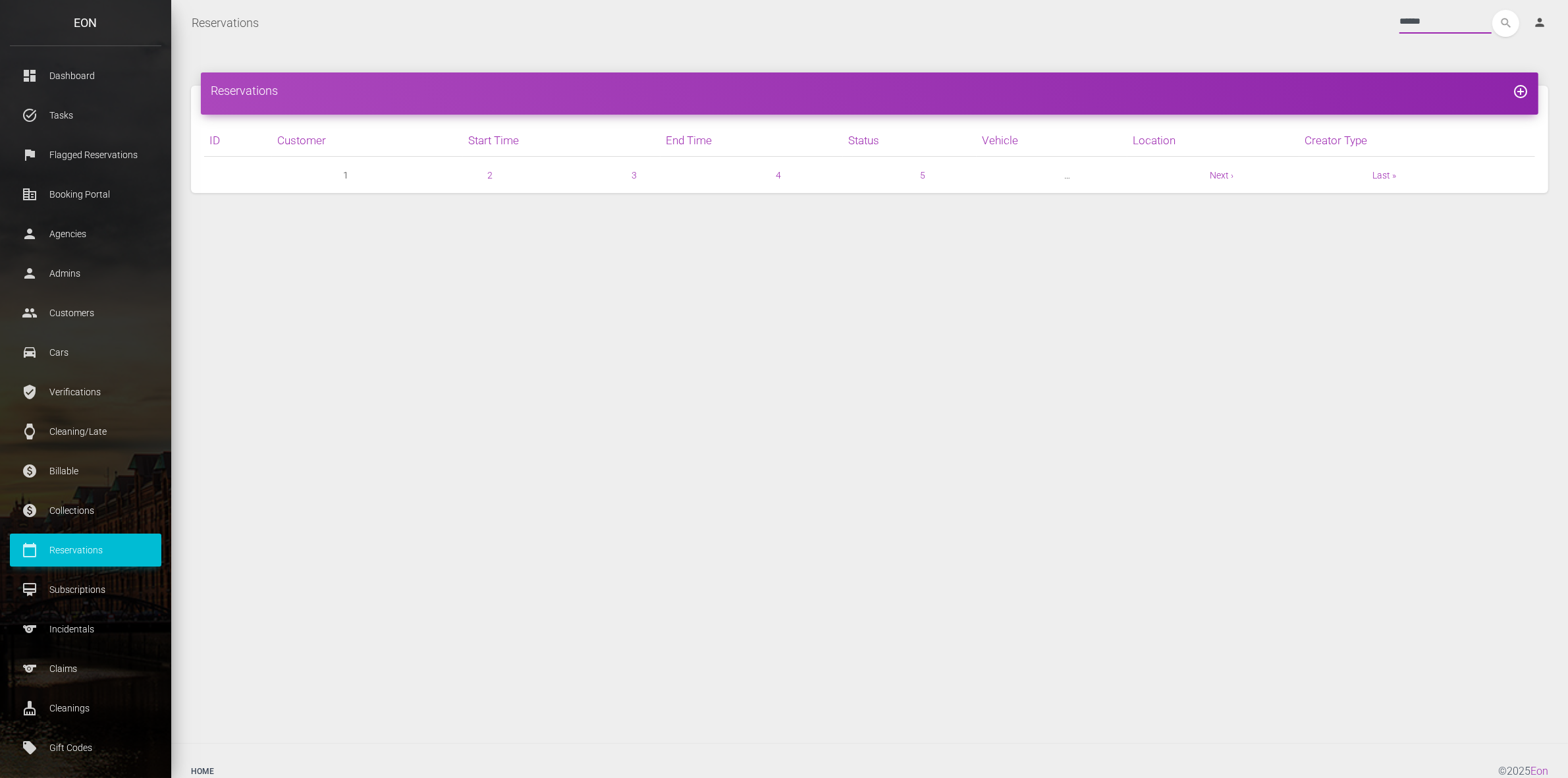
type input "******"
click at [1492, 9] on button "search" at bounding box center [1505, 23] width 27 height 27
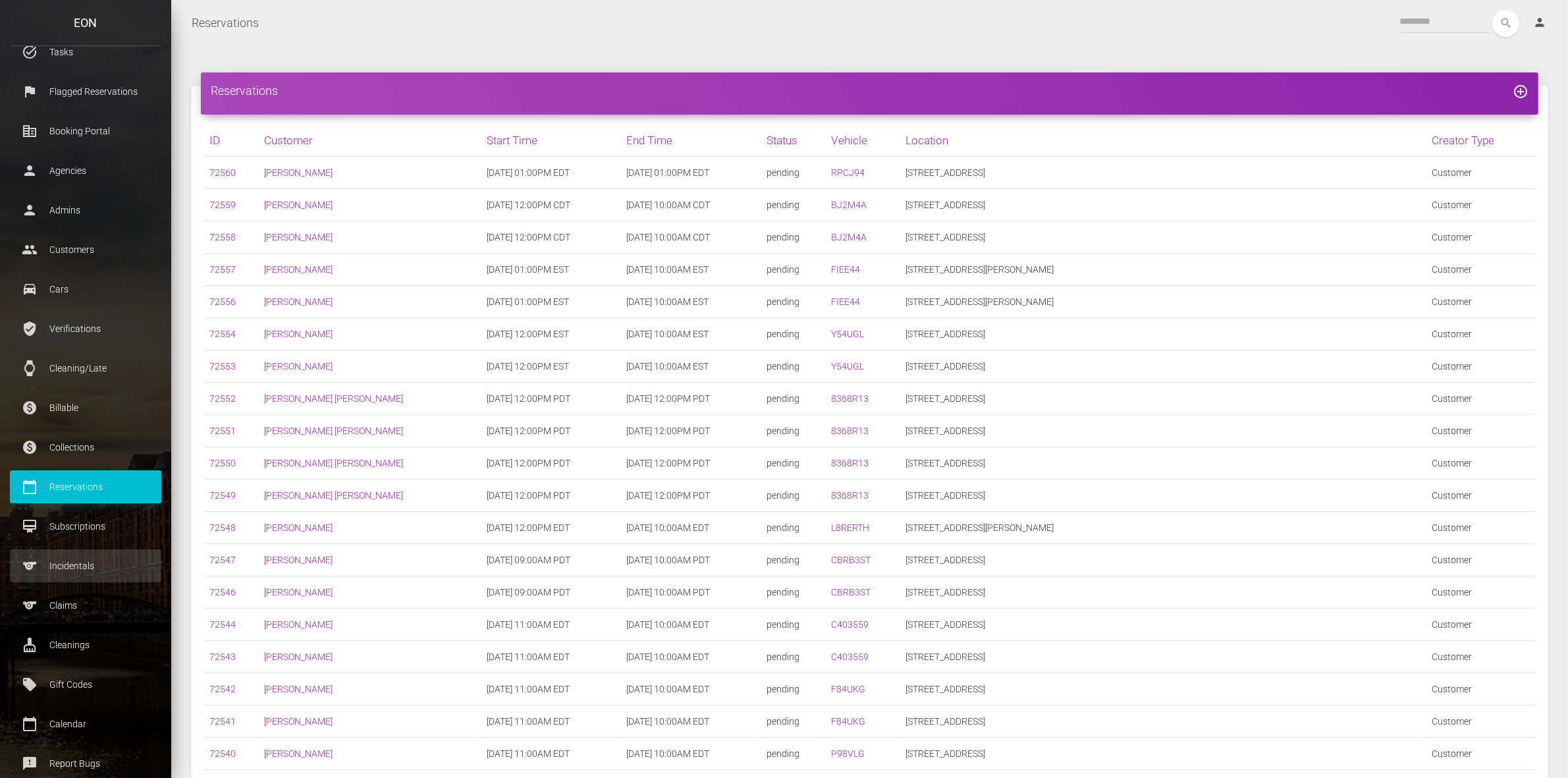
scroll to position [167, 0]
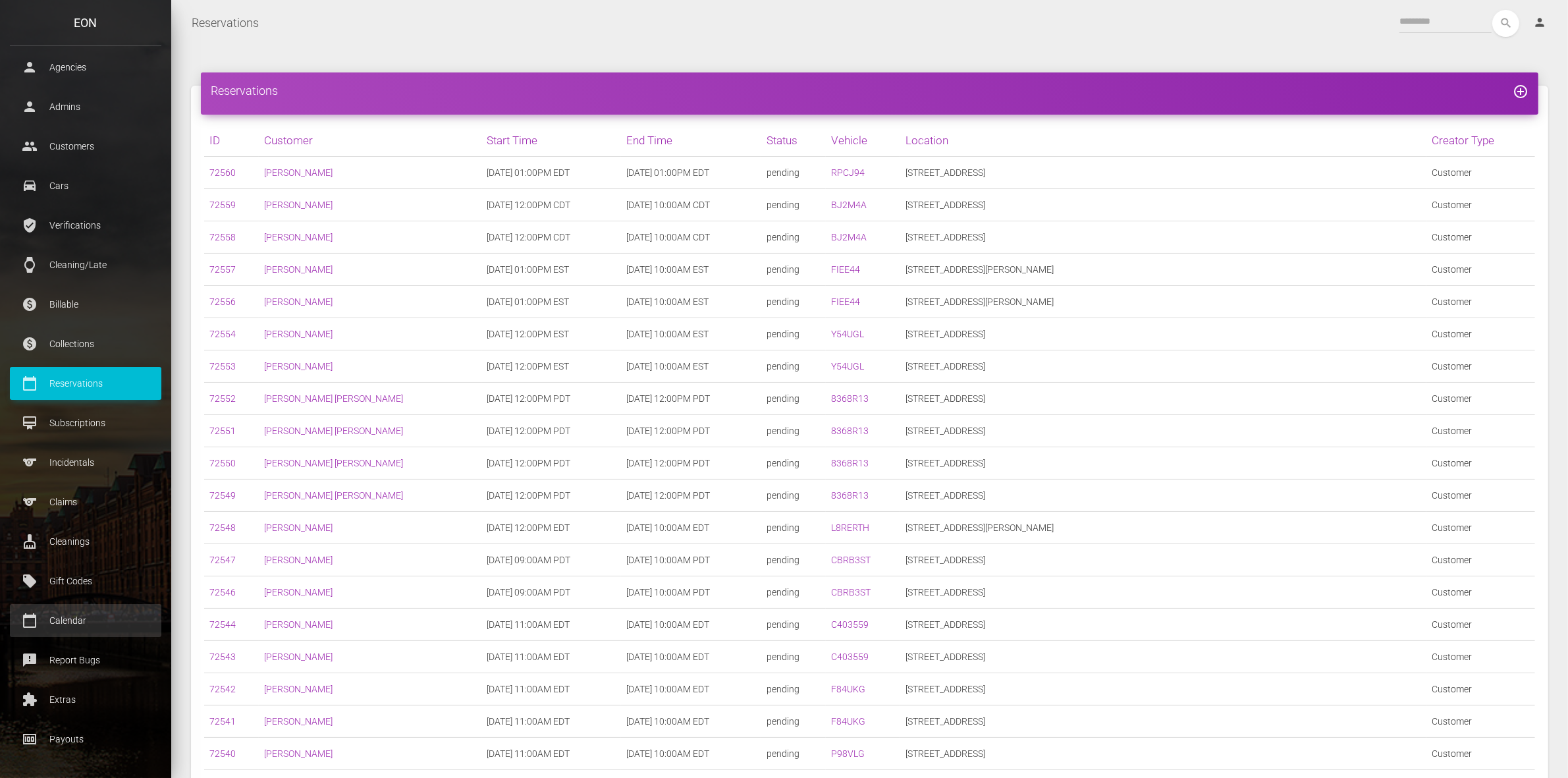
click at [69, 615] on p "Calendar" at bounding box center [85, 620] width 132 height 20
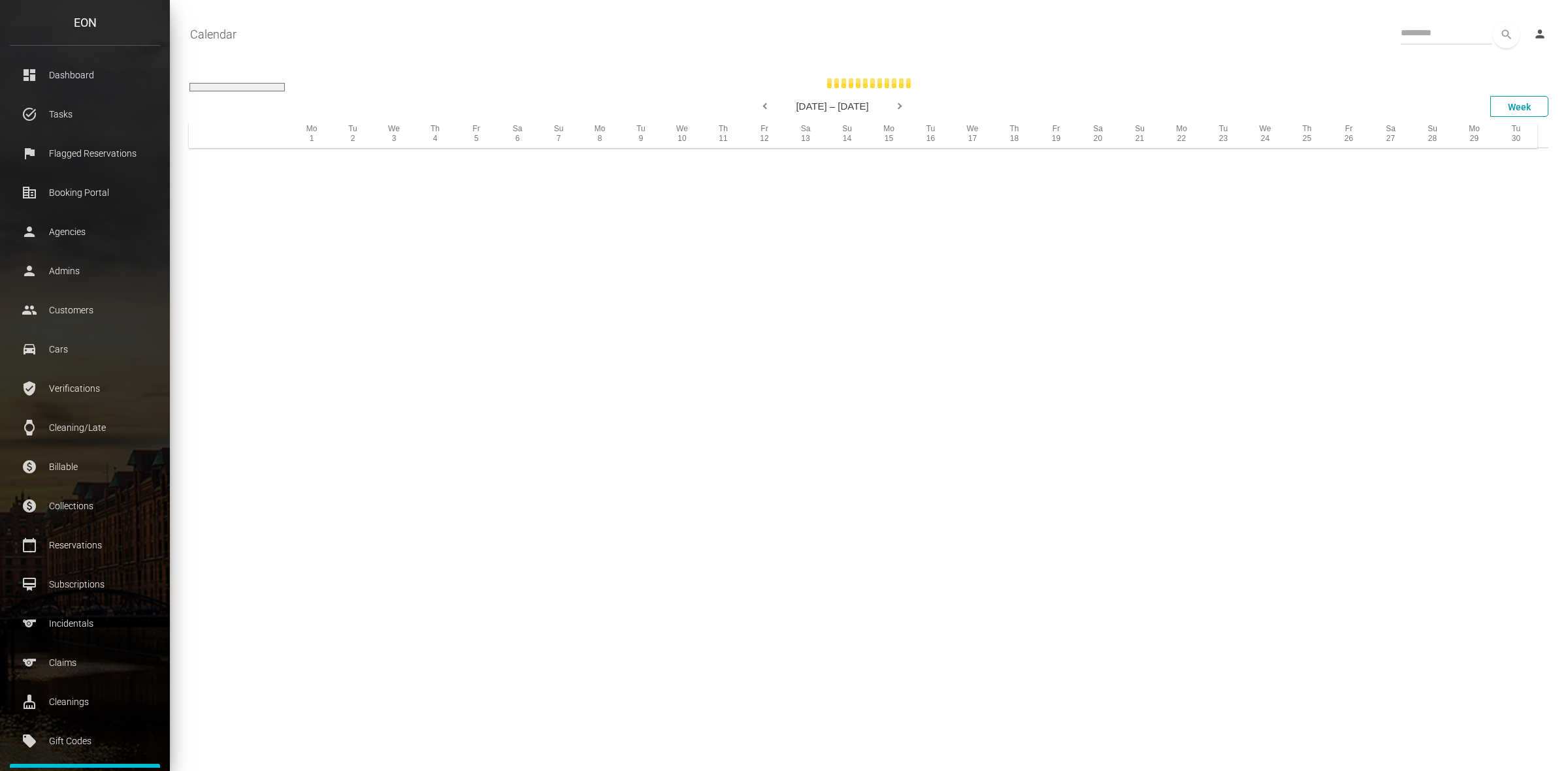
select select
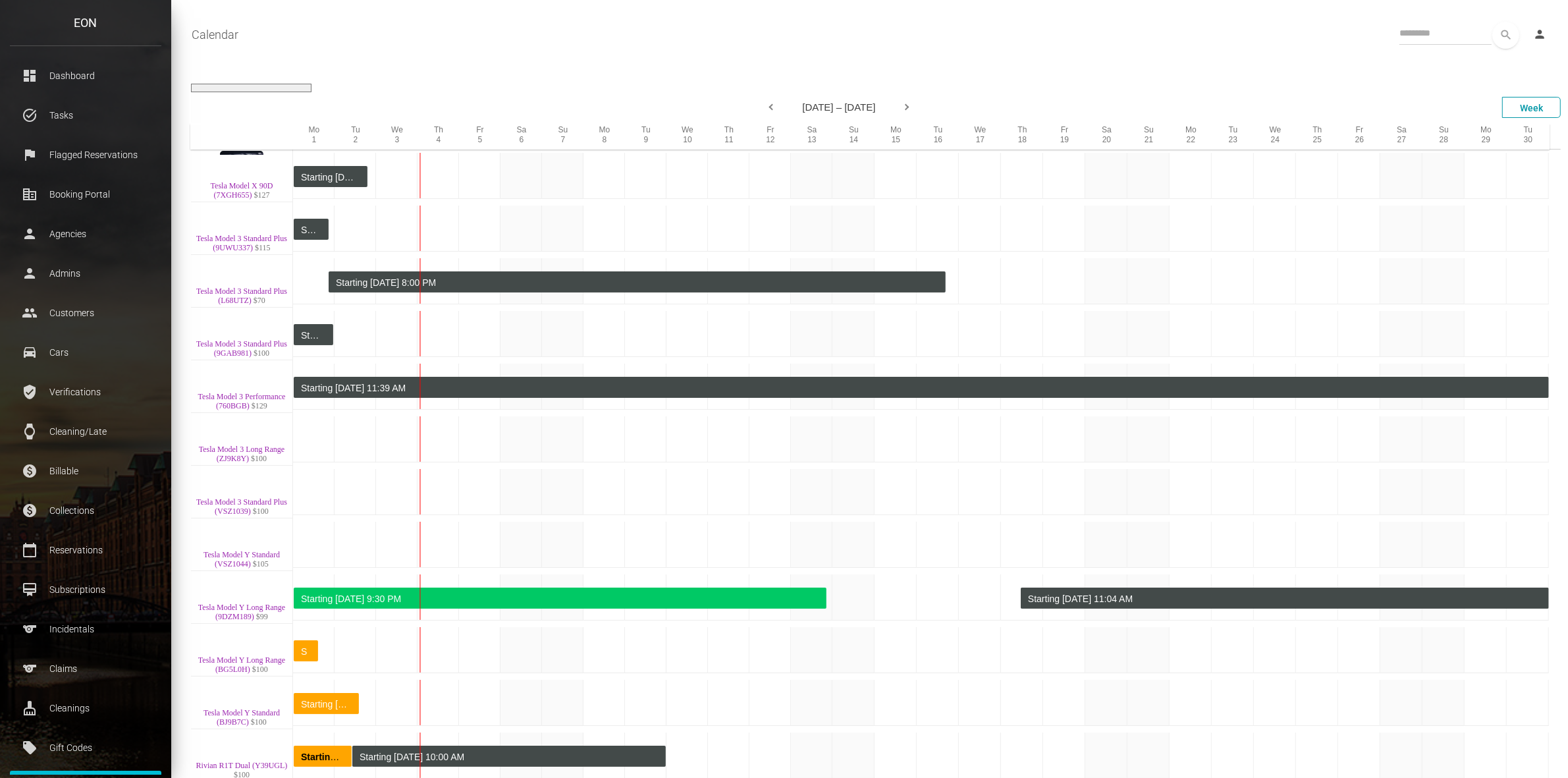
scroll to position [801, 0]
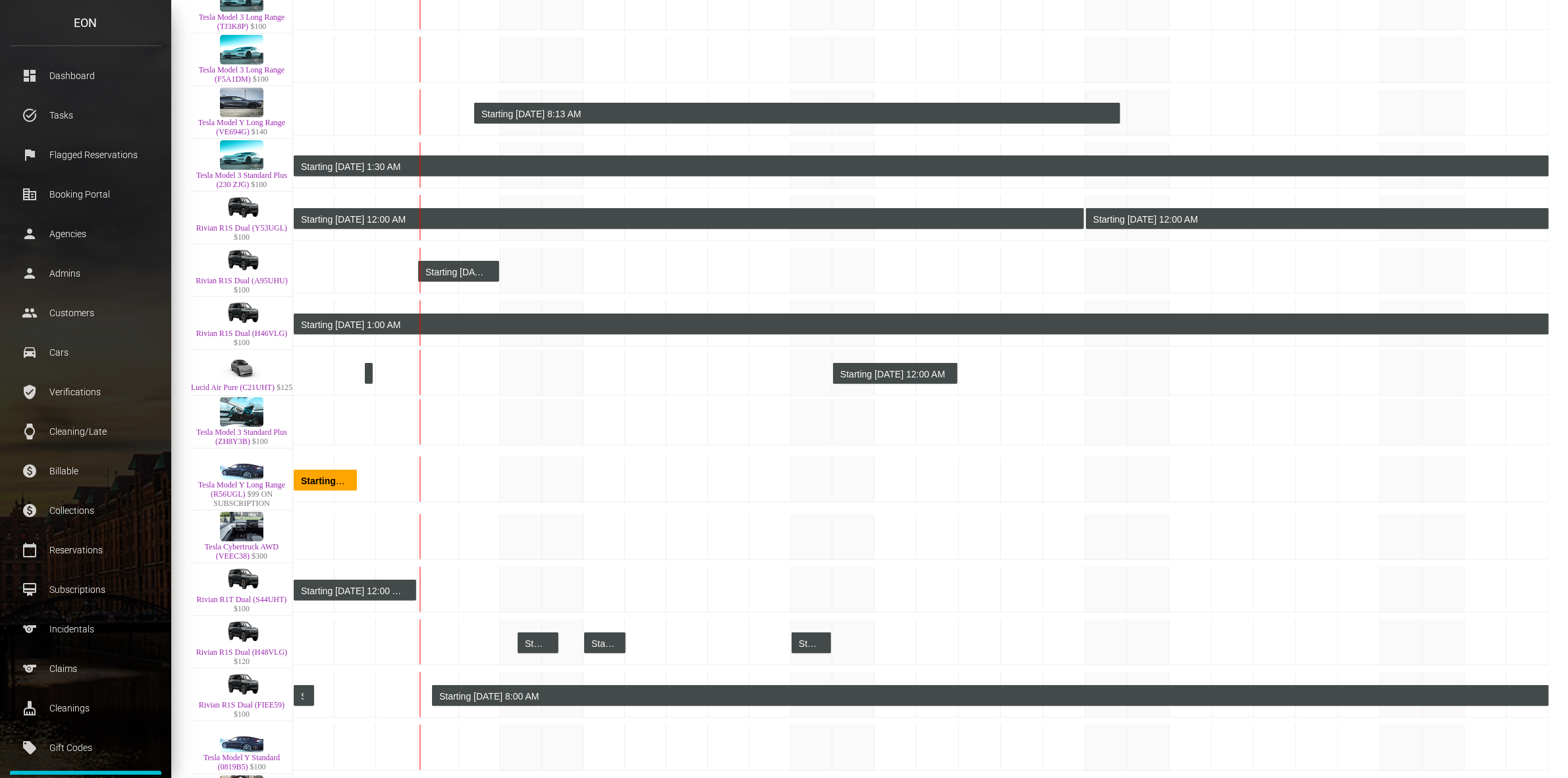
click at [219, 392] on div "Lucid Air Pure (C21UHT) $125 50EA1PFA2PA006330" at bounding box center [242, 388] width 101 height 9
click at [235, 386] on link "Lucid Air Pure (C21UHT)" at bounding box center [233, 388] width 83 height 9
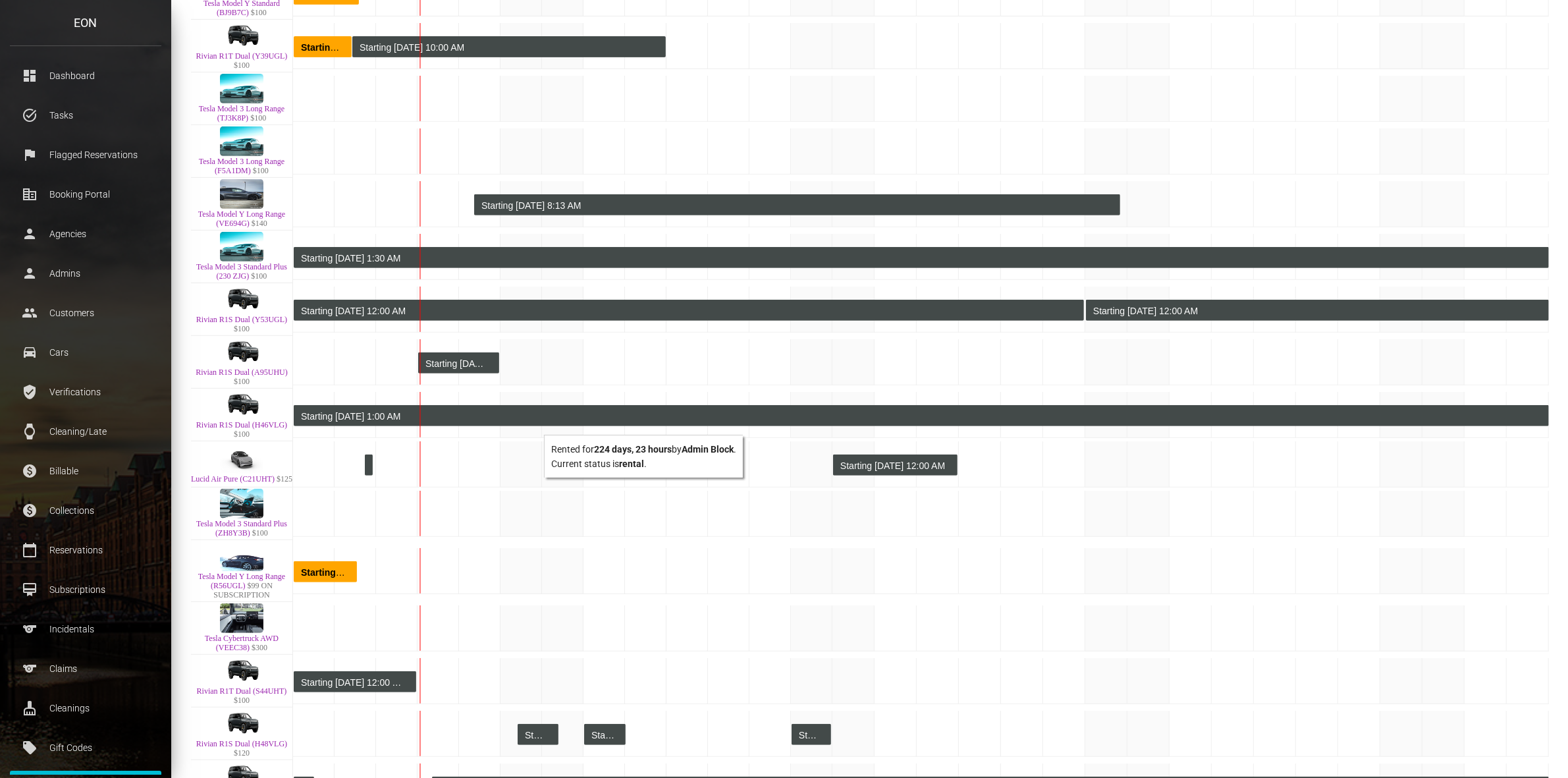
scroll to position [380, 0]
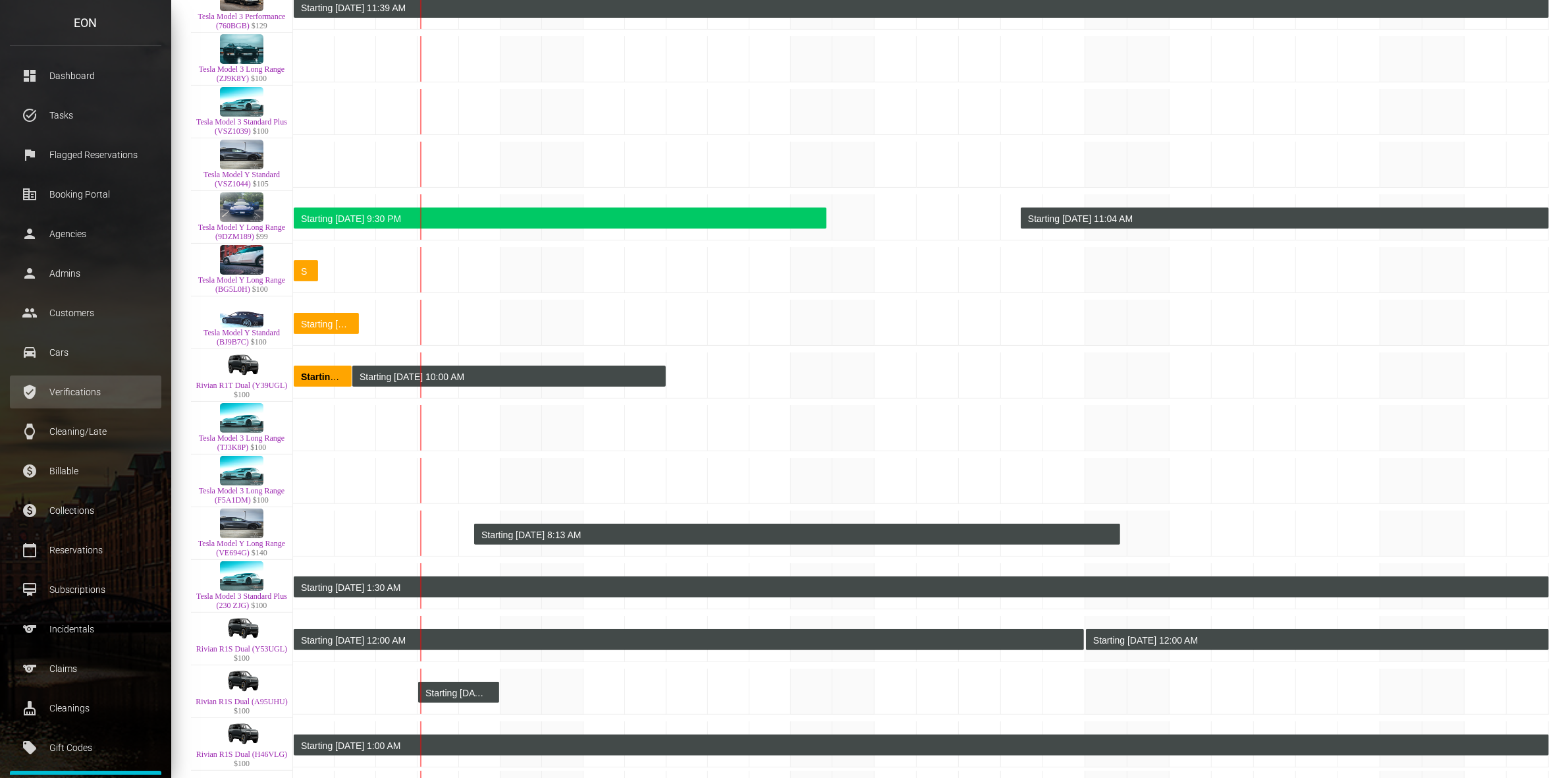
click at [73, 397] on p "Verifications" at bounding box center [85, 391] width 132 height 20
